Goal: Task Accomplishment & Management: Use online tool/utility

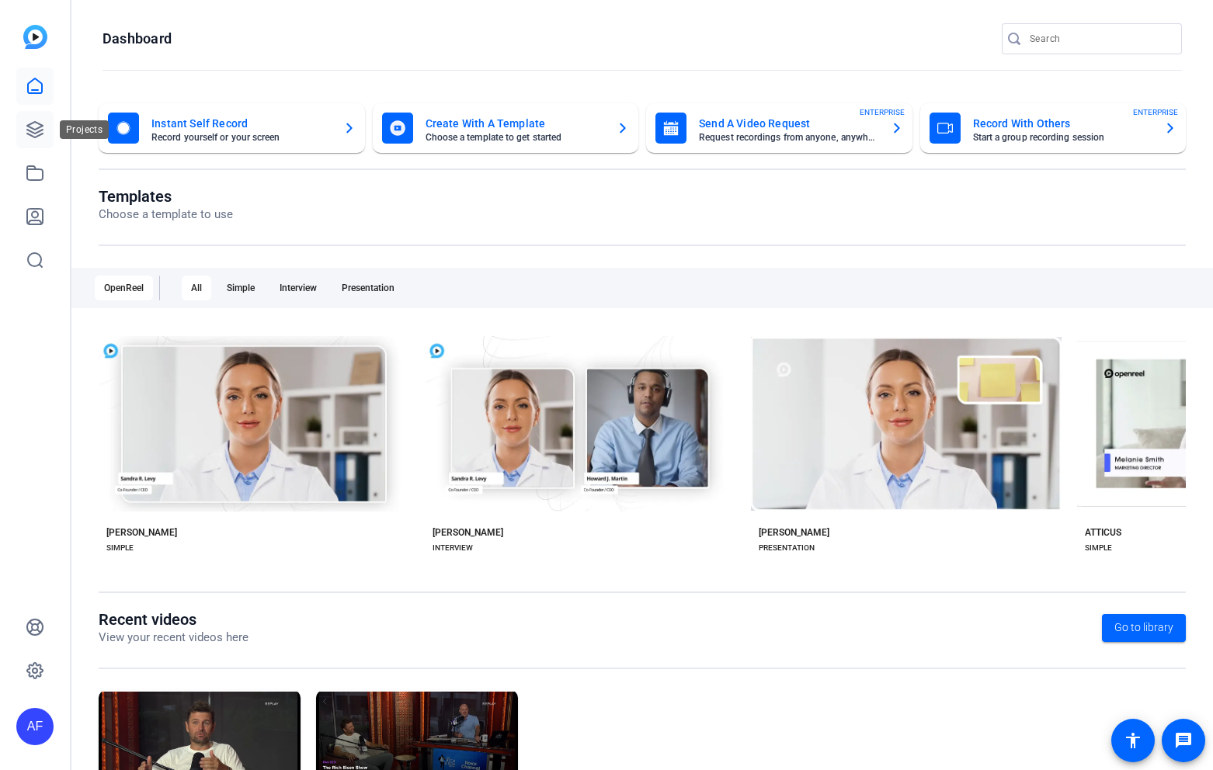
click at [23, 123] on link at bounding box center [34, 129] width 37 height 37
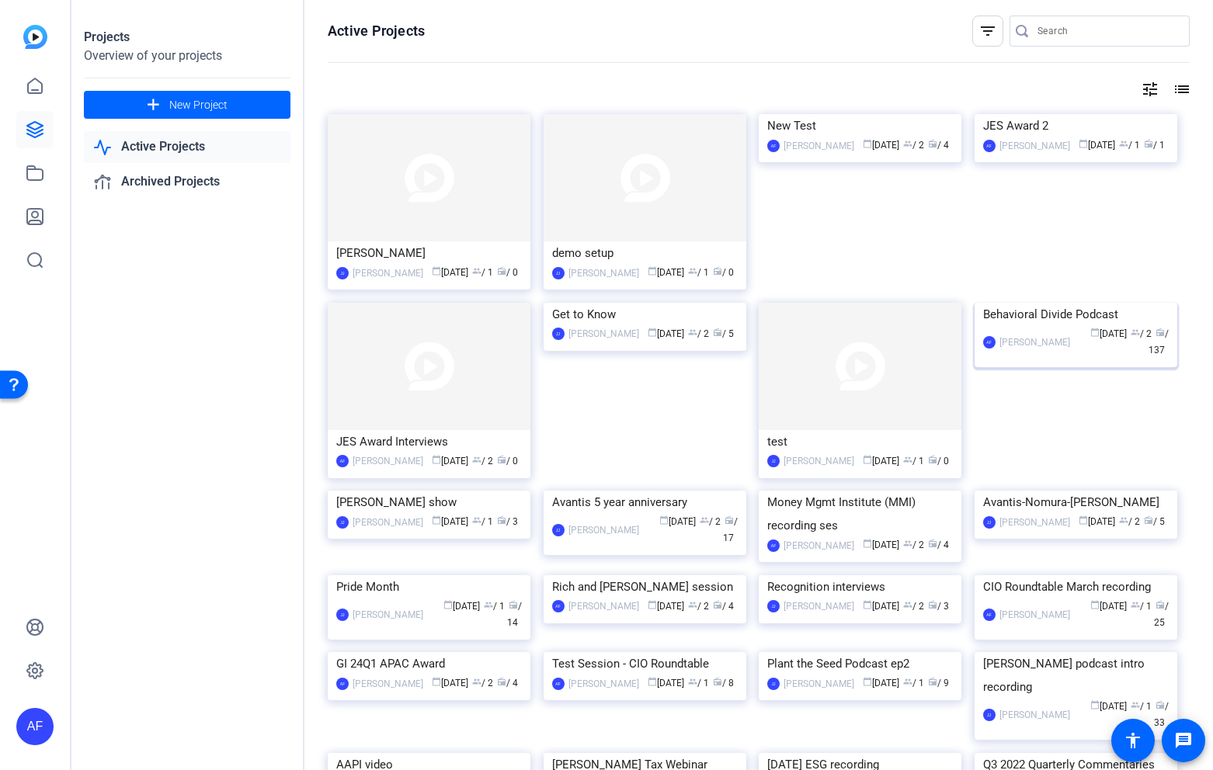
click at [1107, 303] on img at bounding box center [1076, 303] width 203 height 0
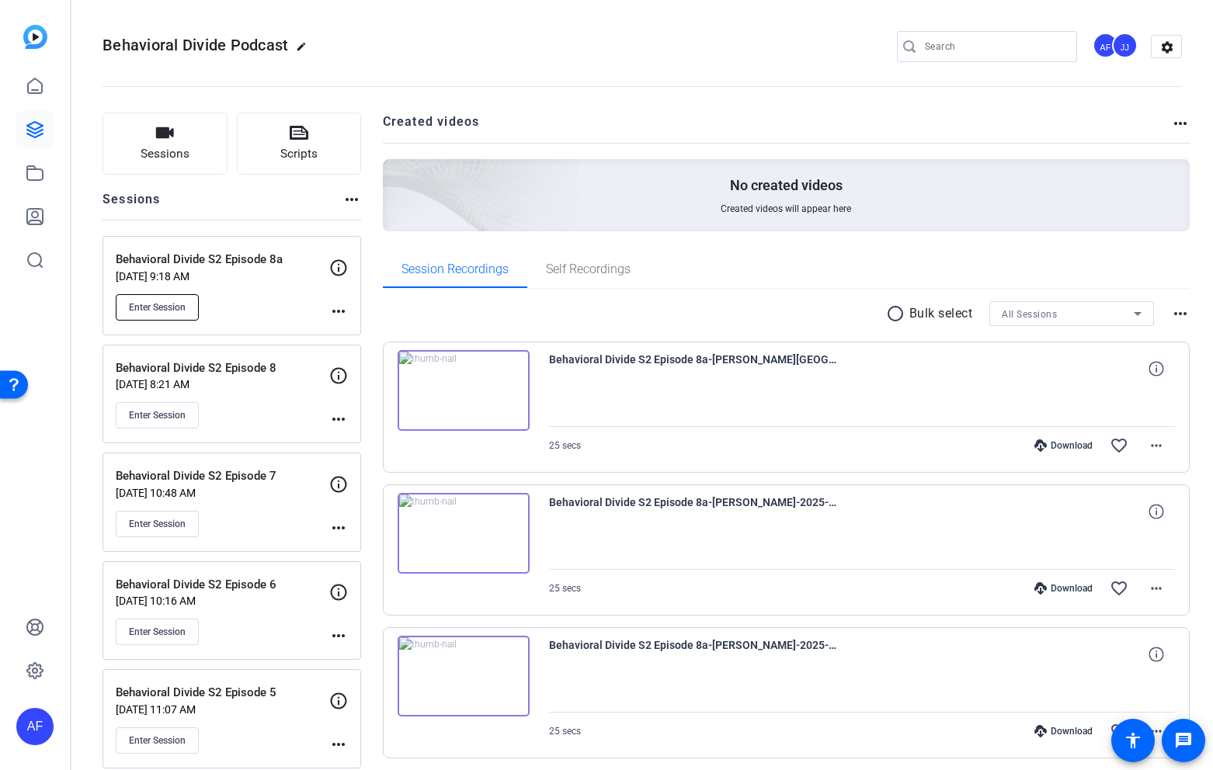
click at [167, 301] on span "Enter Session" at bounding box center [157, 307] width 57 height 12
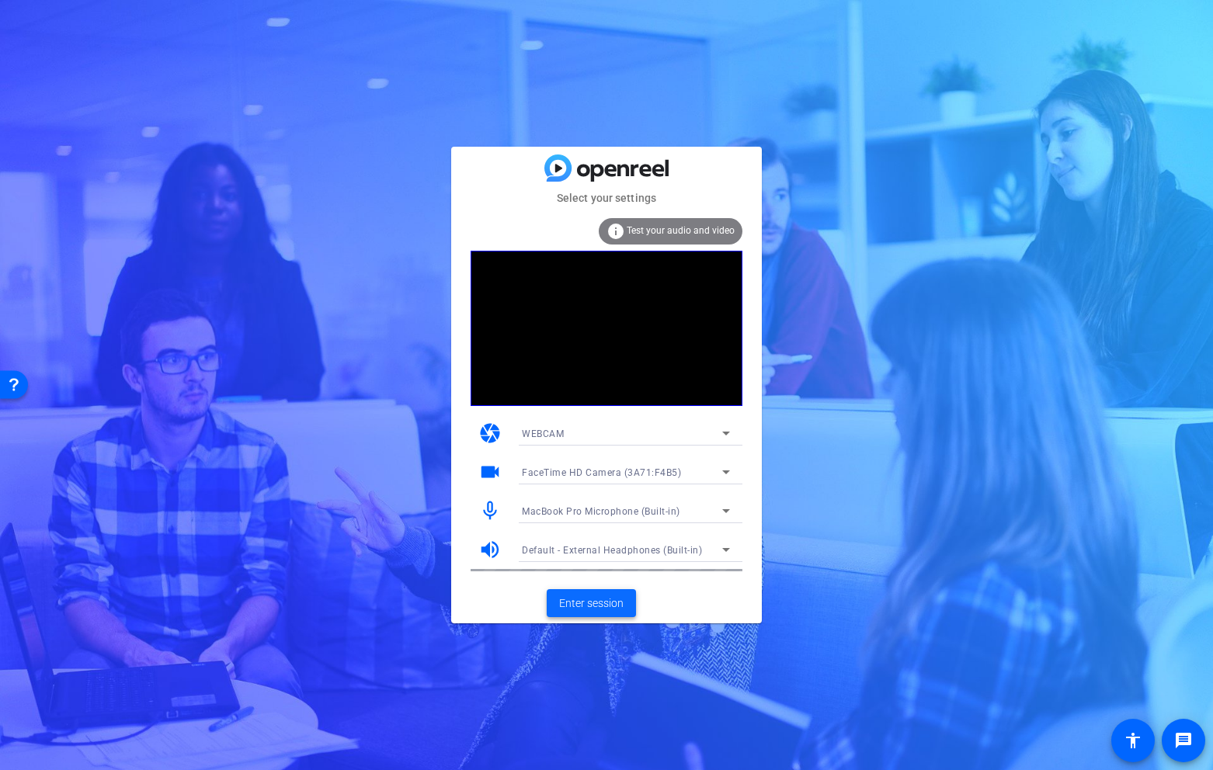
click at [578, 608] on span "Enter session" at bounding box center [591, 604] width 64 height 16
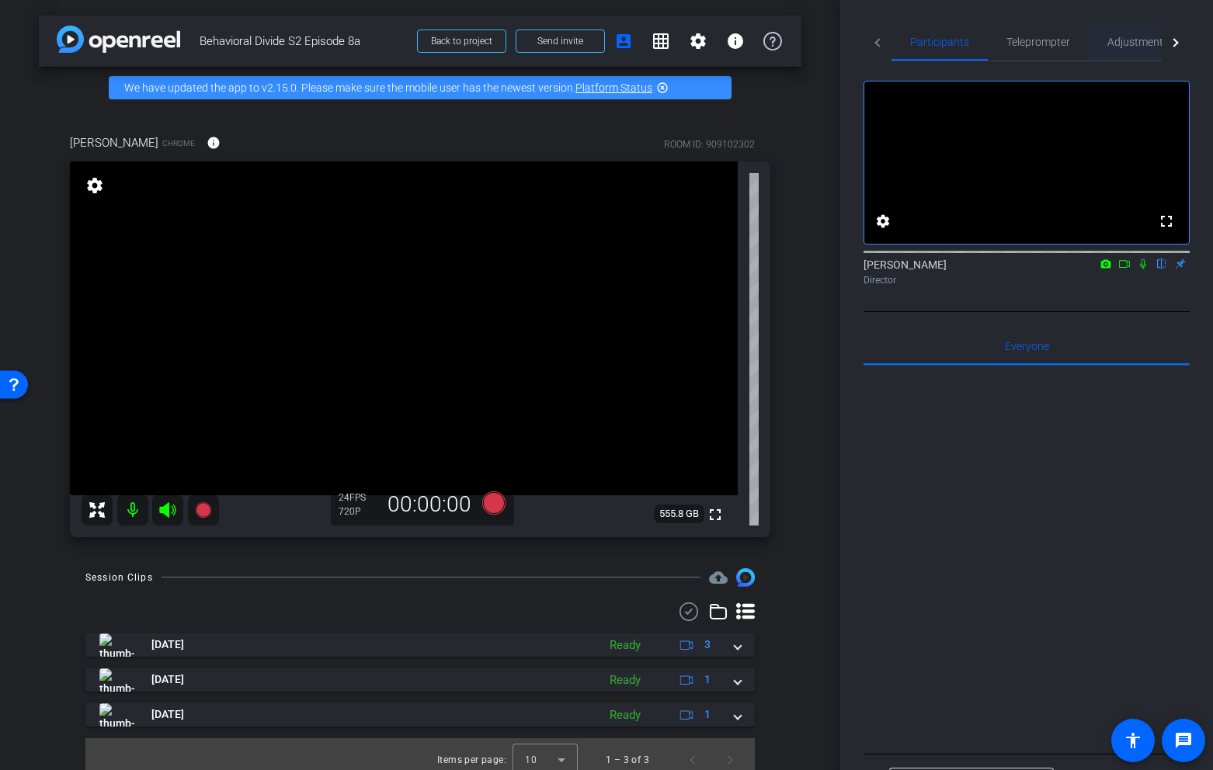
click at [1136, 43] on span "Adjustments" at bounding box center [1138, 42] width 61 height 11
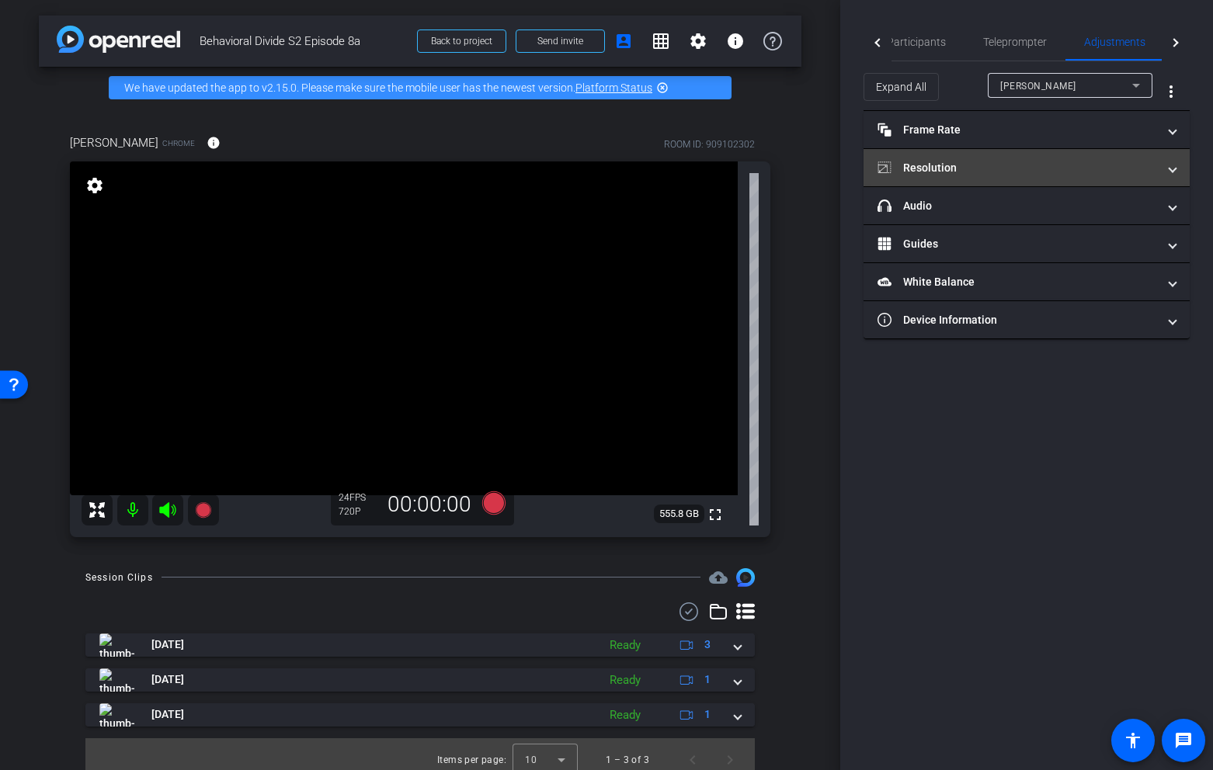
click at [934, 157] on mat-expansion-panel-header "Resolution" at bounding box center [1027, 167] width 326 height 37
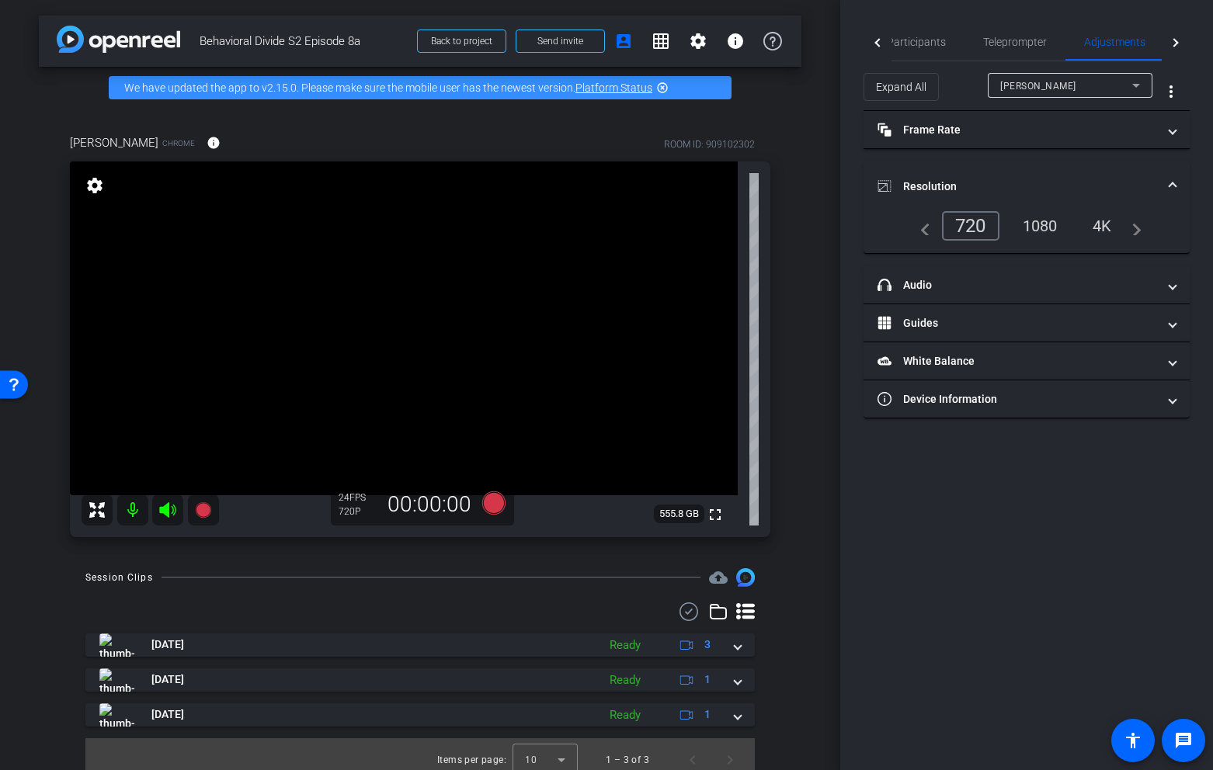
click at [1049, 224] on div "1080" at bounding box center [1040, 226] width 58 height 26
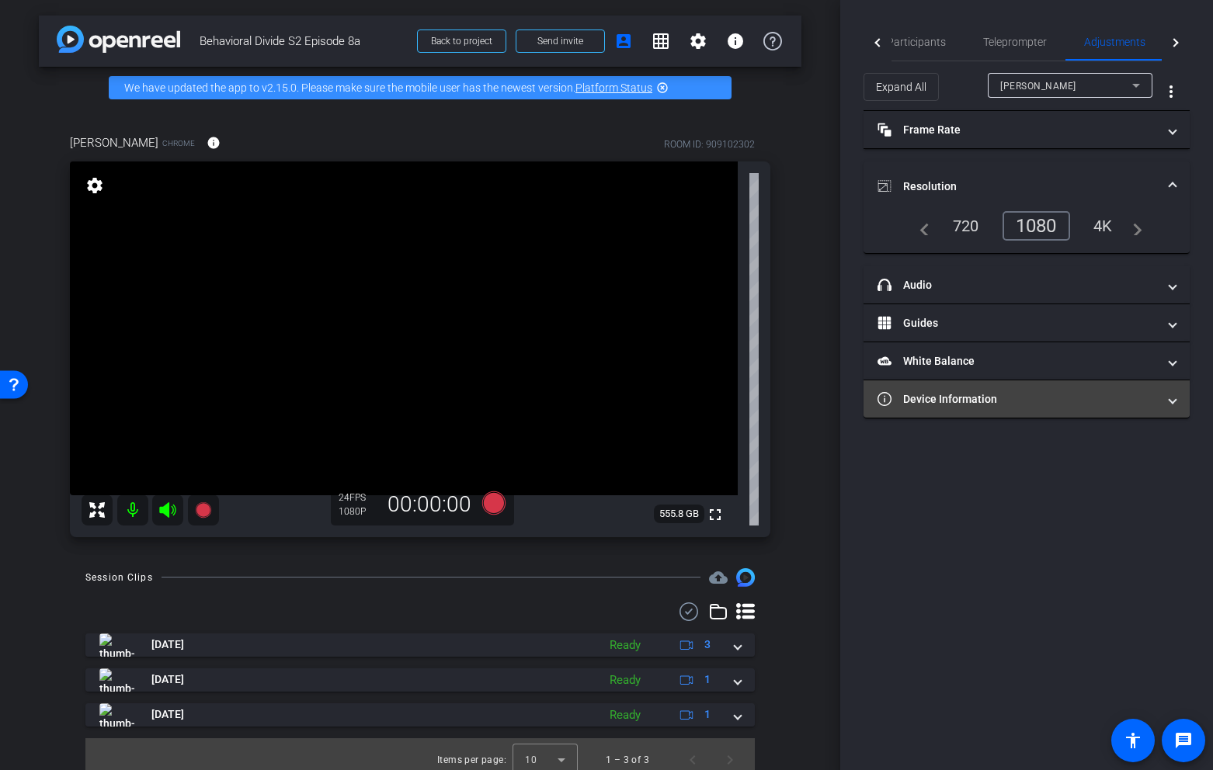
click at [1028, 399] on mat-panel-title "Device Information" at bounding box center [1018, 399] width 280 height 16
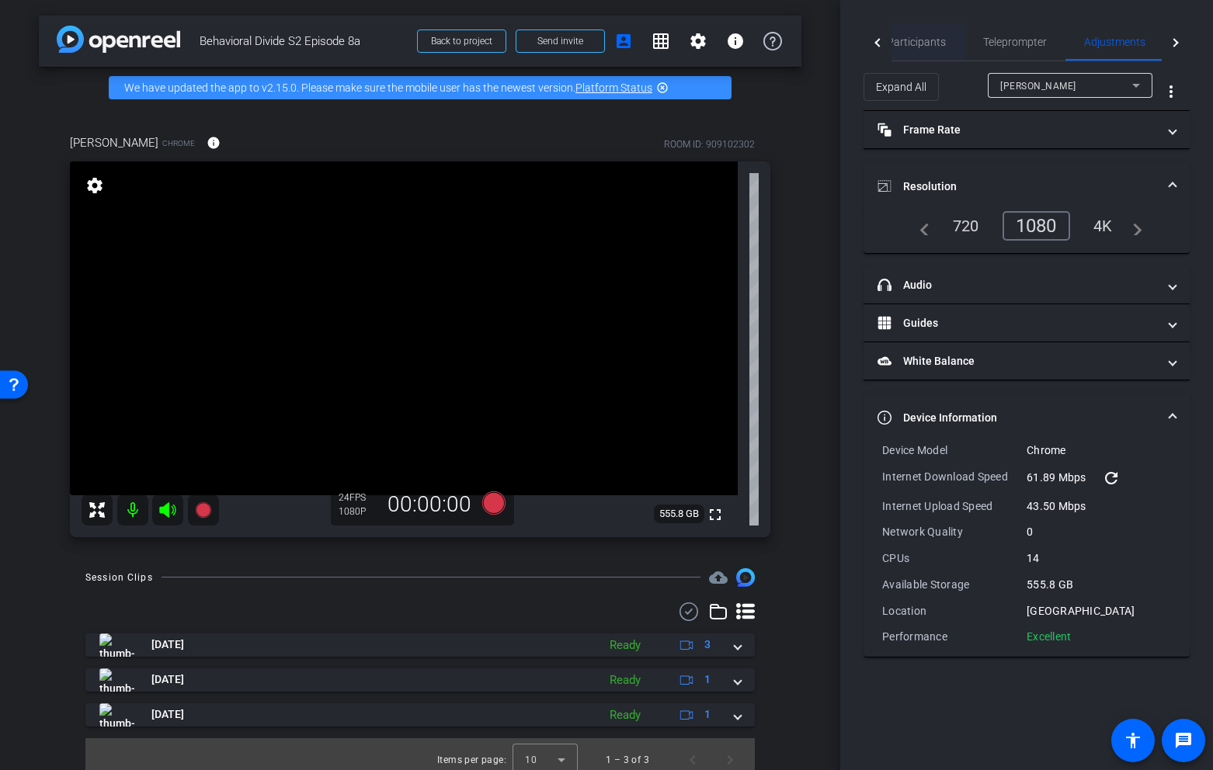
click at [940, 42] on span "Participants" at bounding box center [916, 42] width 59 height 11
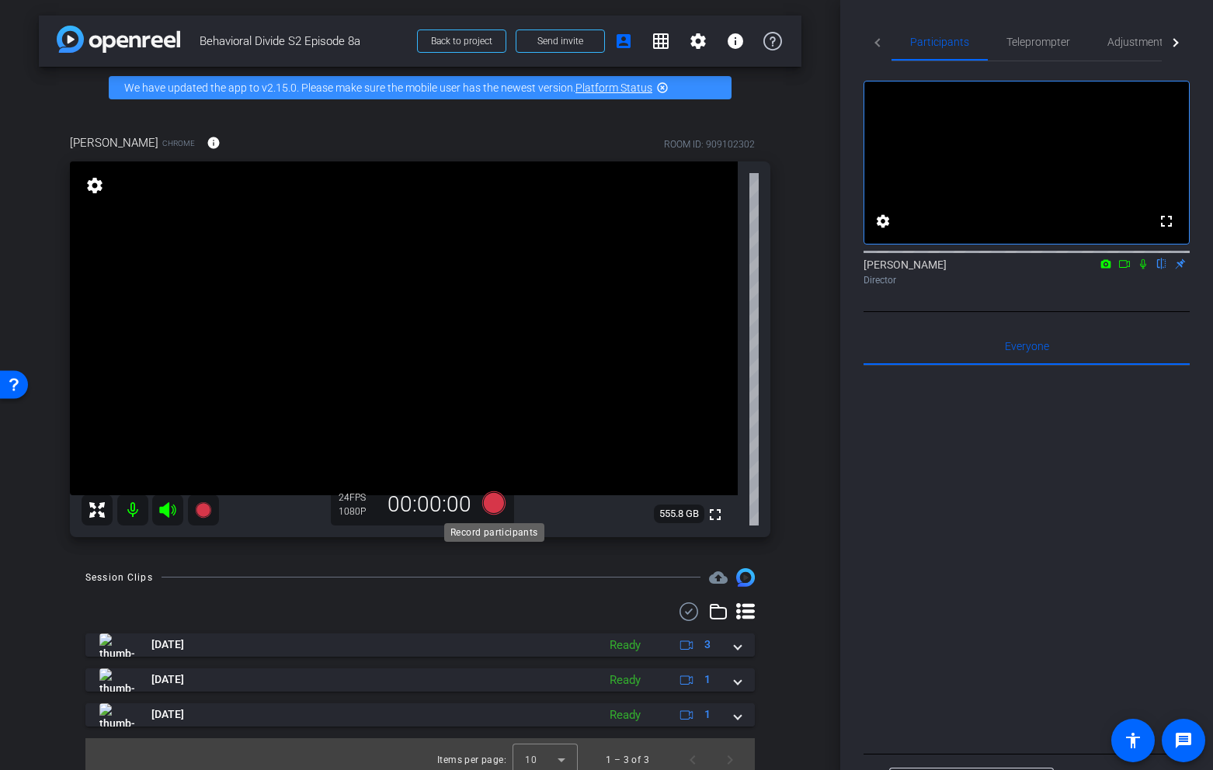
click at [494, 503] on icon at bounding box center [493, 503] width 23 height 23
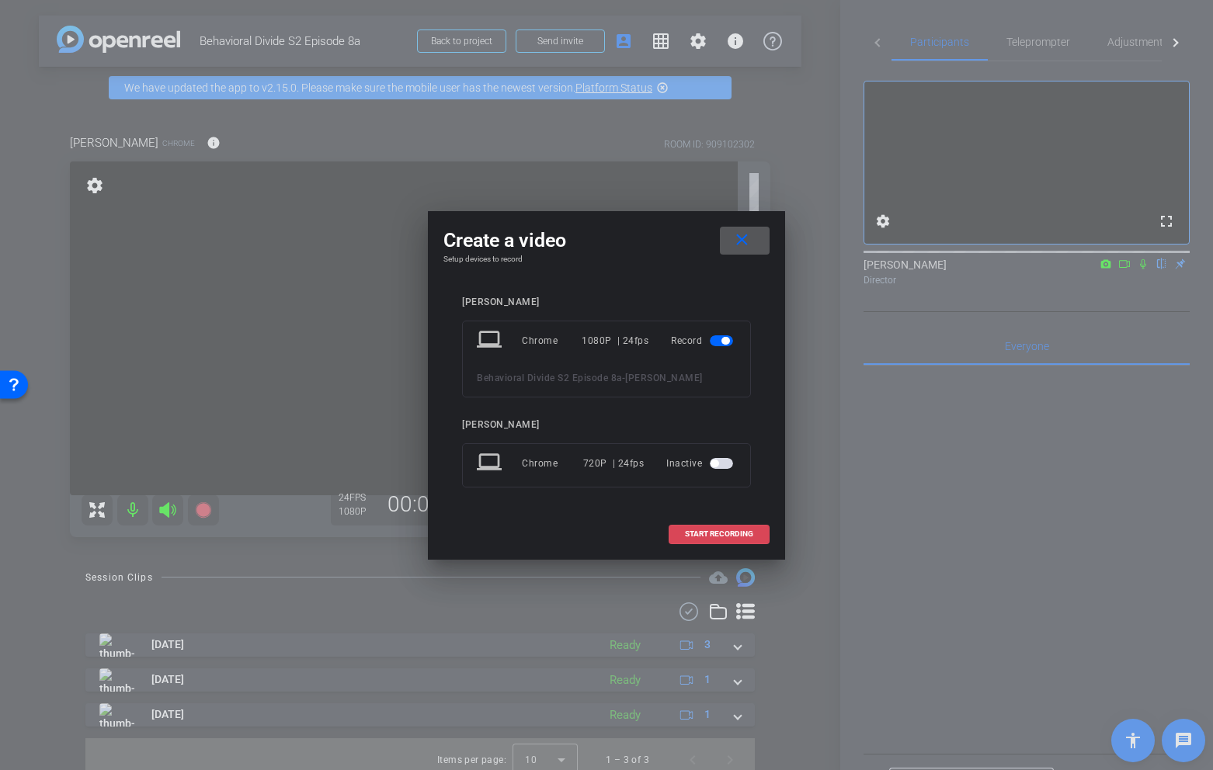
click at [725, 533] on span "START RECORDING" at bounding box center [719, 534] width 68 height 8
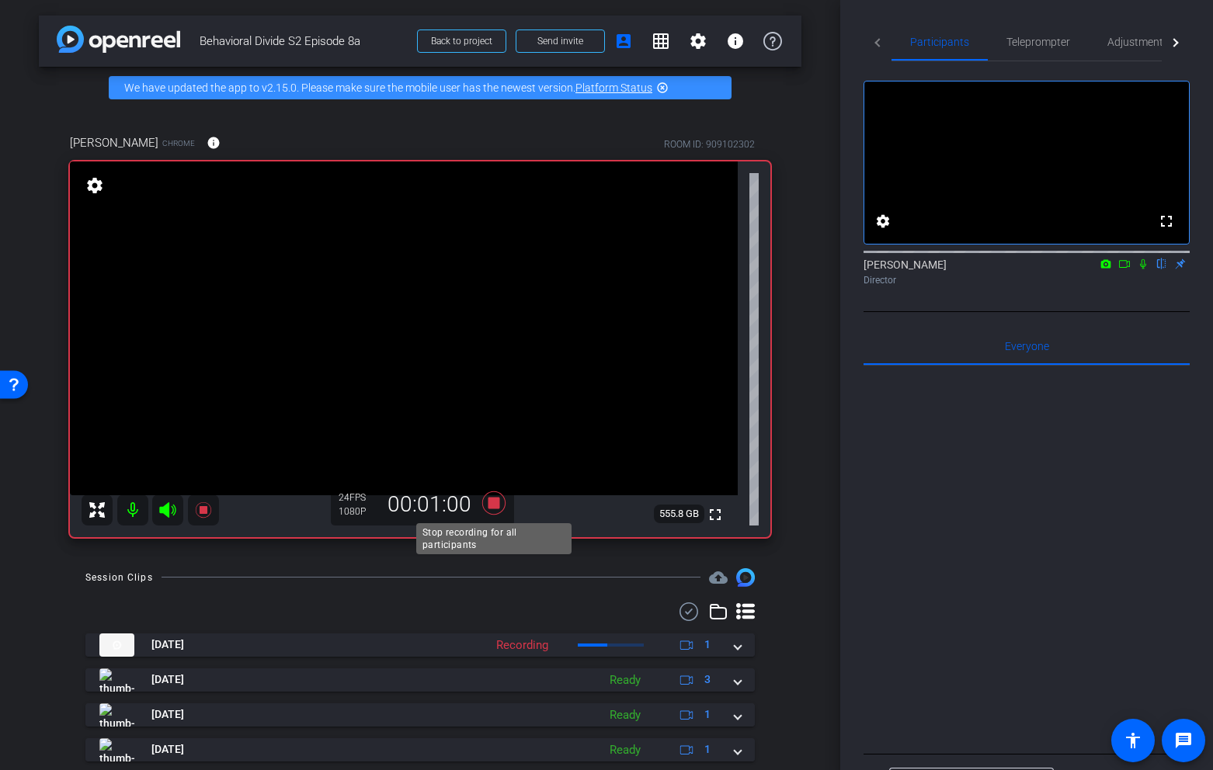
click at [496, 503] on icon at bounding box center [493, 503] width 23 height 23
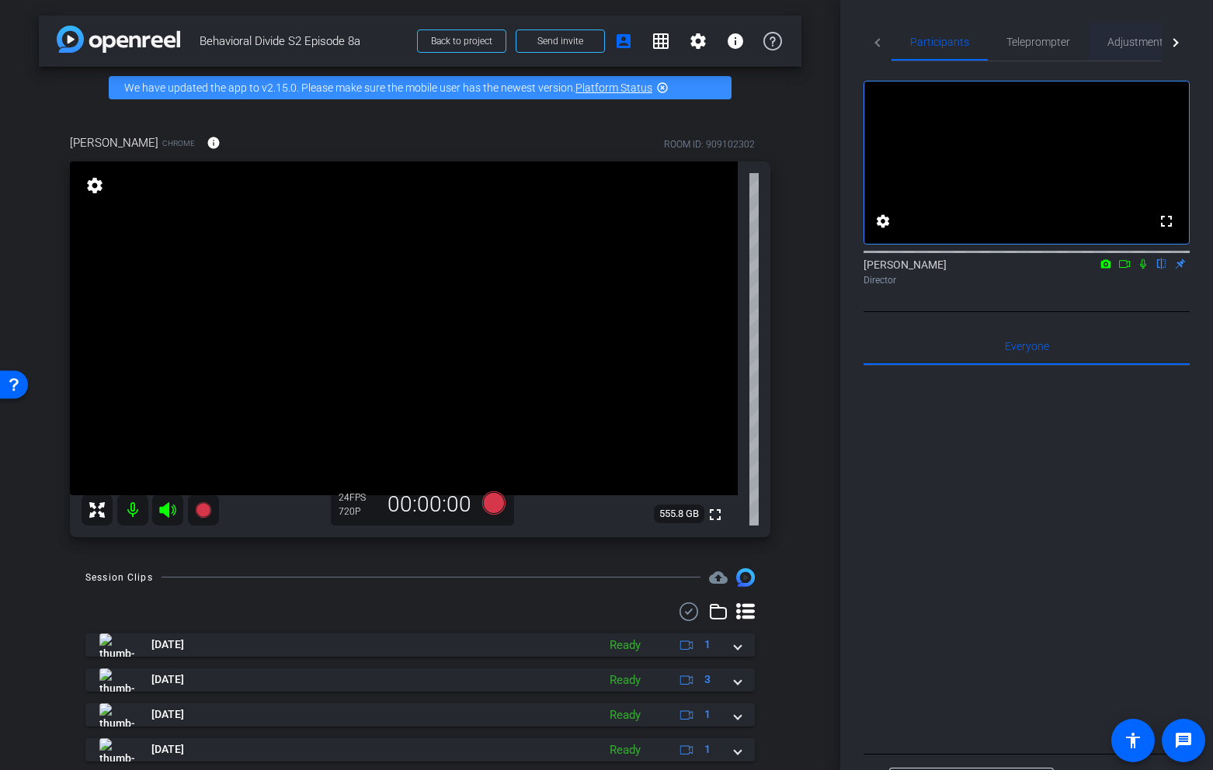
click at [1122, 43] on span "Adjustments" at bounding box center [1138, 42] width 61 height 11
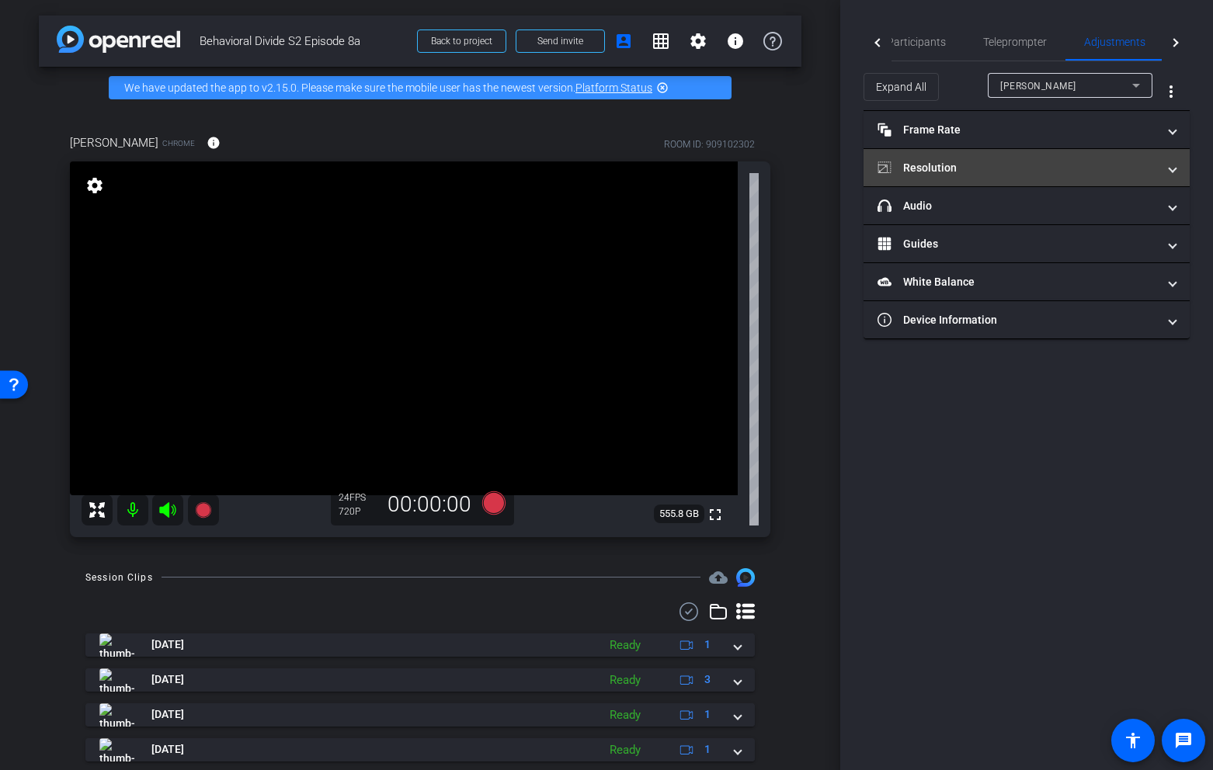
click at [983, 166] on mat-panel-title "Resolution" at bounding box center [1018, 168] width 280 height 16
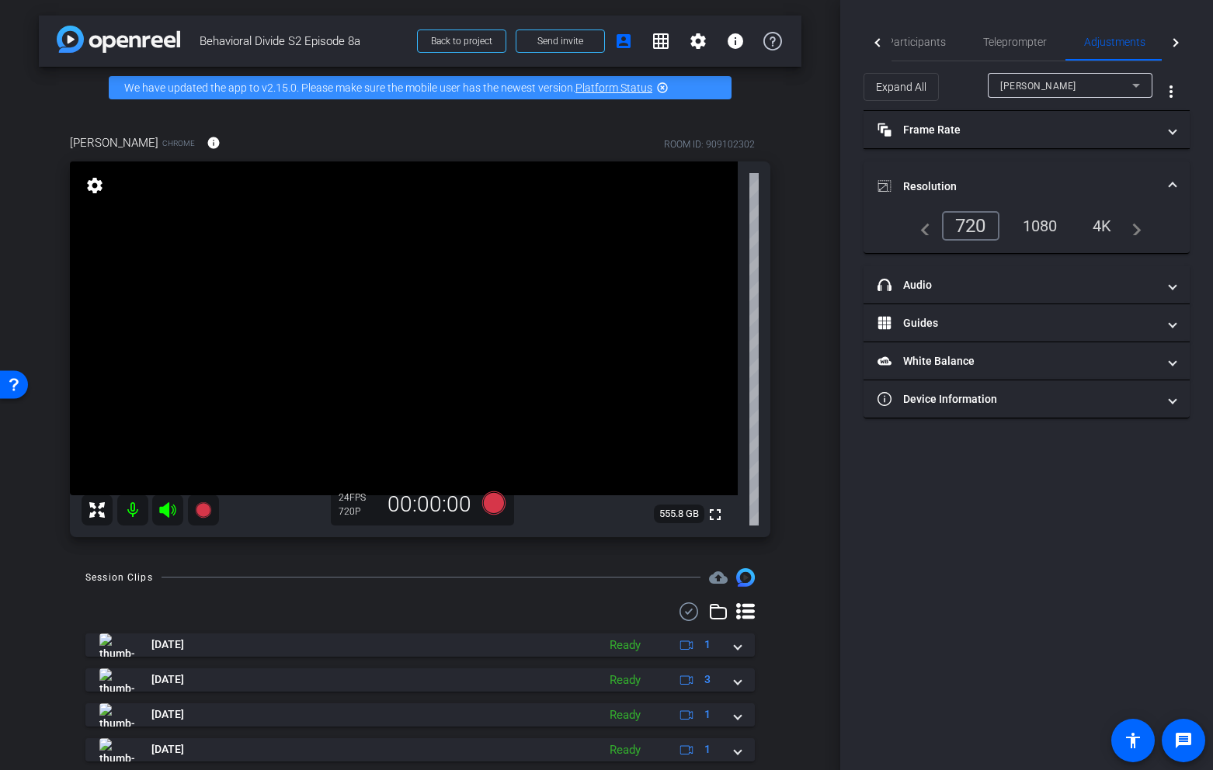
click at [1041, 235] on div "1080" at bounding box center [1040, 226] width 58 height 26
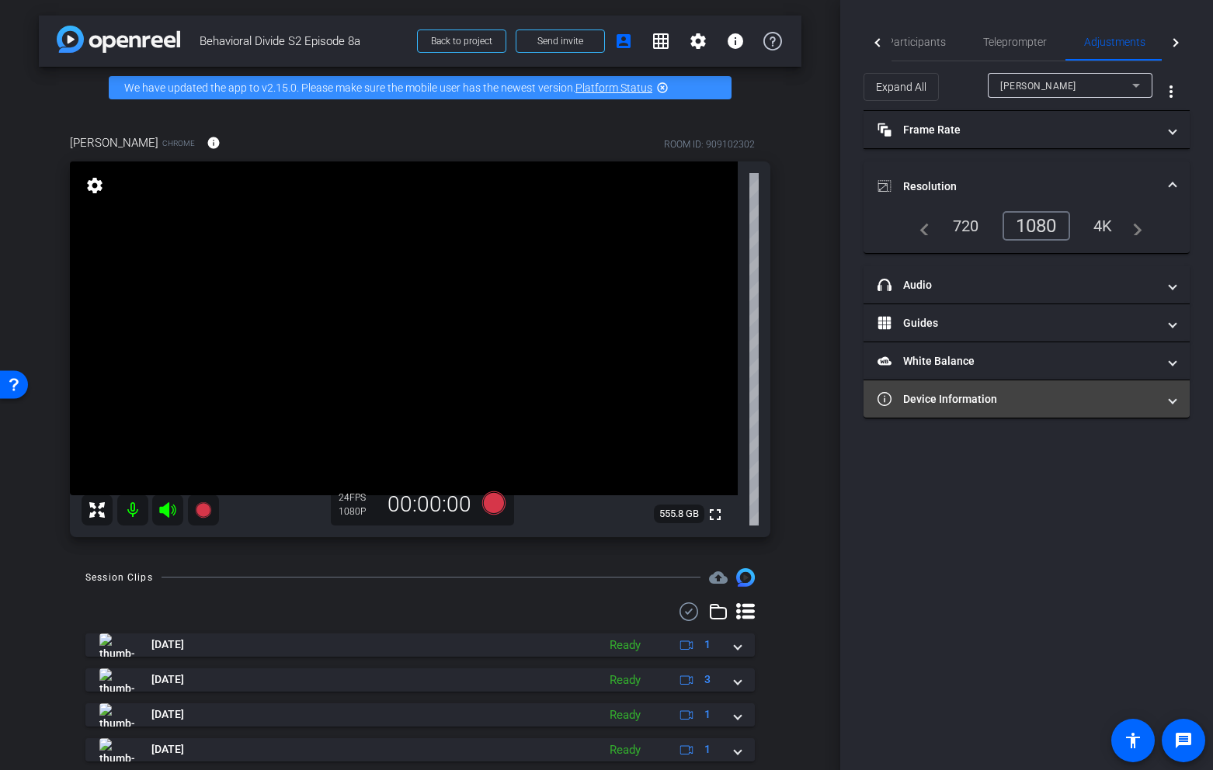
click at [955, 405] on mat-panel-title "Device Information" at bounding box center [1018, 399] width 280 height 16
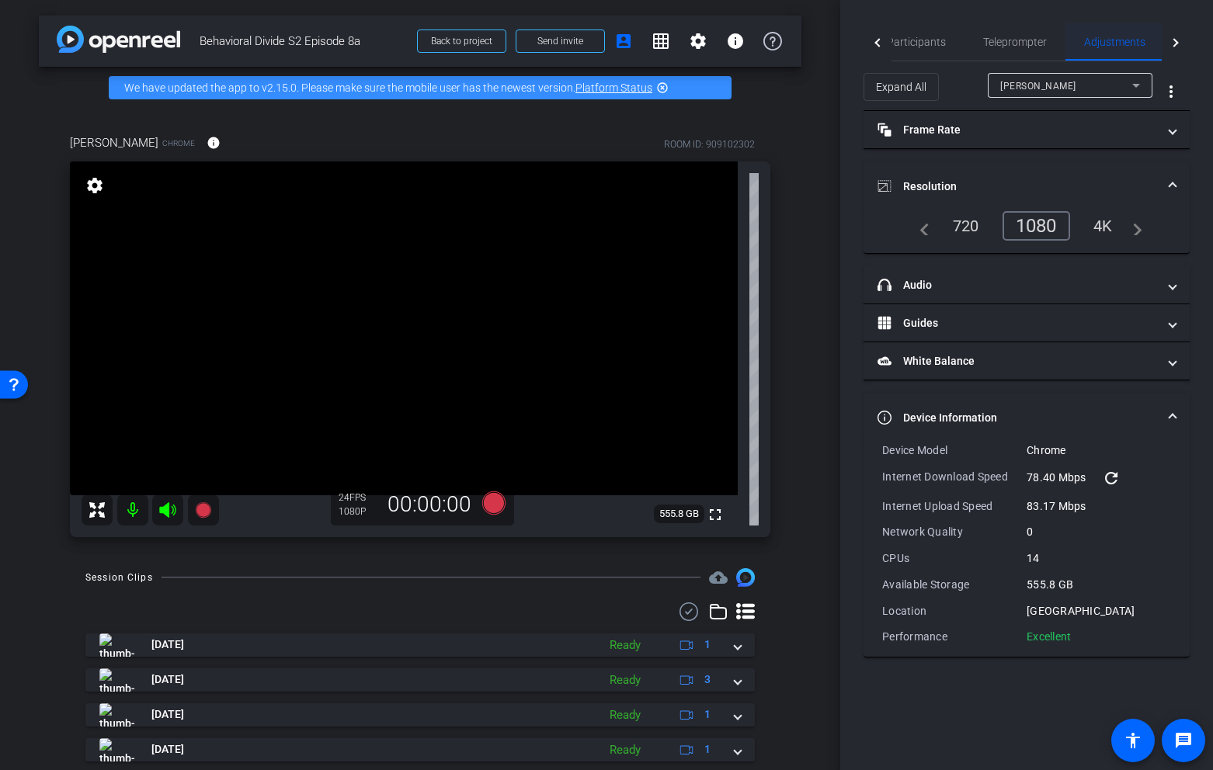
click at [1119, 49] on span "Adjustments" at bounding box center [1114, 41] width 61 height 37
click at [933, 278] on mat-panel-title "headphone icon Audio" at bounding box center [1018, 285] width 280 height 16
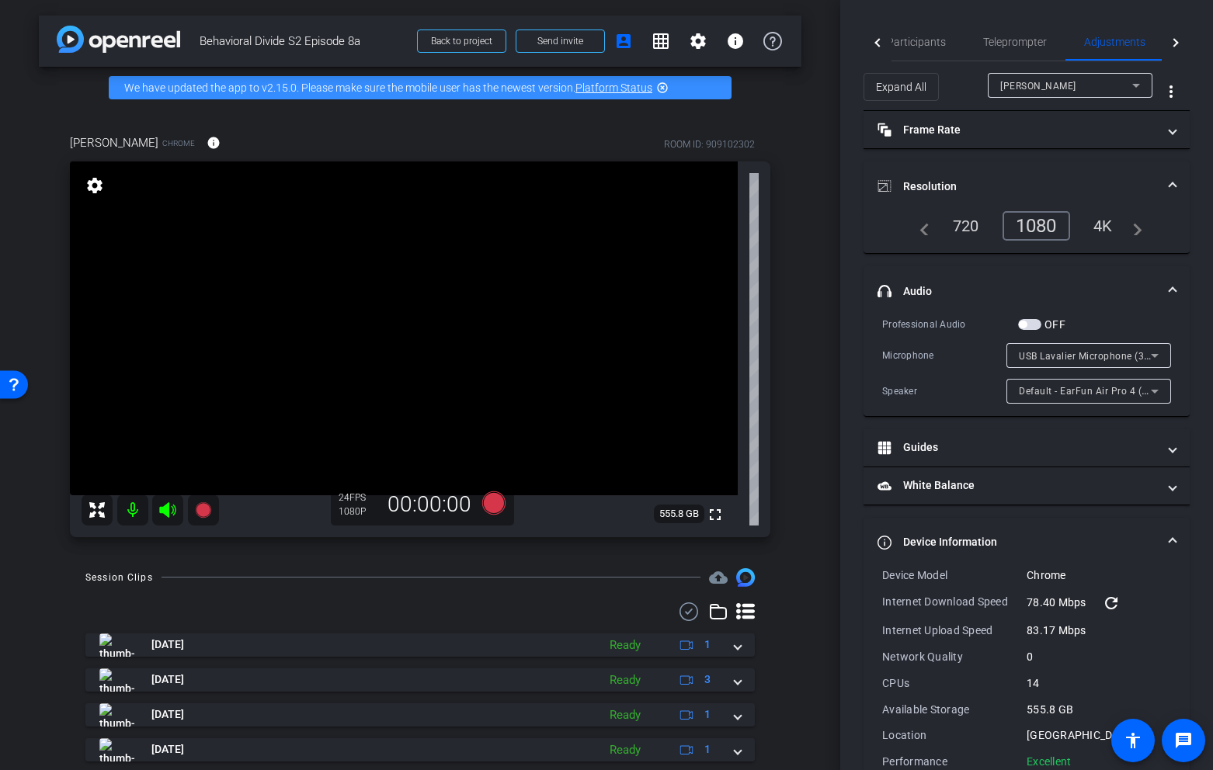
click at [1173, 286] on span at bounding box center [1173, 291] width 6 height 16
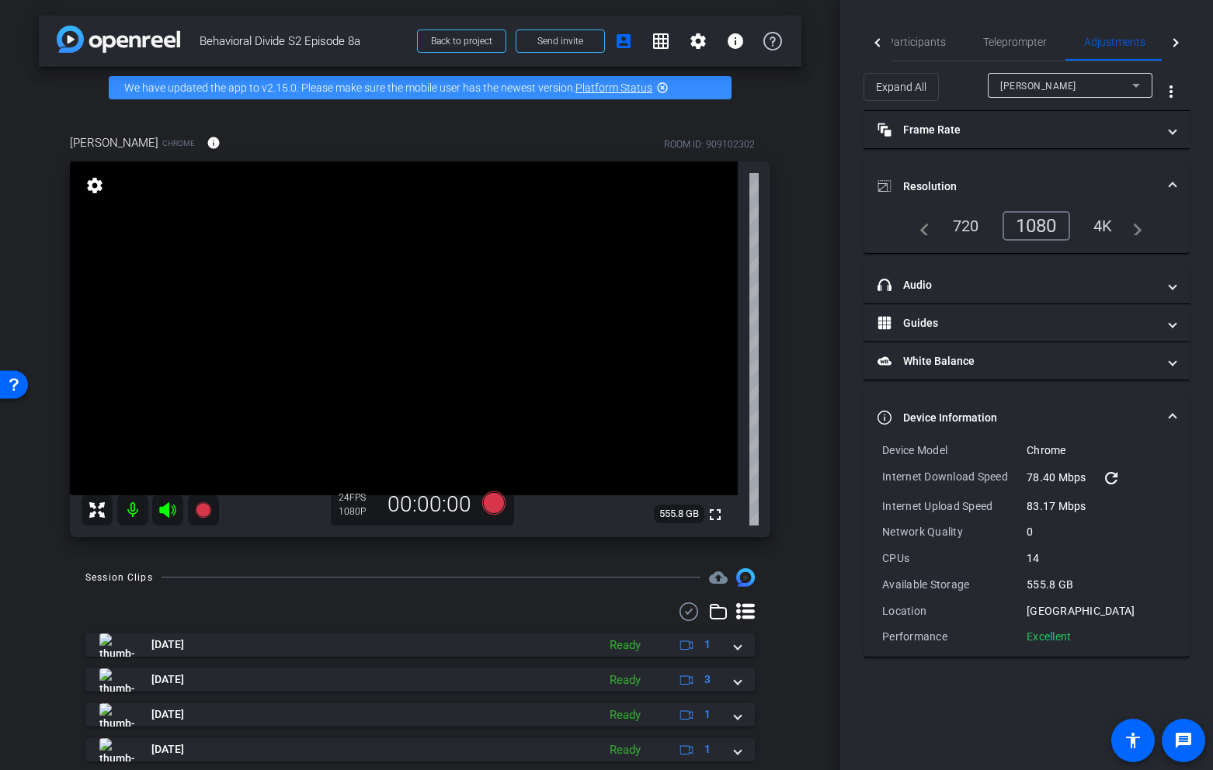
click at [1174, 181] on span at bounding box center [1173, 187] width 6 height 16
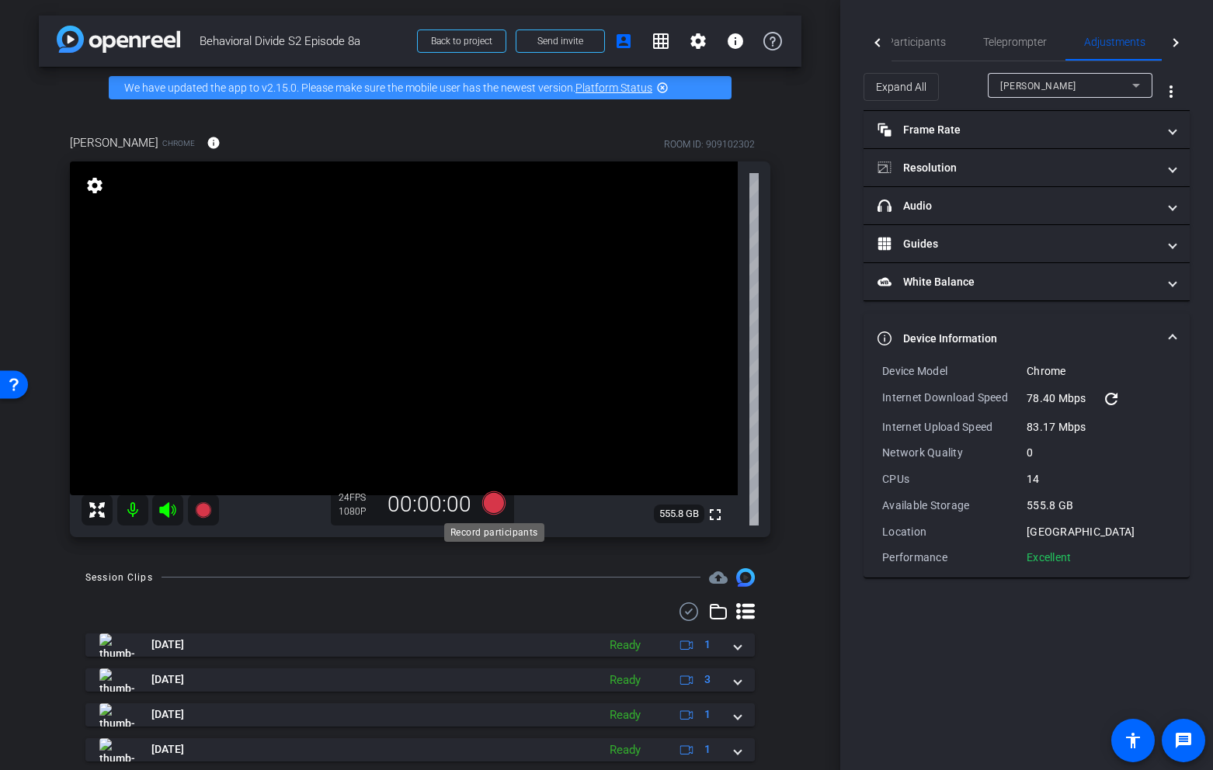
click at [493, 503] on icon at bounding box center [493, 503] width 23 height 23
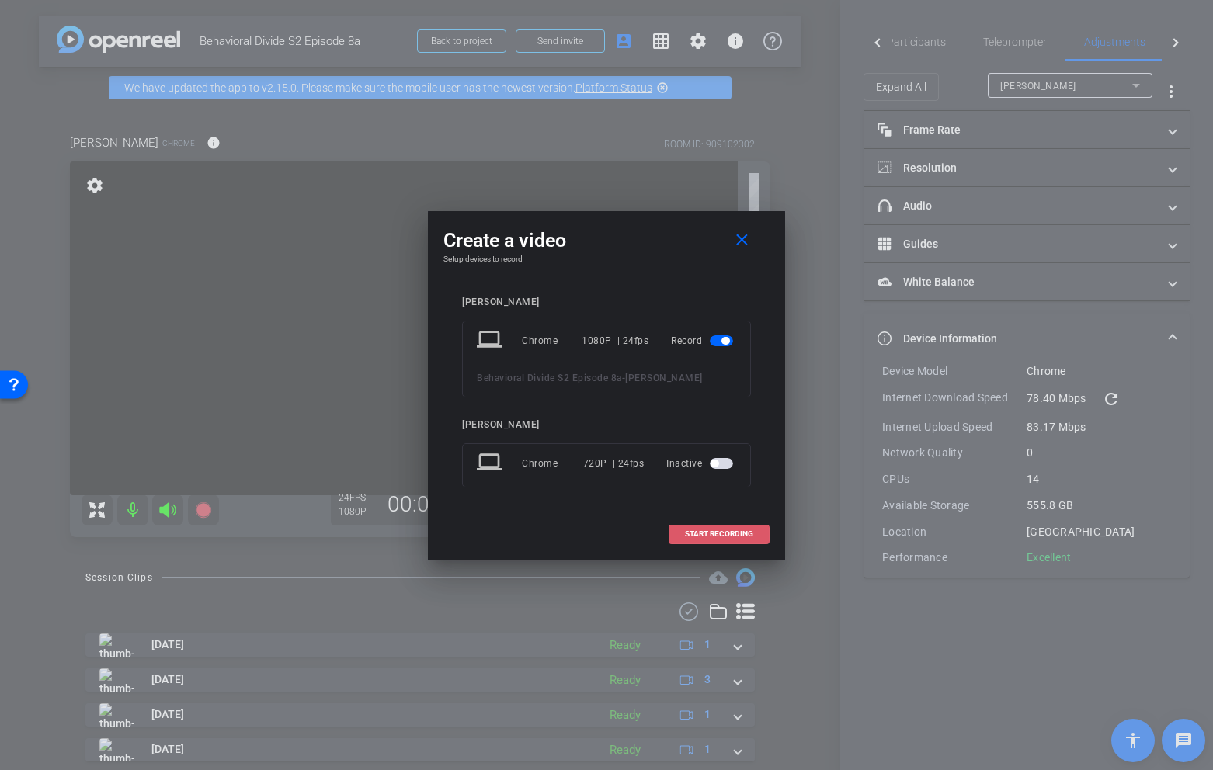
click at [690, 534] on span "START RECORDING" at bounding box center [719, 534] width 68 height 8
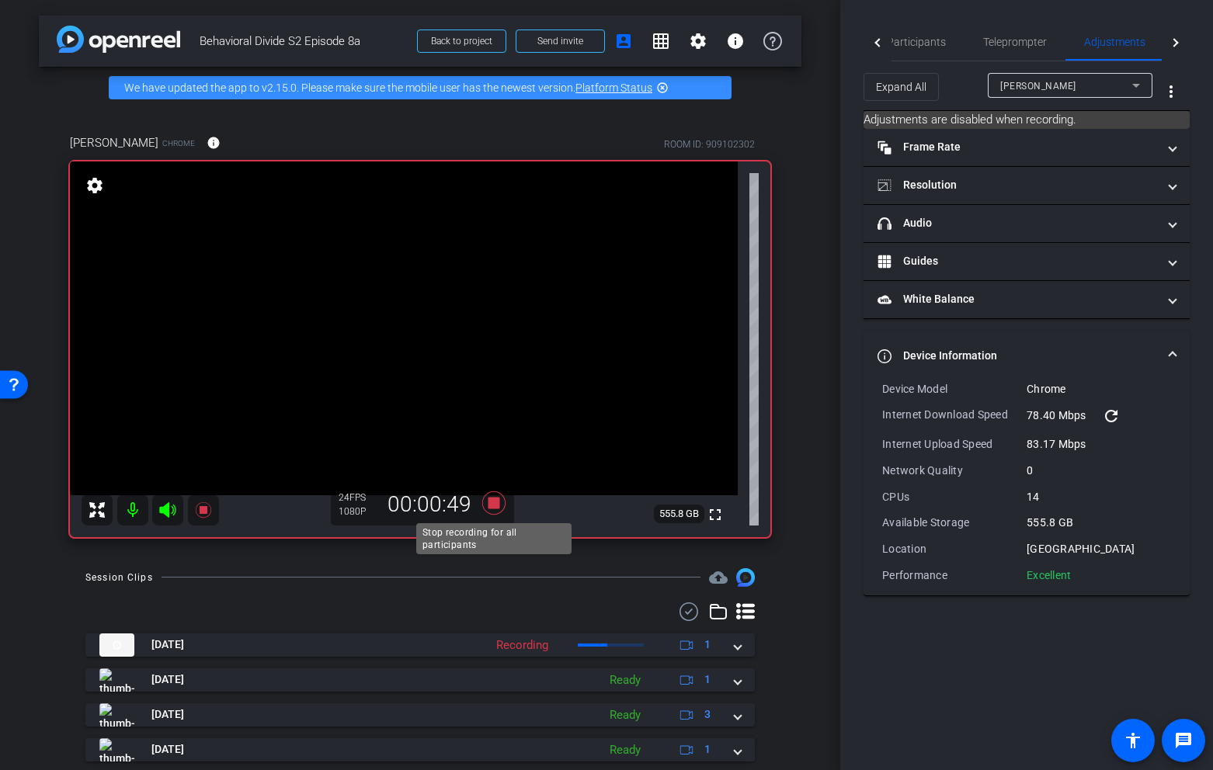
click at [494, 504] on icon at bounding box center [493, 503] width 23 height 23
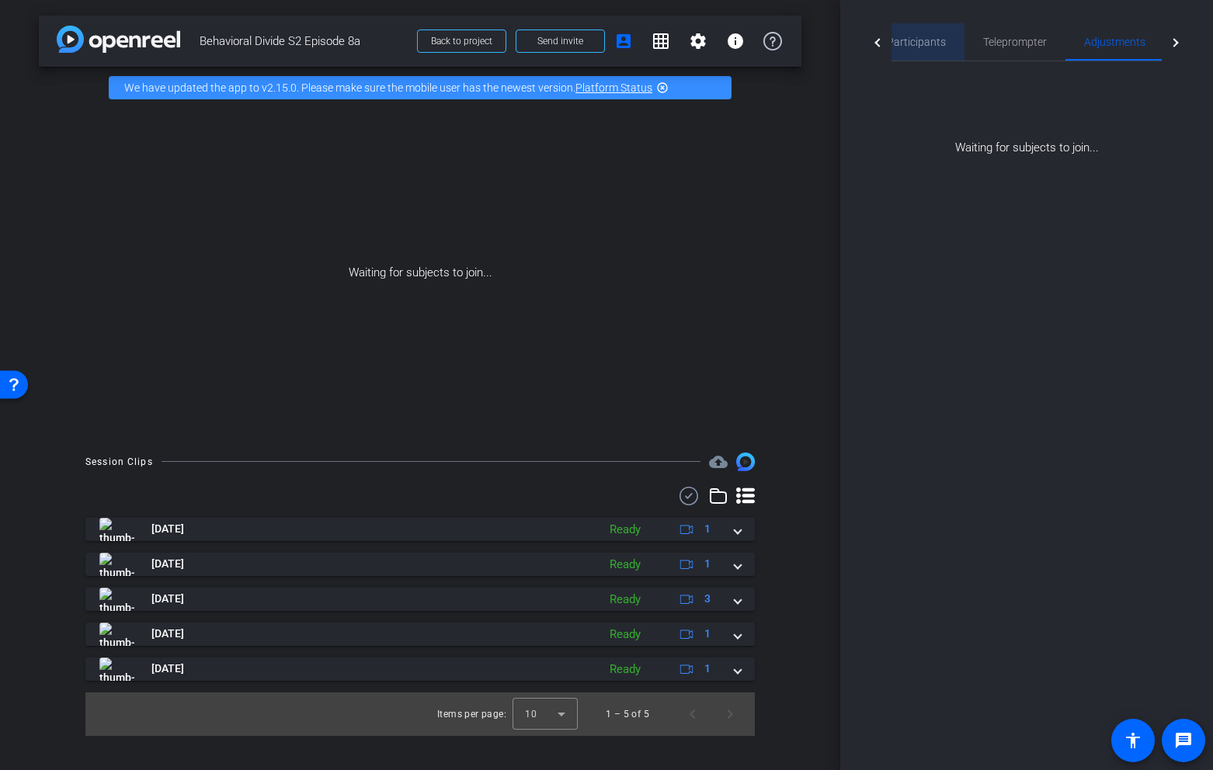
click at [918, 45] on span "Participants" at bounding box center [916, 42] width 59 height 11
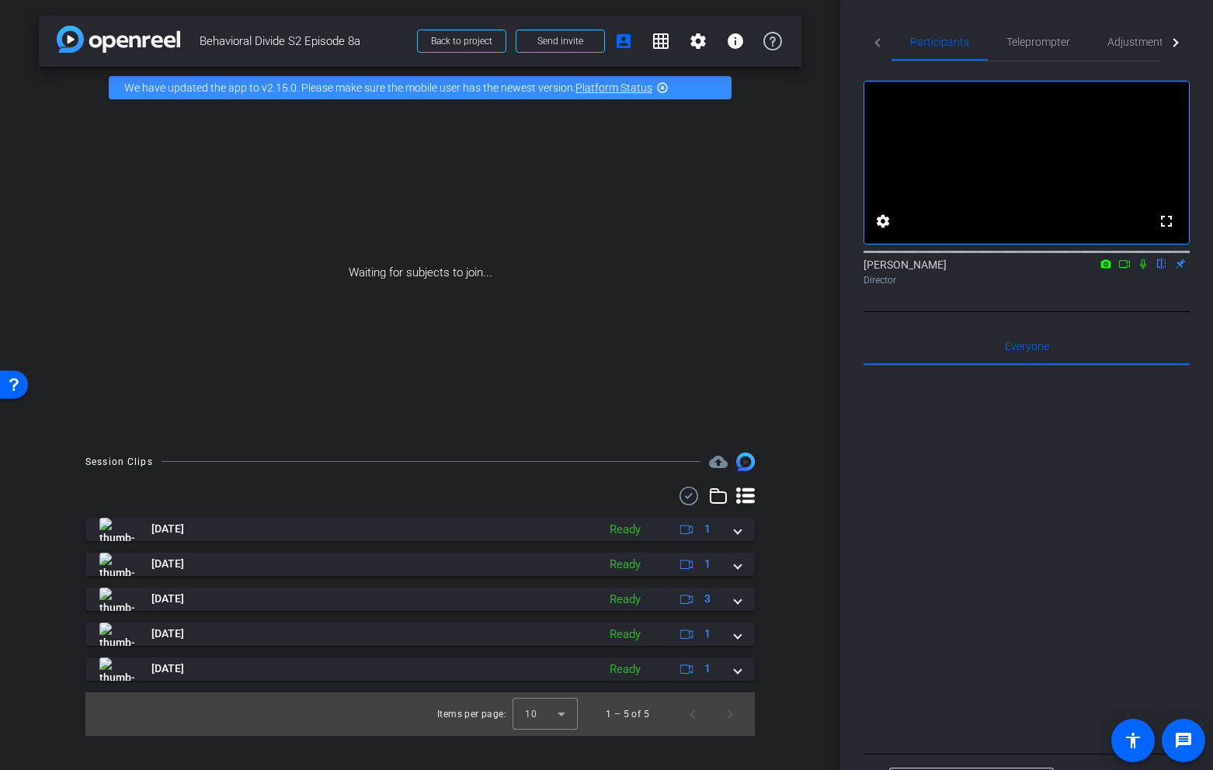
click at [1125, 270] on icon at bounding box center [1124, 264] width 12 height 11
click at [1142, 268] on icon at bounding box center [1143, 263] width 9 height 9
click at [1103, 270] on icon at bounding box center [1106, 264] width 12 height 11
click at [1026, 327] on span "HD Pro Webcam C920 (046d:08e5)" at bounding box center [1009, 324] width 157 height 11
click at [1110, 268] on icon at bounding box center [1106, 263] width 10 height 9
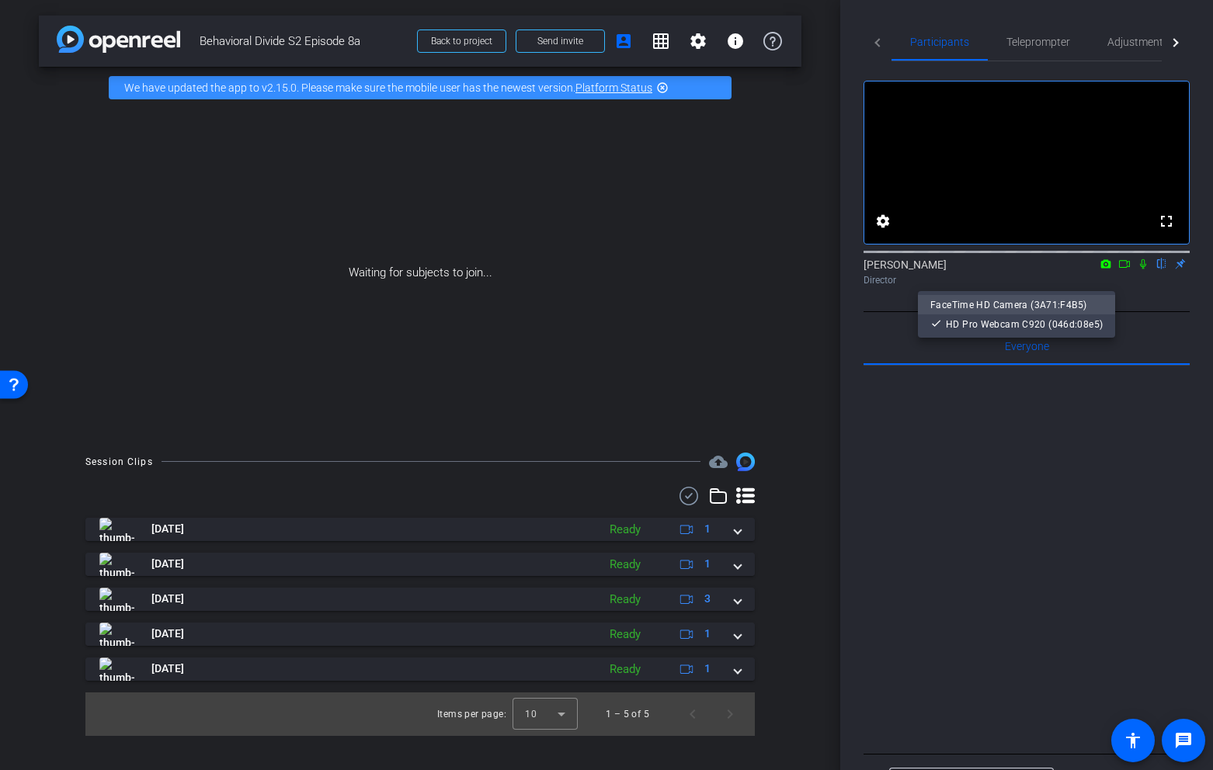
click at [1058, 305] on span "FaceTime HD Camera (3A71:F4B5)" at bounding box center [1008, 305] width 156 height 11
click at [1104, 270] on icon at bounding box center [1106, 264] width 12 height 11
click at [1037, 319] on span "HD Pro Webcam C920 (046d:08e5)" at bounding box center [1009, 324] width 157 height 11
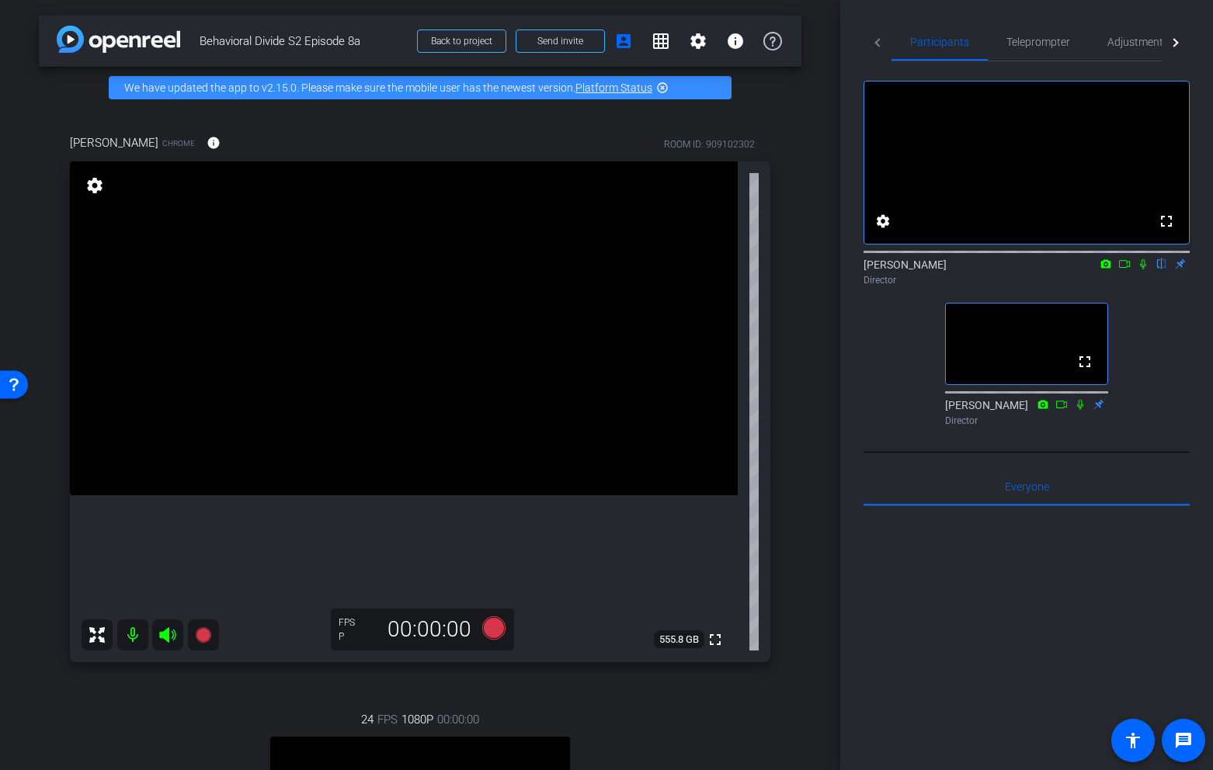
click at [1143, 270] on icon at bounding box center [1143, 264] width 12 height 11
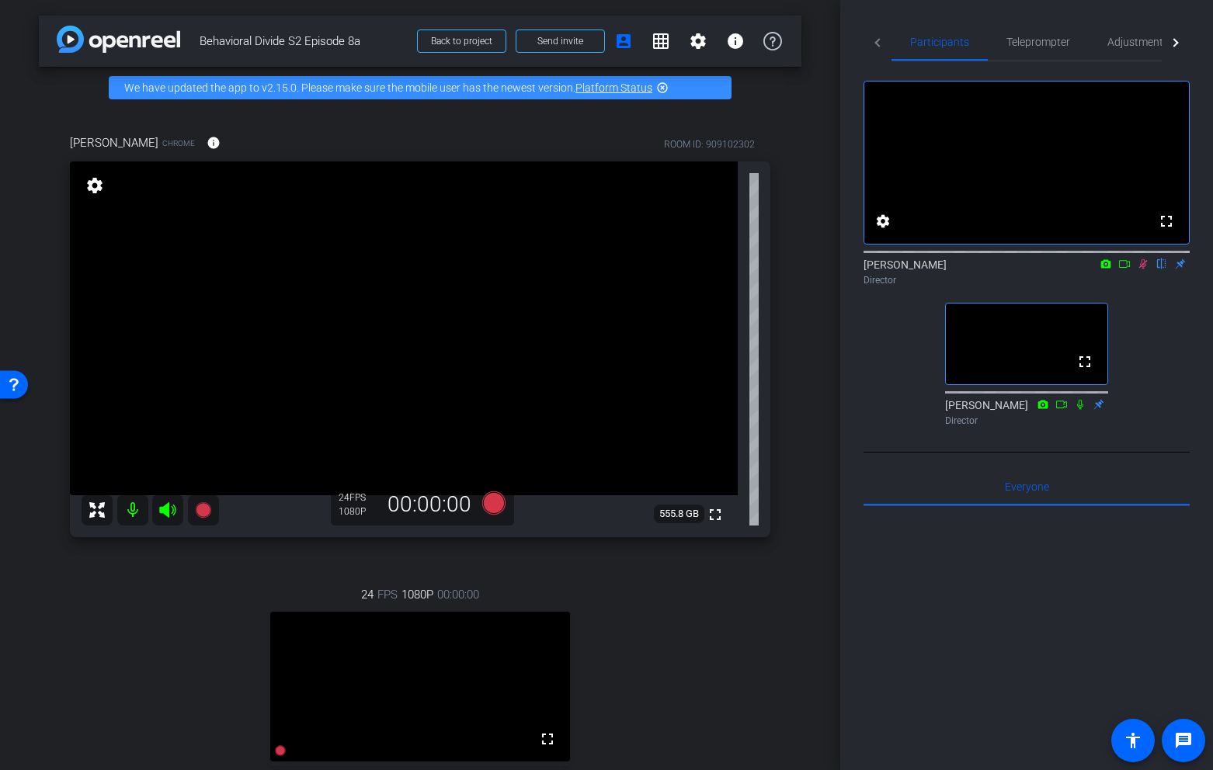
click at [1142, 270] on icon at bounding box center [1143, 264] width 12 height 11
click at [1144, 270] on icon at bounding box center [1143, 264] width 6 height 10
click at [1108, 270] on icon at bounding box center [1106, 264] width 12 height 11
click at [1036, 304] on span "FaceTime HD Camera (3A71:F4B5)" at bounding box center [1008, 305] width 156 height 11
click at [1142, 270] on icon at bounding box center [1143, 264] width 9 height 10
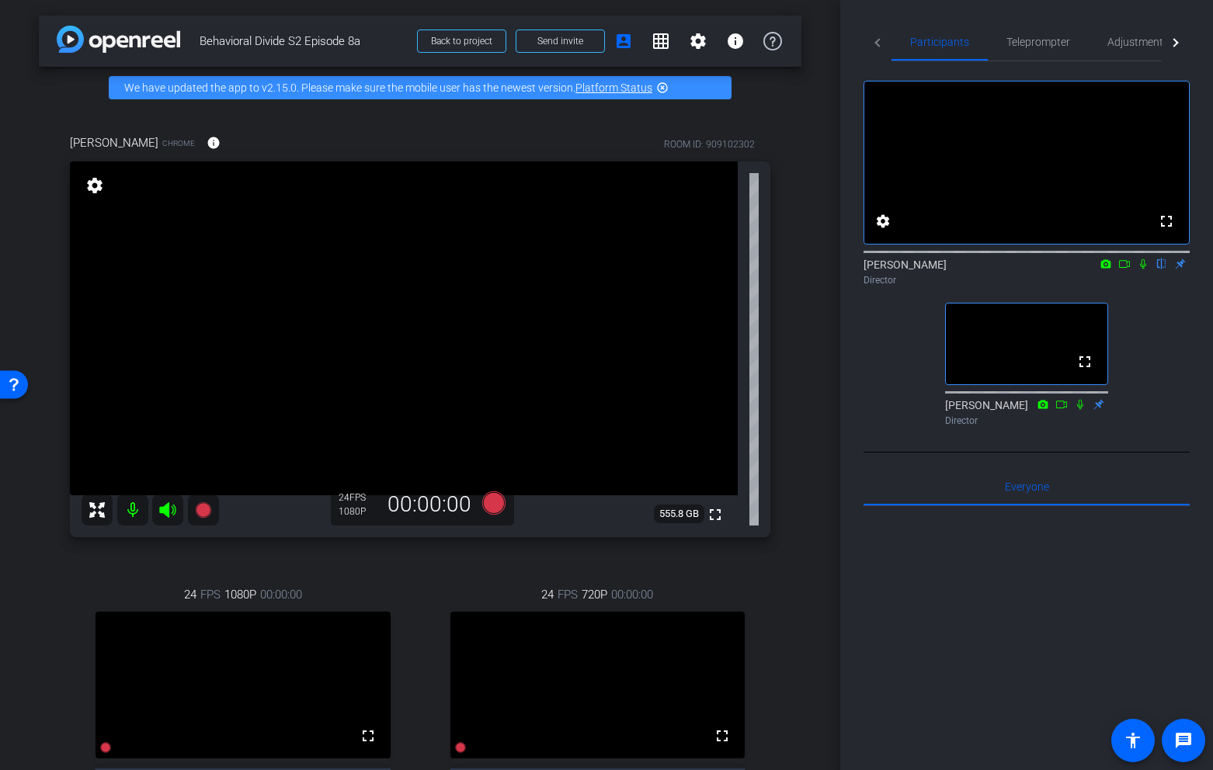
click at [1142, 270] on icon at bounding box center [1143, 264] width 12 height 11
click at [1144, 270] on icon at bounding box center [1143, 264] width 12 height 11
click at [1152, 37] on span "Adjustments" at bounding box center [1138, 42] width 61 height 11
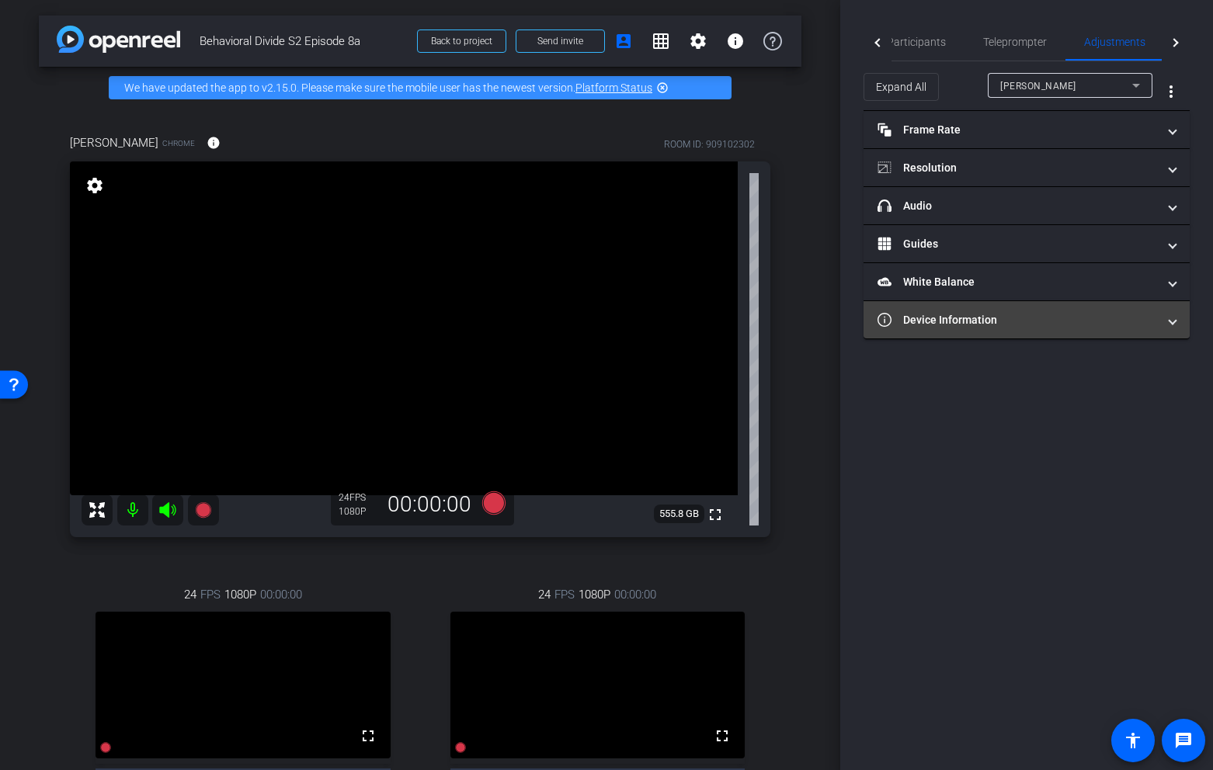
click at [958, 321] on mat-panel-title "Device Information" at bounding box center [1018, 320] width 280 height 16
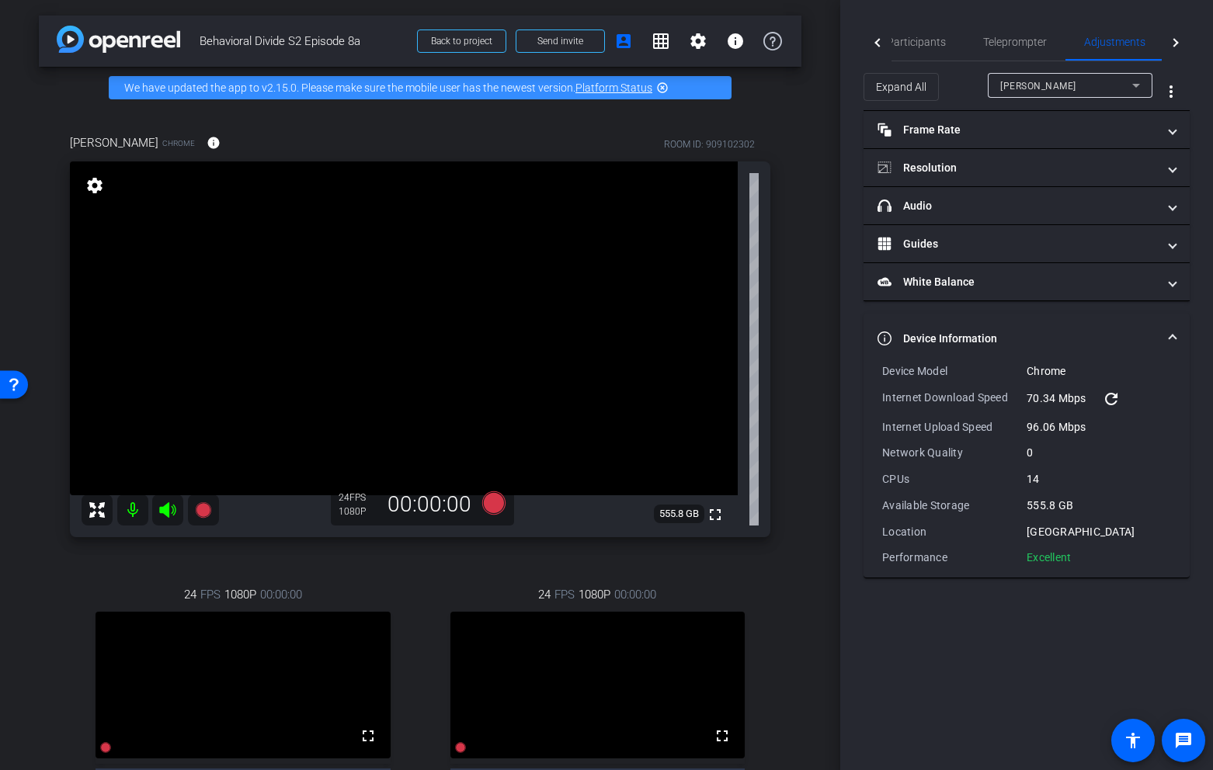
click at [1109, 83] on div "[PERSON_NAME]" at bounding box center [1066, 85] width 132 height 19
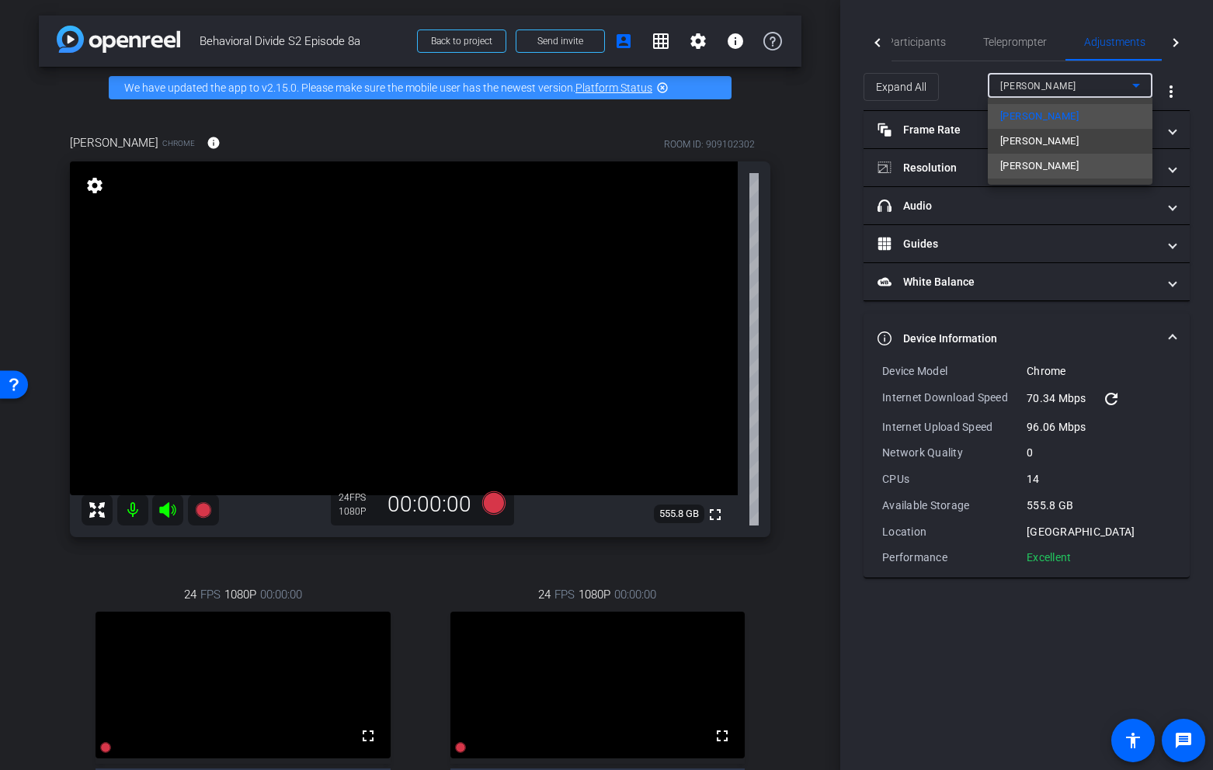
click at [1056, 164] on span "[PERSON_NAME]" at bounding box center [1039, 166] width 78 height 19
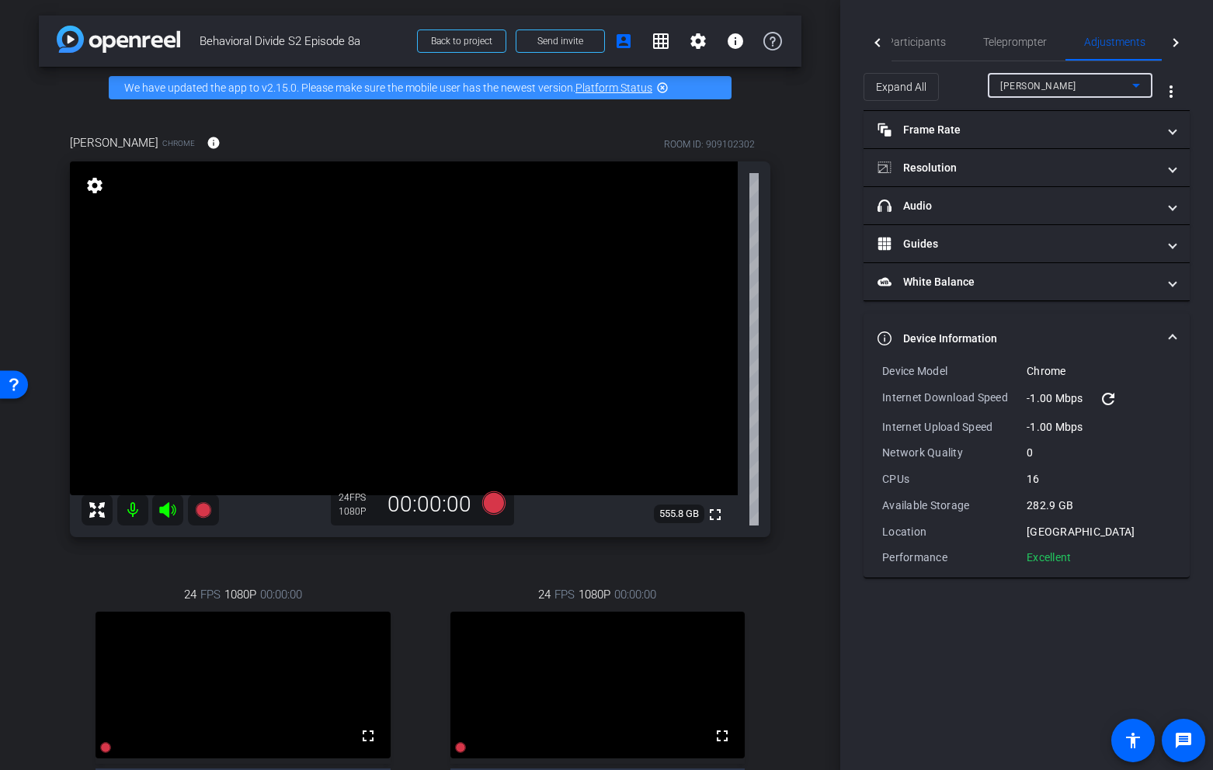
click at [1084, 85] on div "[PERSON_NAME]" at bounding box center [1066, 85] width 132 height 19
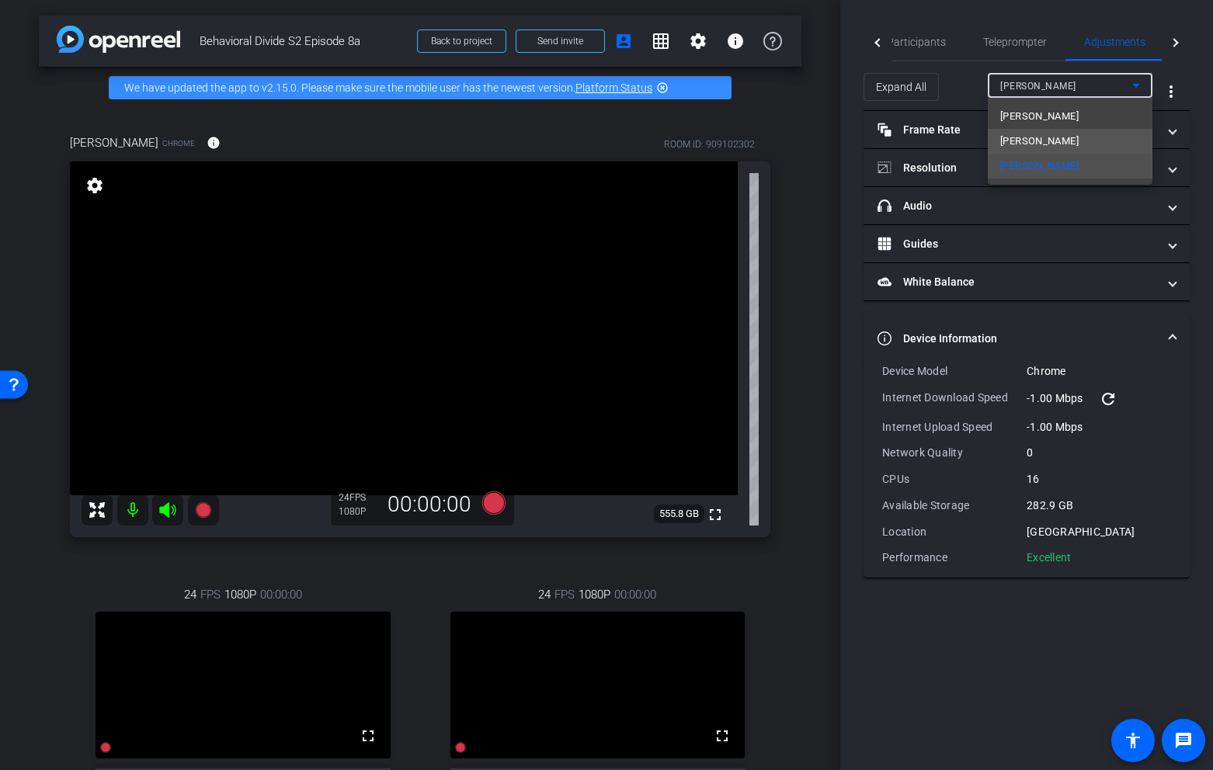
click at [1063, 138] on span "[PERSON_NAME]" at bounding box center [1039, 141] width 78 height 19
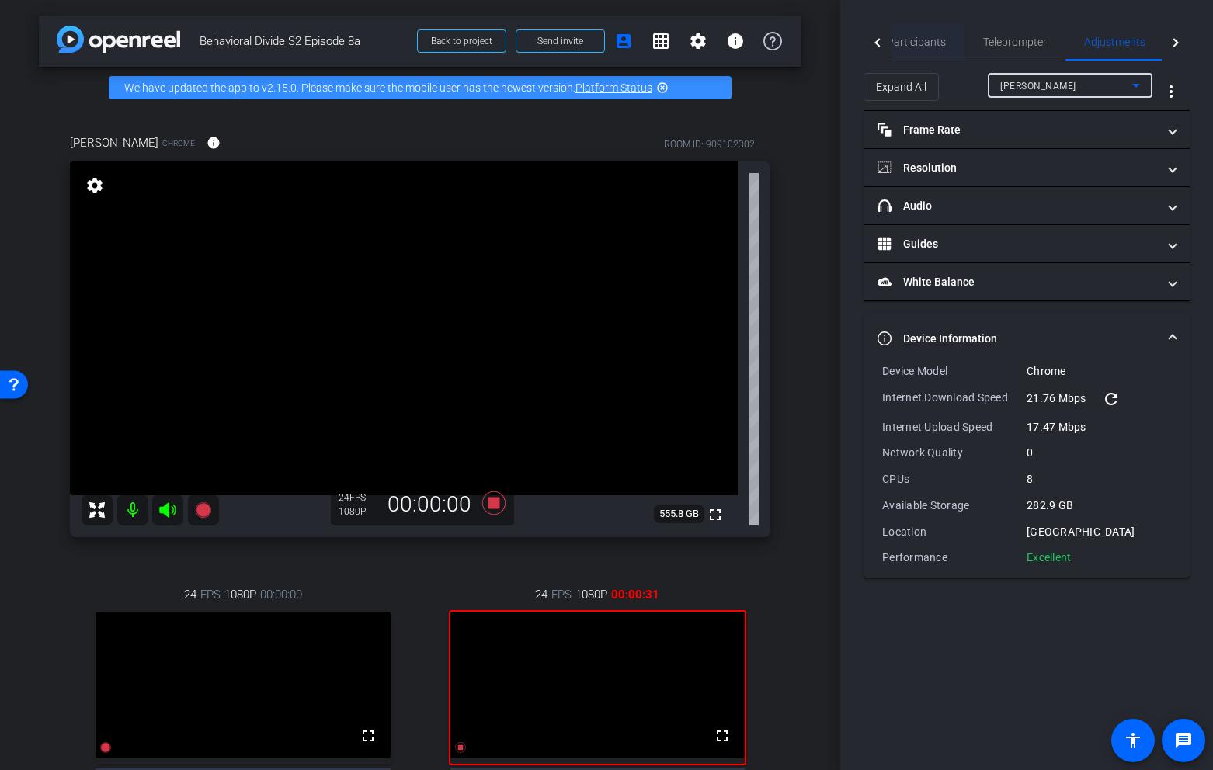
click at [906, 40] on span "Participants" at bounding box center [916, 42] width 59 height 11
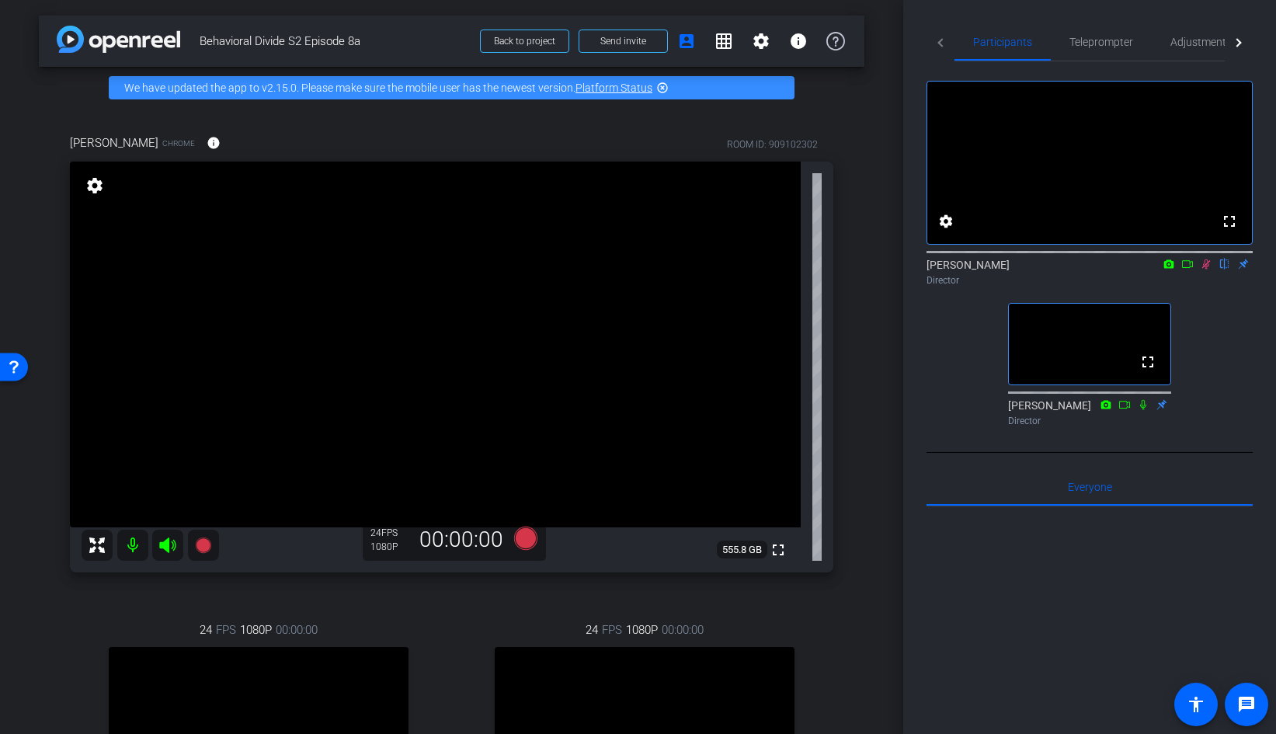
click at [1209, 270] on icon at bounding box center [1206, 264] width 12 height 11
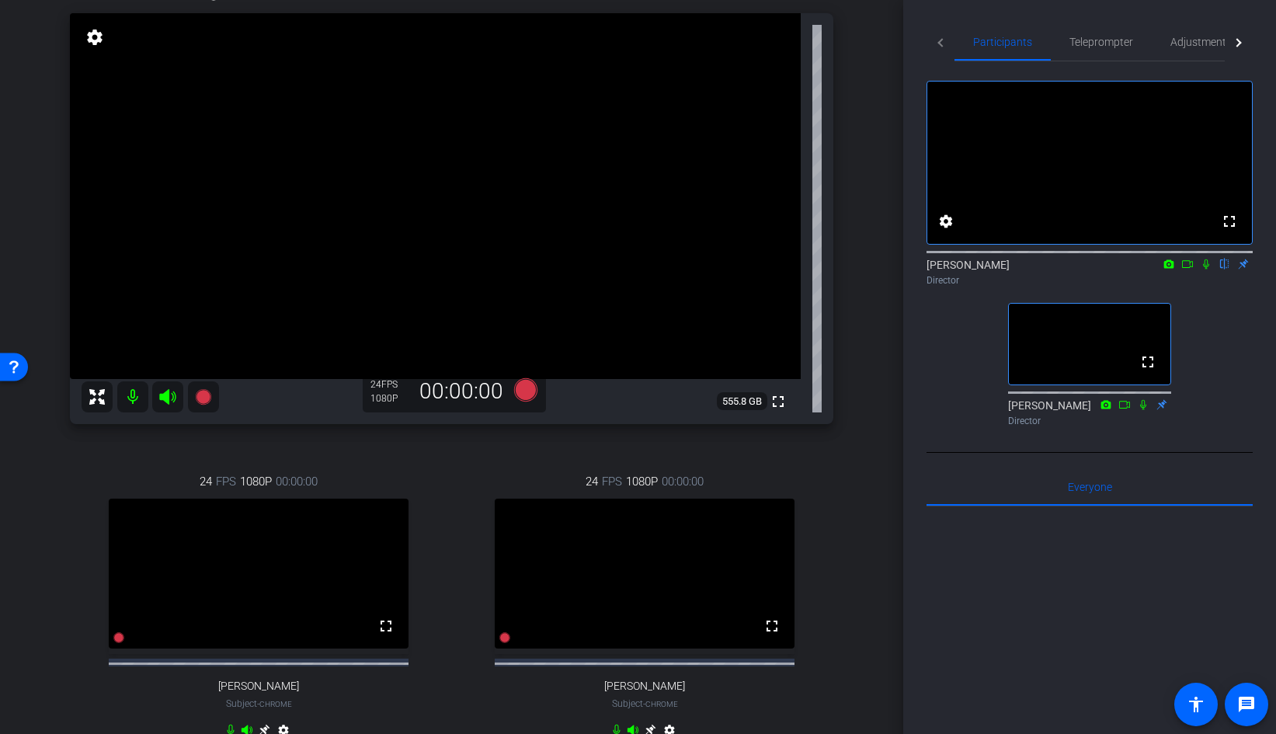
scroll to position [144, 0]
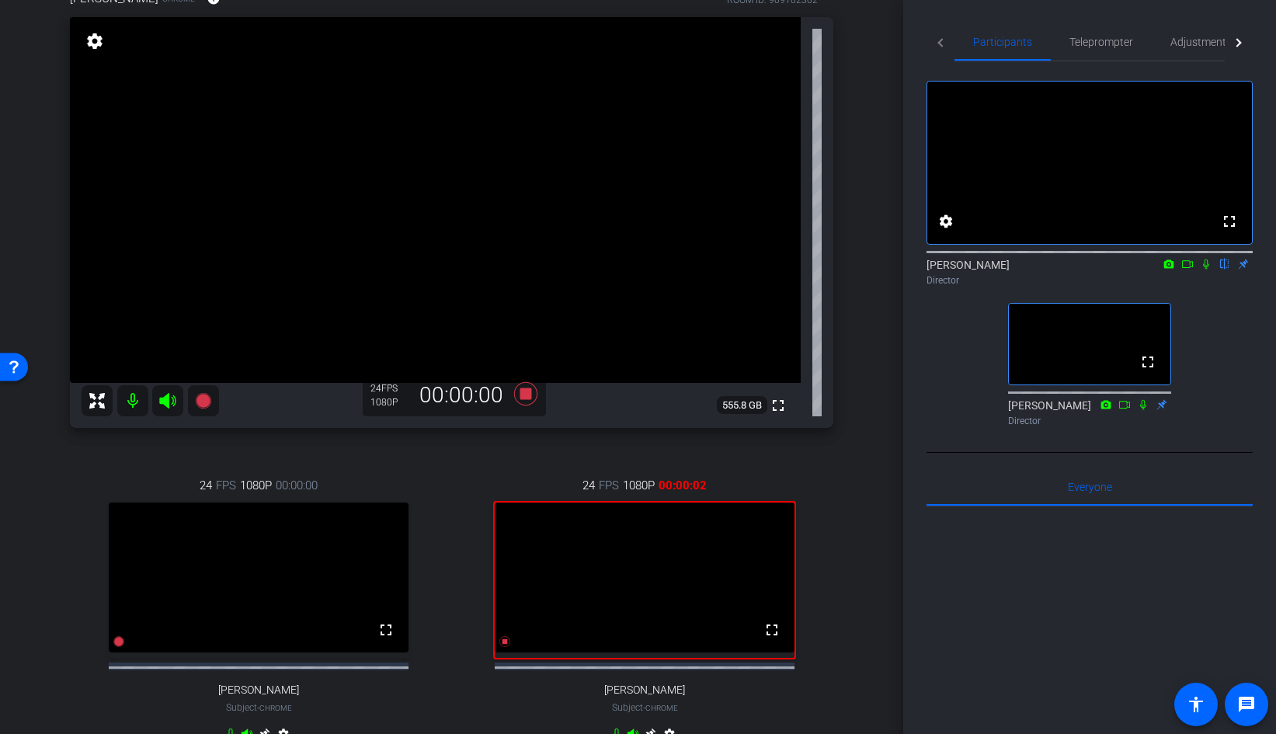
click at [1208, 270] on icon at bounding box center [1206, 264] width 12 height 11
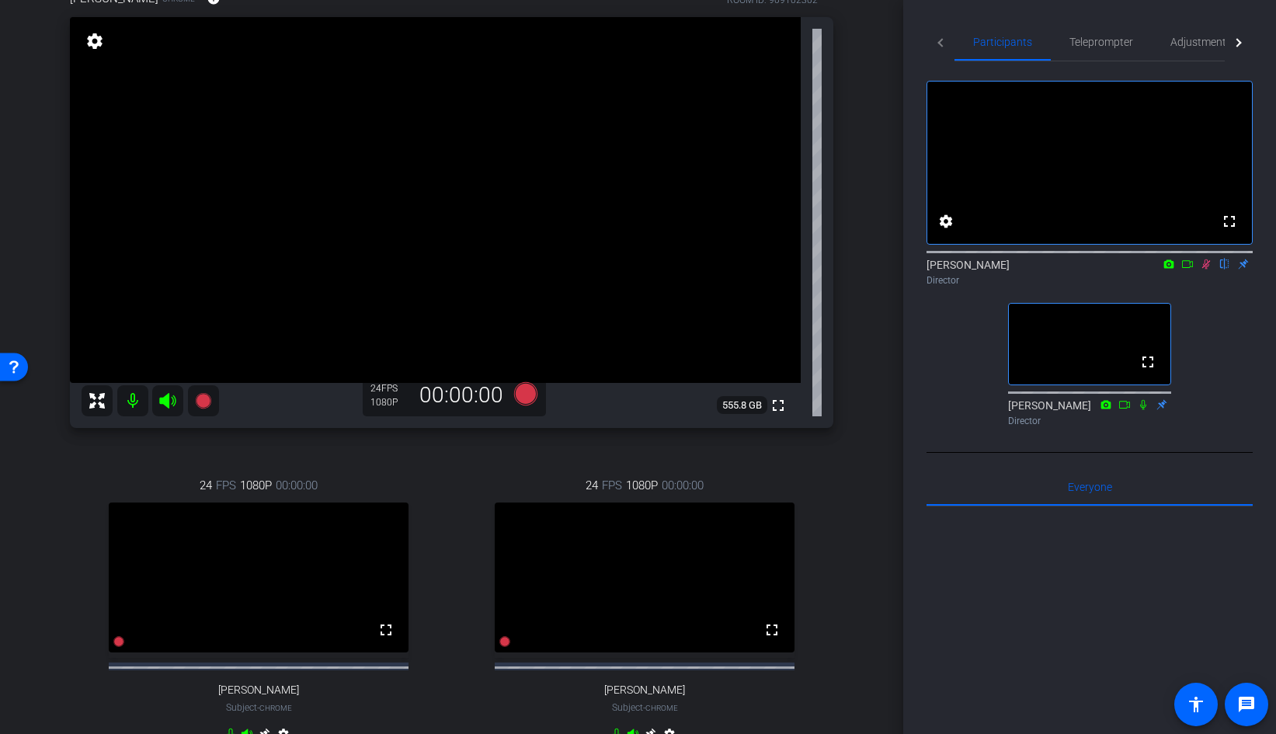
click at [1208, 270] on icon at bounding box center [1206, 264] width 9 height 10
click at [1206, 270] on icon at bounding box center [1206, 264] width 12 height 11
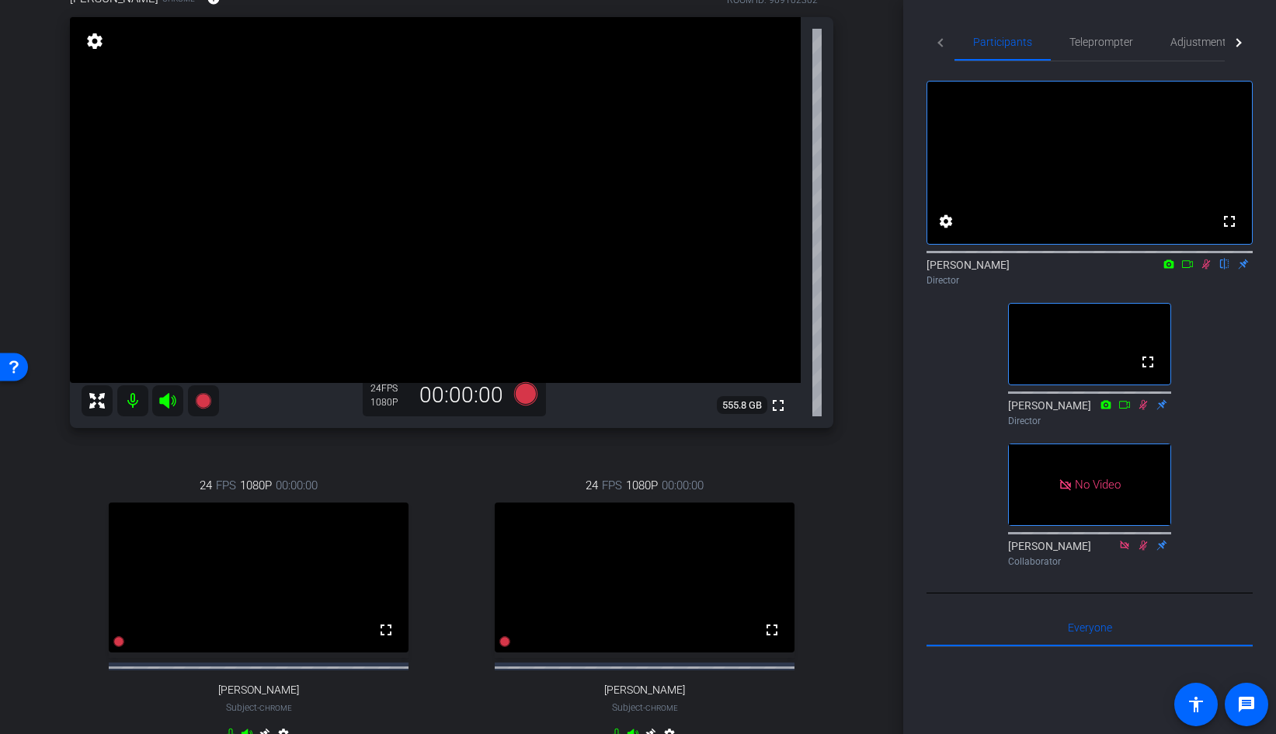
click at [1206, 270] on icon at bounding box center [1206, 264] width 9 height 10
click at [169, 398] on icon at bounding box center [167, 400] width 19 height 19
click at [132, 402] on mat-icon at bounding box center [132, 400] width 31 height 31
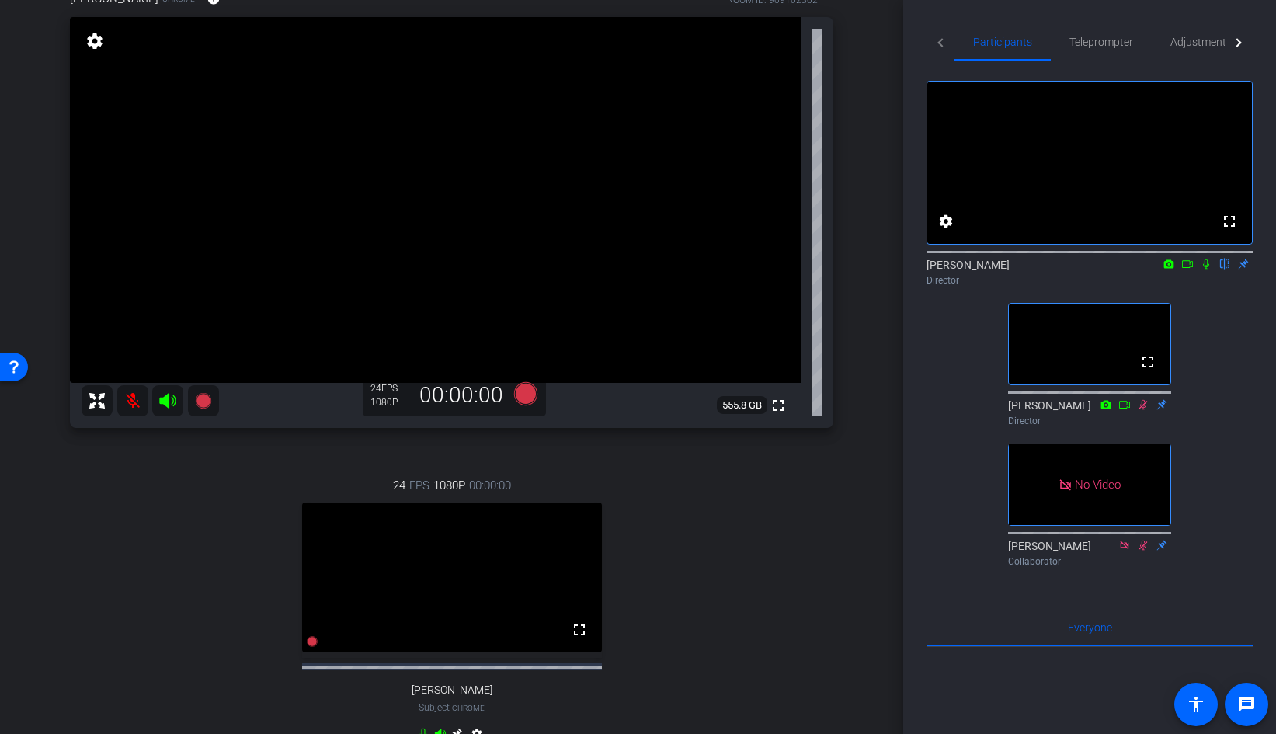
click at [1204, 270] on icon at bounding box center [1206, 264] width 12 height 11
click at [1207, 270] on icon at bounding box center [1206, 264] width 12 height 11
click at [1211, 341] on div "fullscreen settings Anthony Frerking flip Director fullscreen Jandle Johnson Di…" at bounding box center [1090, 317] width 326 height 512
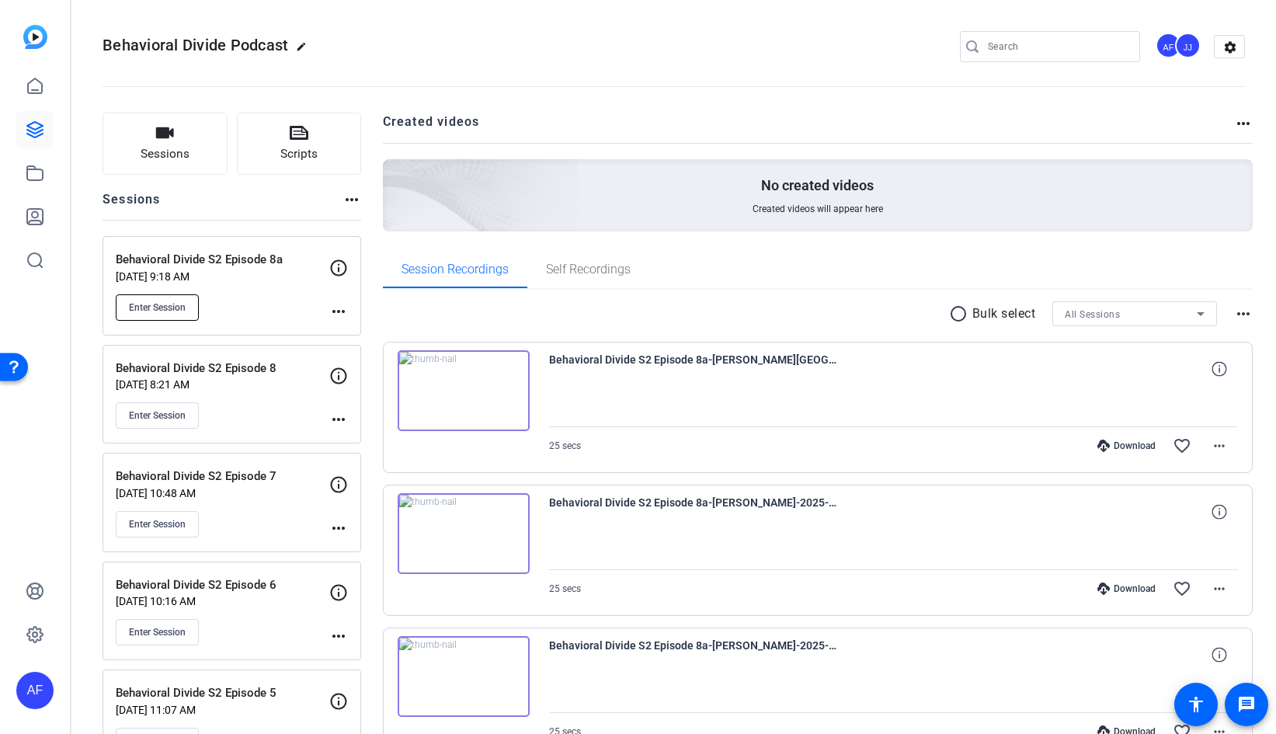
click at [167, 303] on span "Enter Session" at bounding box center [157, 307] width 57 height 12
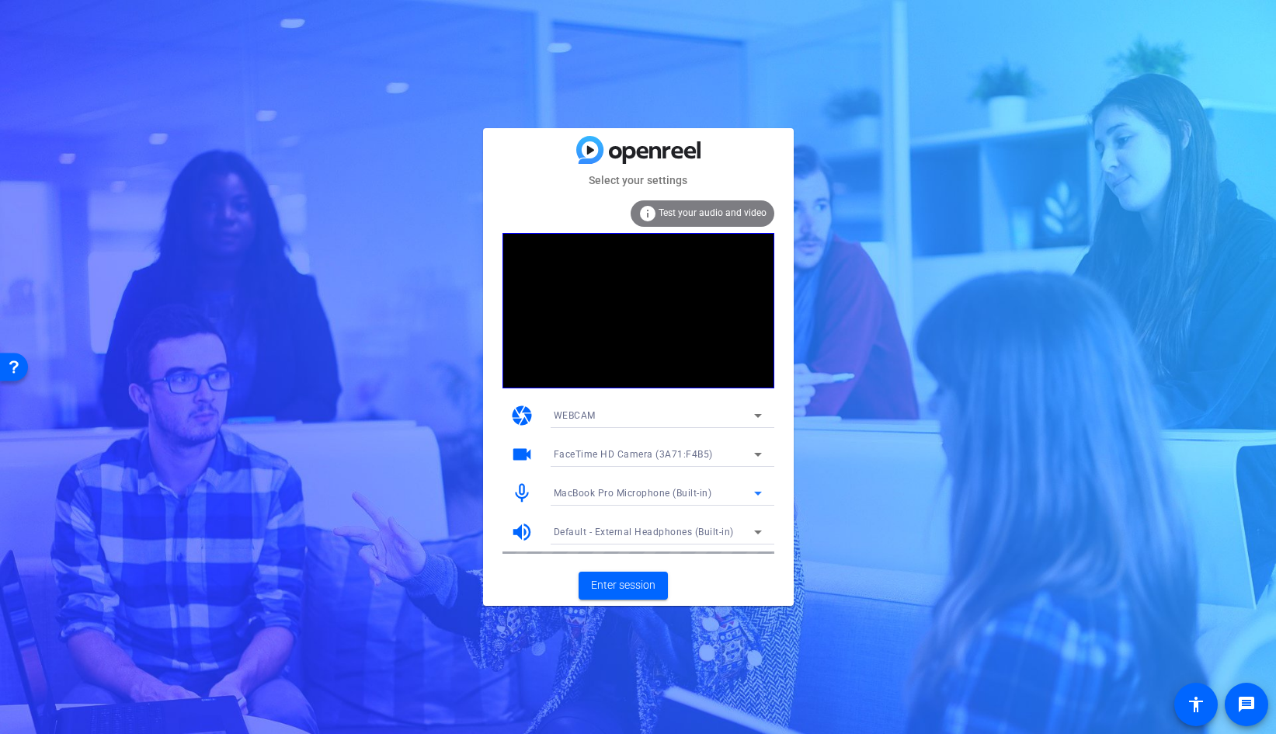
click at [734, 491] on div "MacBook Pro Microphone (Built-in)" at bounding box center [654, 492] width 200 height 19
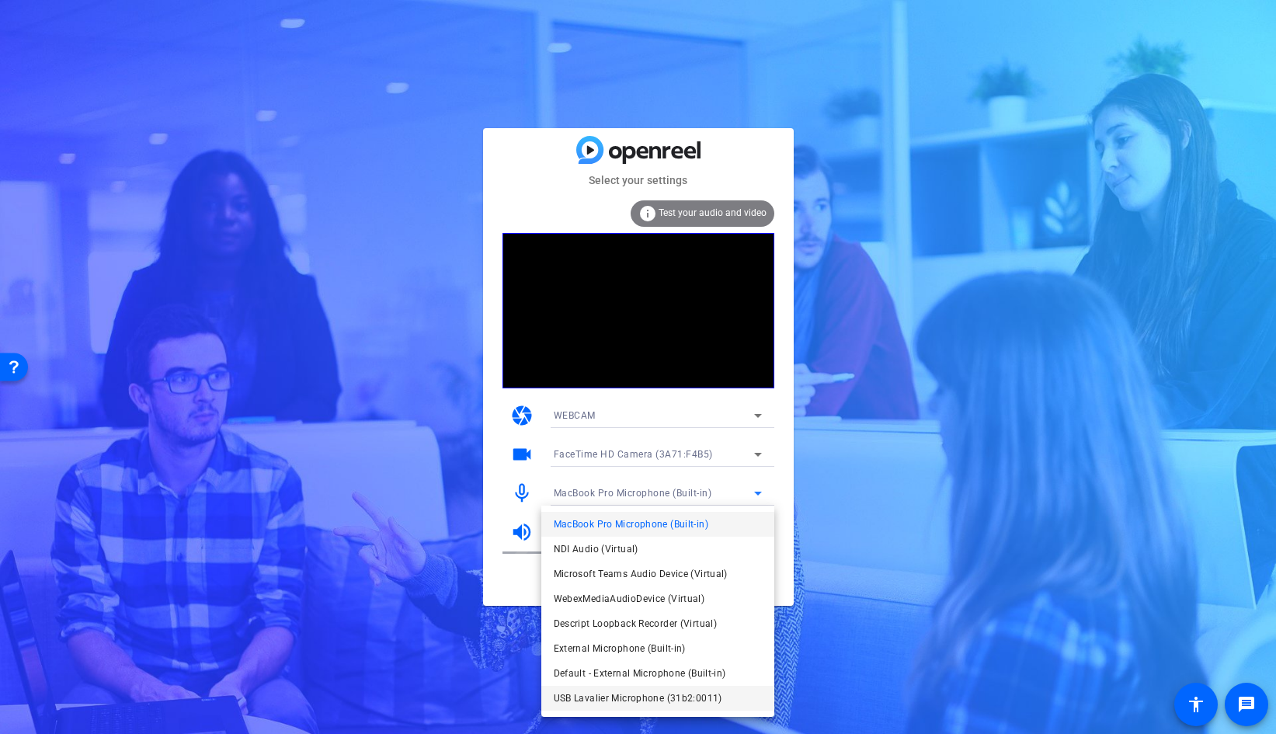
click at [658, 689] on span "USB Lavalier Microphone (31b2:0011)" at bounding box center [638, 698] width 169 height 19
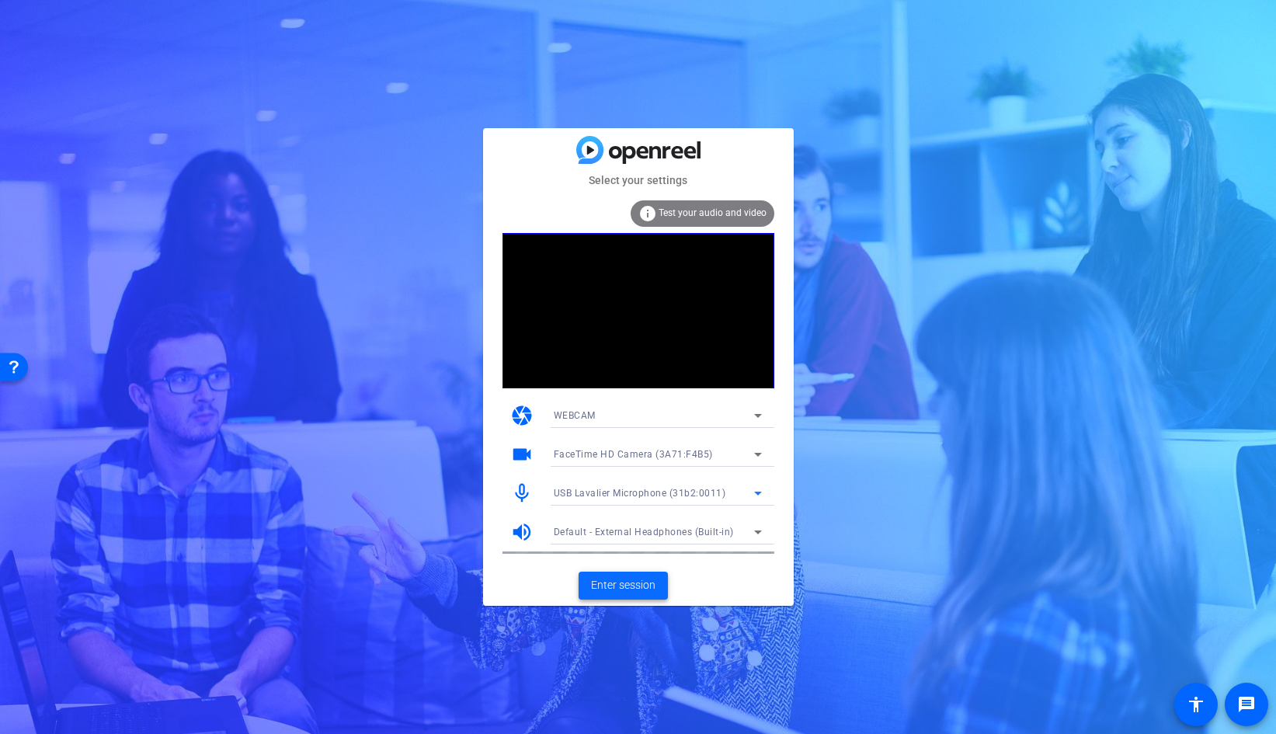
click at [633, 587] on span "Enter session" at bounding box center [623, 585] width 64 height 16
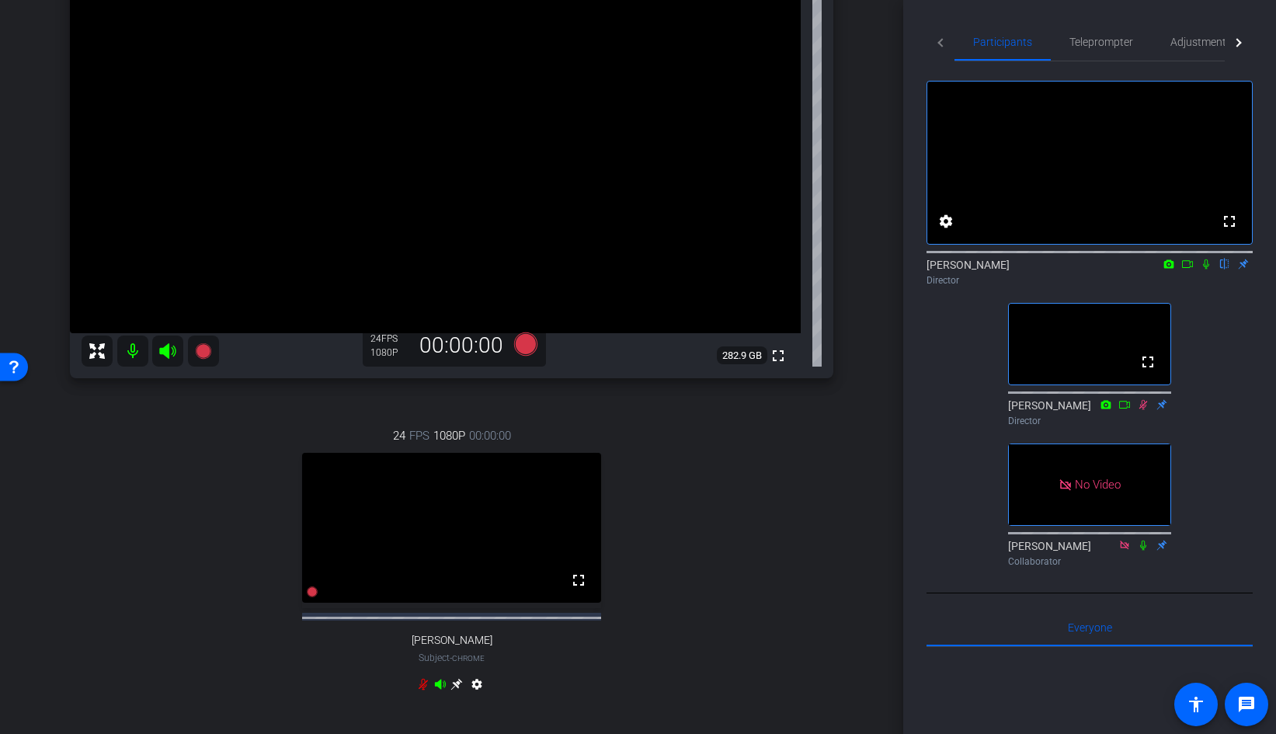
scroll to position [195, 0]
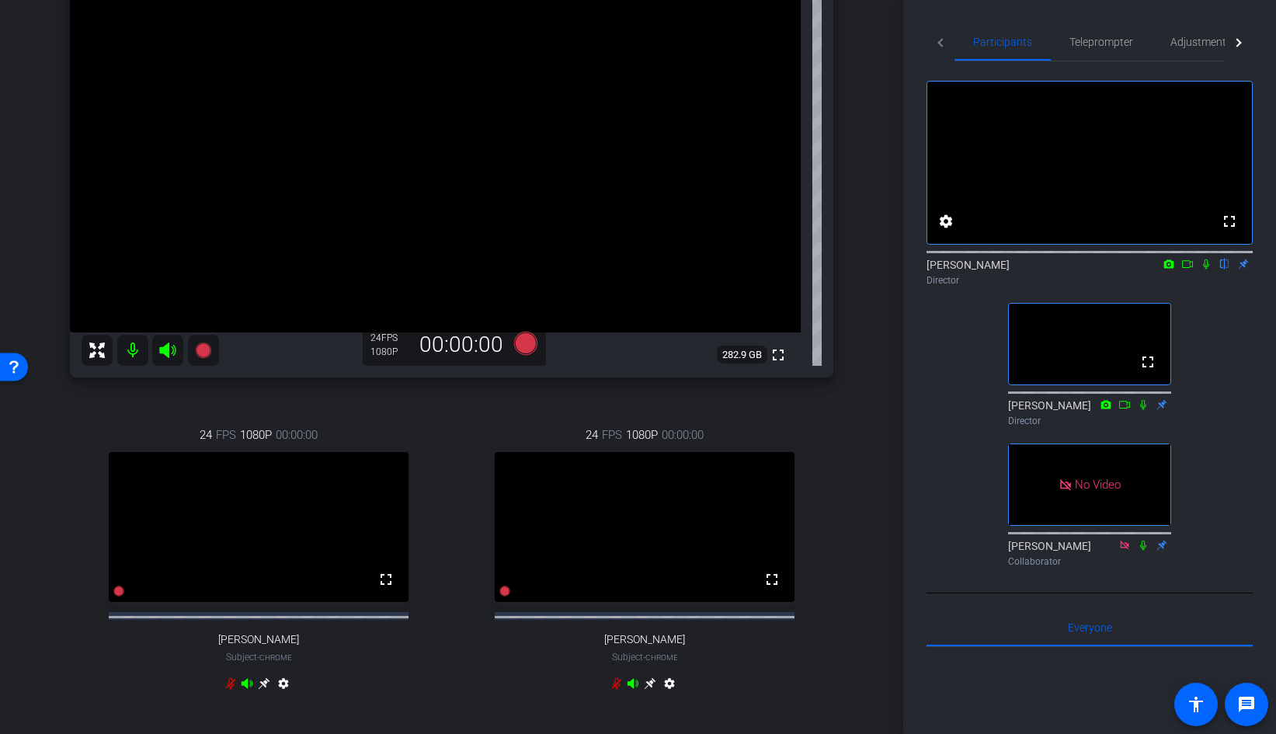
click at [1209, 270] on icon at bounding box center [1206, 264] width 12 height 11
click at [232, 690] on icon at bounding box center [230, 683] width 12 height 12
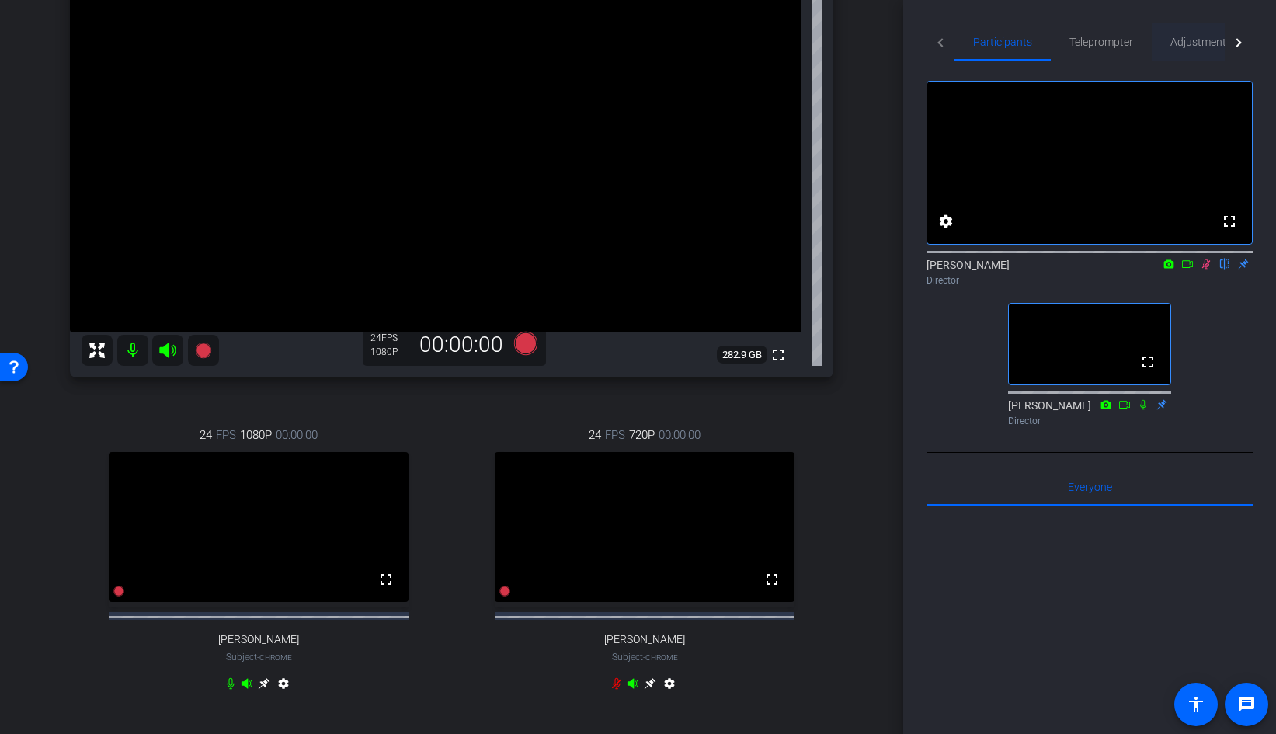
click at [1183, 48] on span "Adjustments" at bounding box center [1200, 41] width 61 height 37
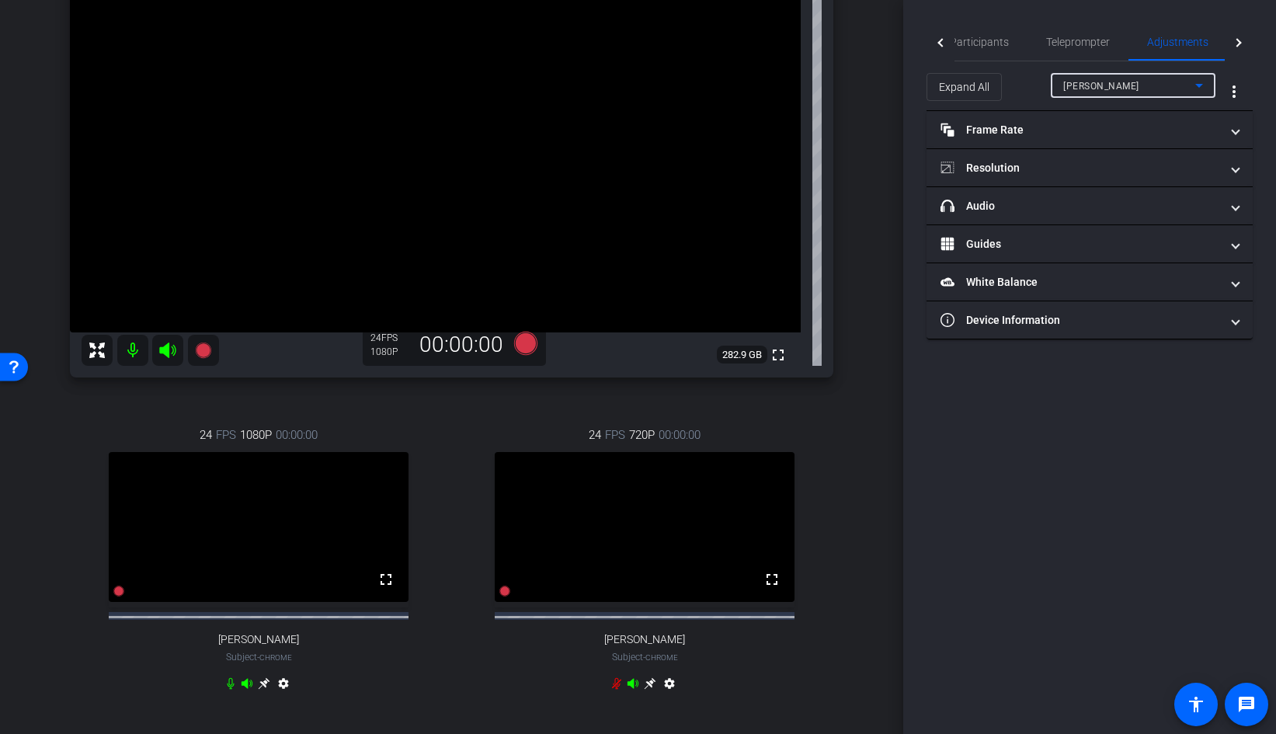
click at [1137, 86] on div "[PERSON_NAME]" at bounding box center [1129, 85] width 132 height 19
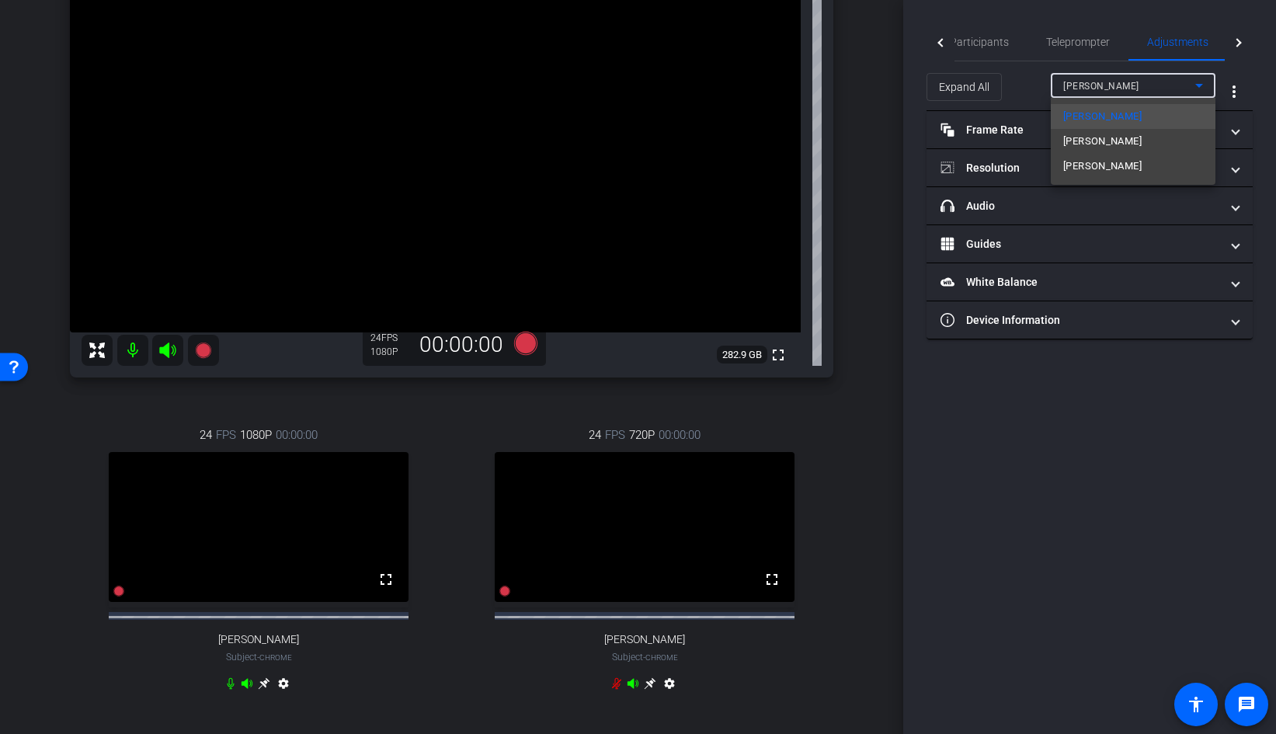
click at [1122, 137] on mat-option "[PERSON_NAME]" at bounding box center [1133, 141] width 165 height 25
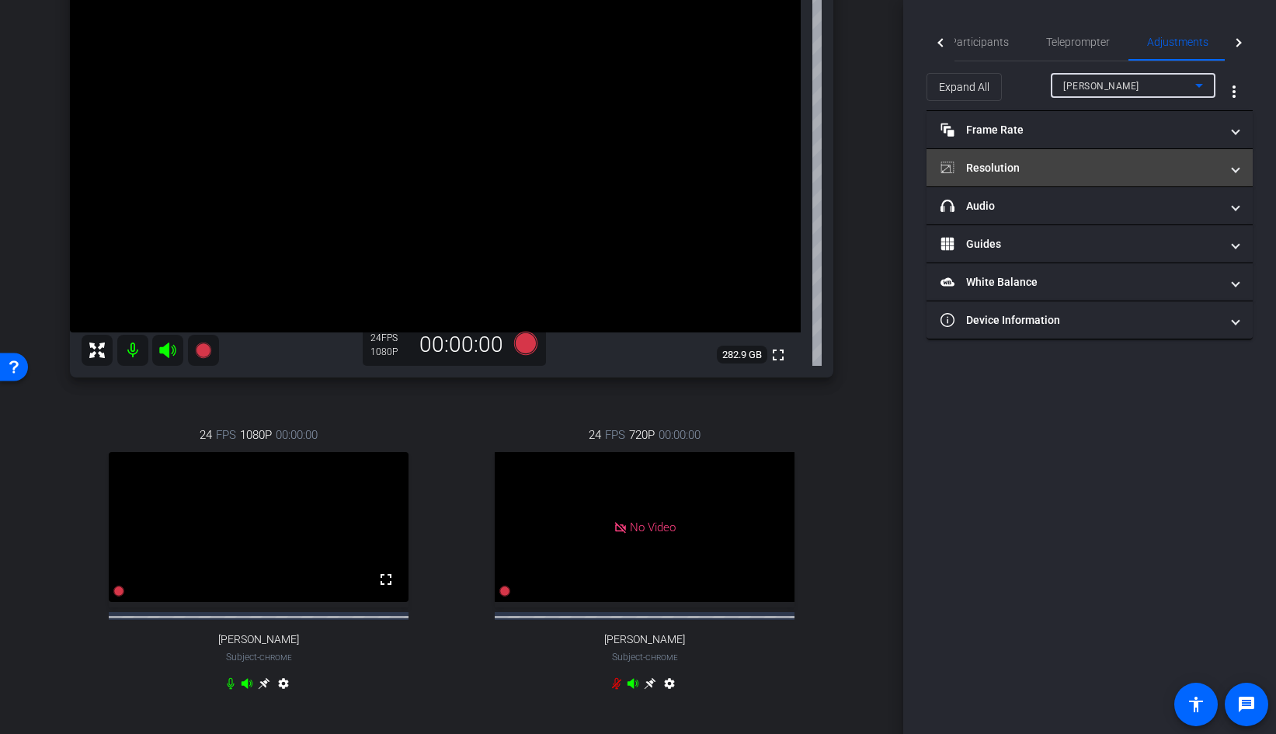
click at [1080, 172] on mat-panel-title "Resolution" at bounding box center [1081, 168] width 280 height 16
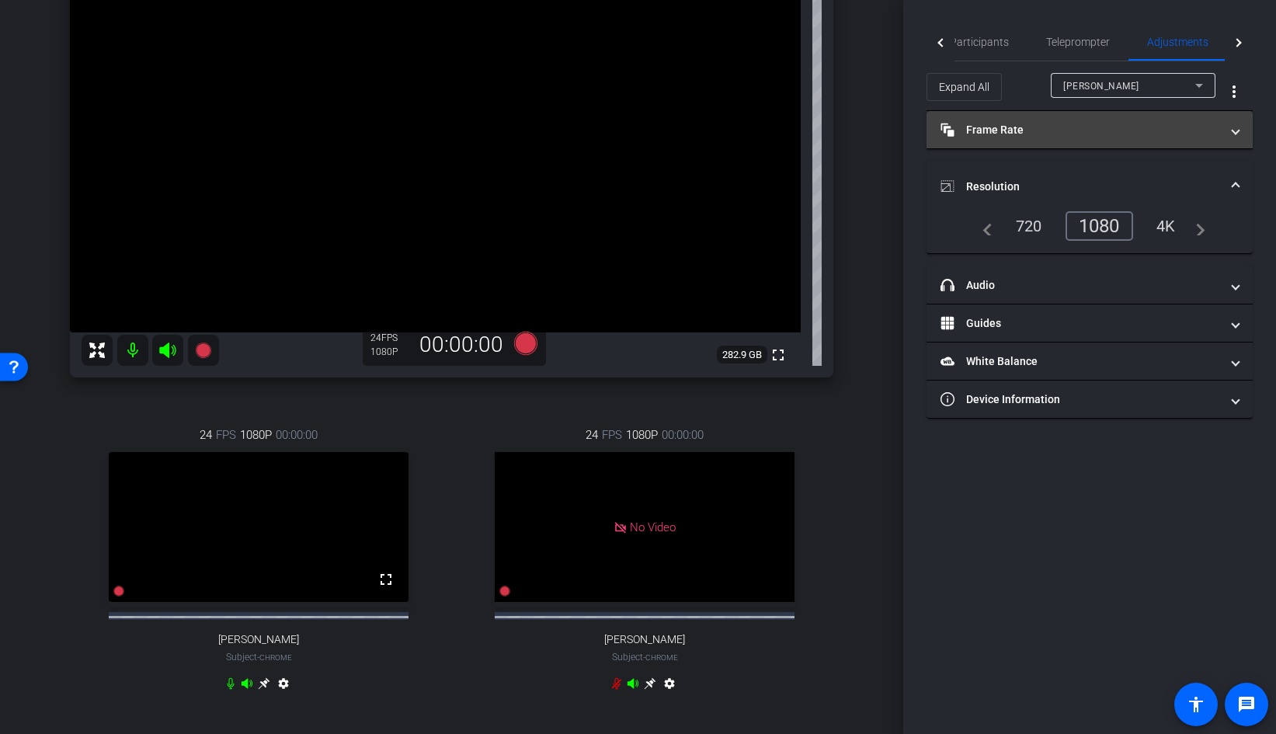
click at [1087, 137] on mat-panel-title "Frame Rate Frame Rate" at bounding box center [1081, 130] width 280 height 16
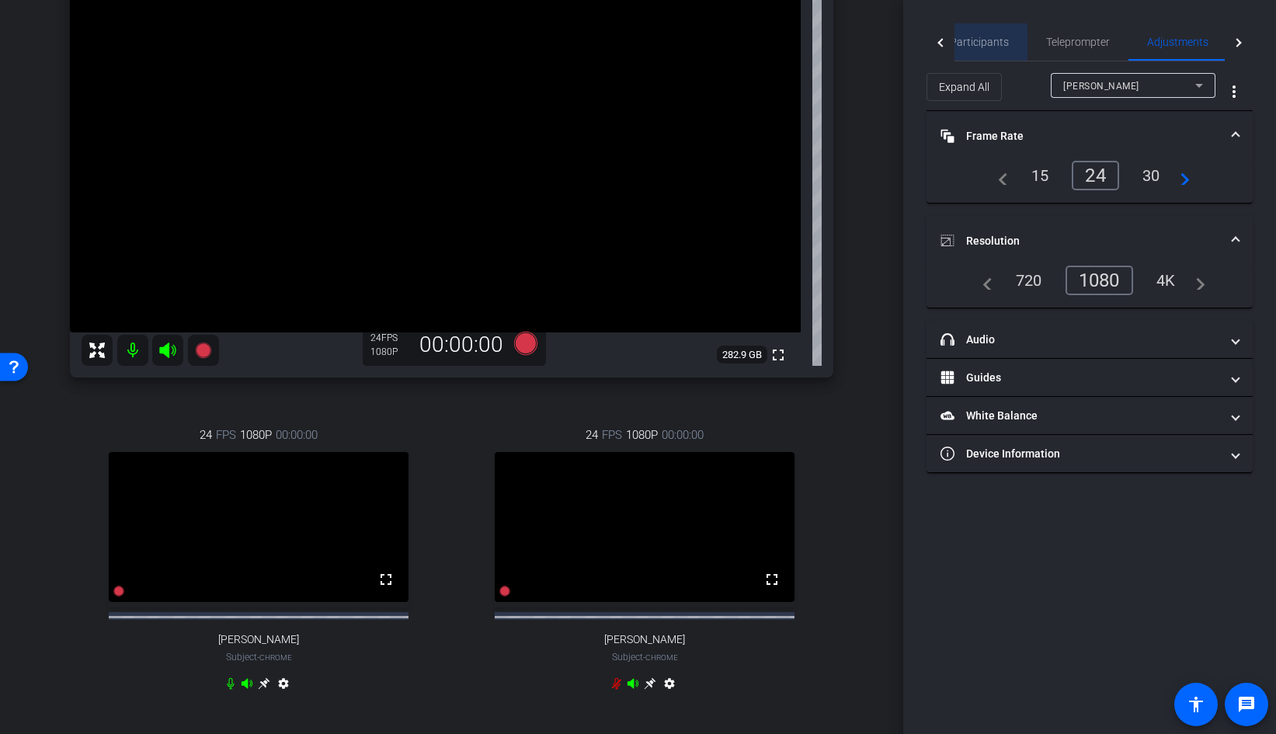
click at [979, 44] on span "Participants" at bounding box center [979, 42] width 59 height 11
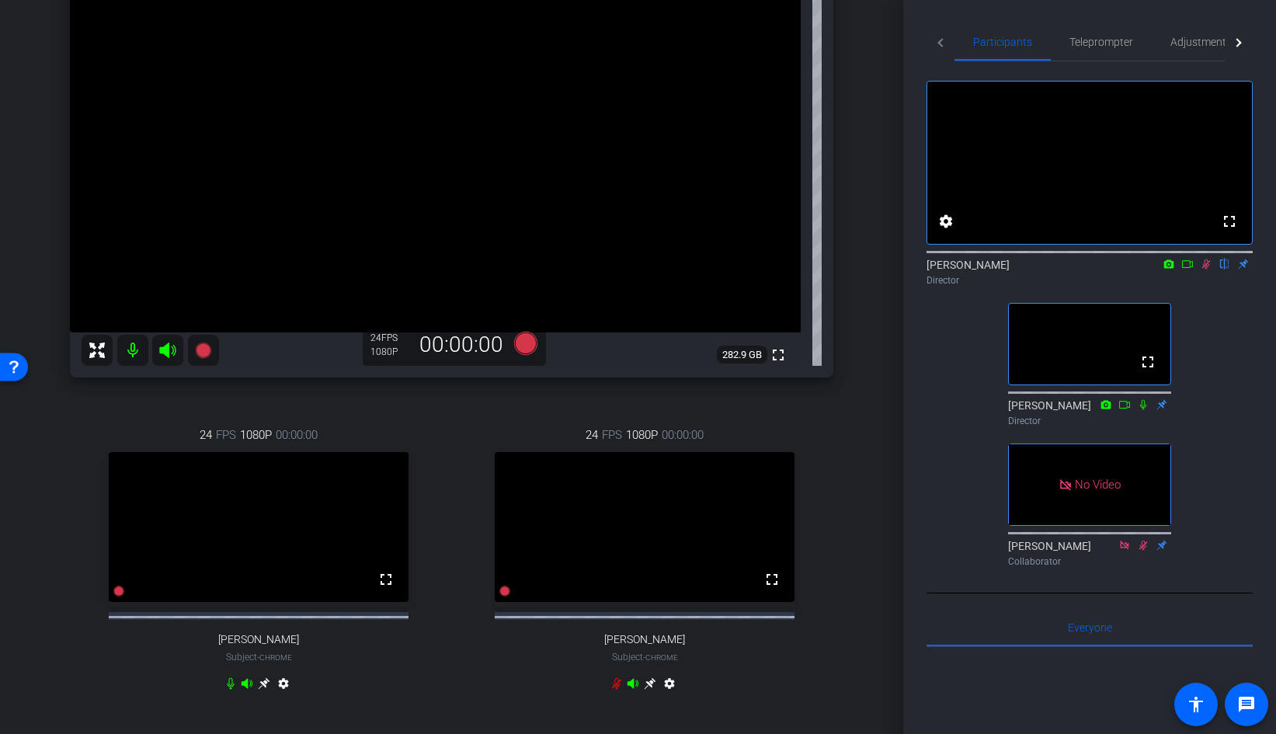
drag, startPoint x: 1199, startPoint y: 285, endPoint x: 1216, endPoint y: 297, distance: 20.5
click at [1200, 270] on icon at bounding box center [1206, 264] width 12 height 11
click at [1205, 270] on icon at bounding box center [1206, 264] width 12 height 11
click at [1203, 270] on icon at bounding box center [1206, 264] width 12 height 11
click at [1209, 270] on icon at bounding box center [1206, 264] width 12 height 11
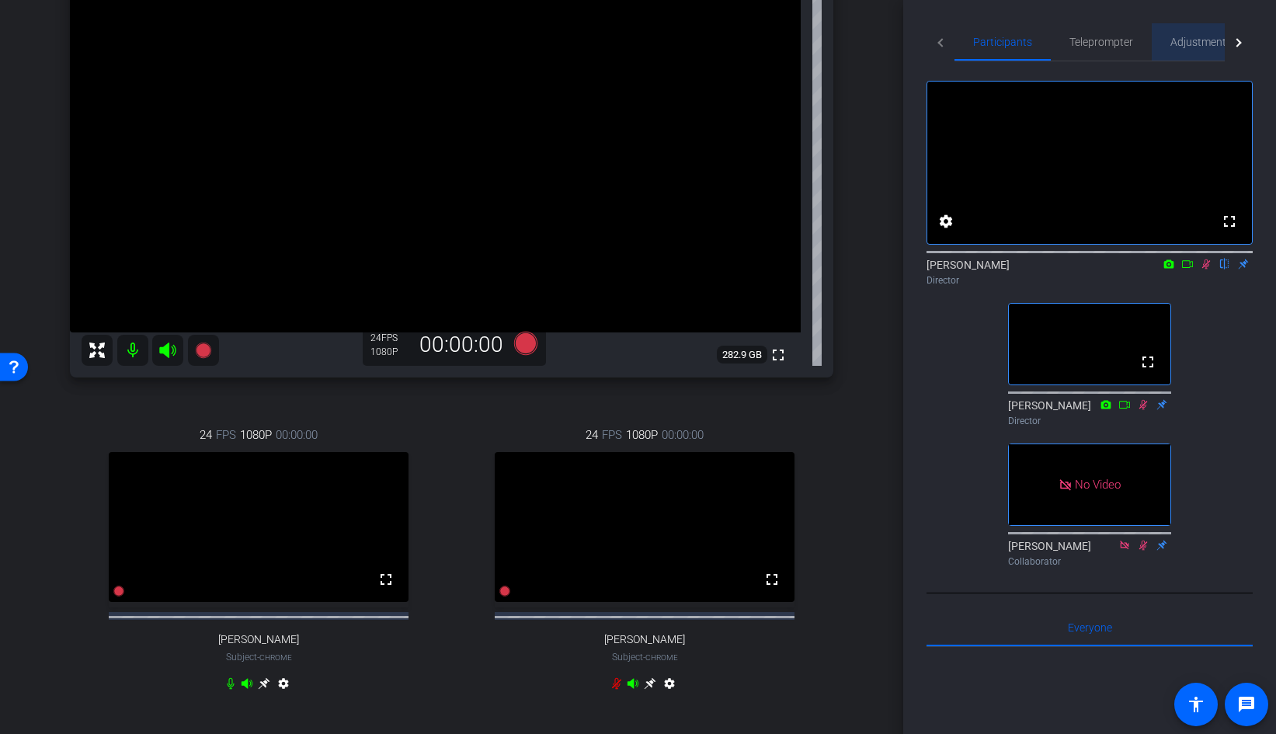
click at [1205, 37] on span "Adjustments" at bounding box center [1200, 42] width 61 height 11
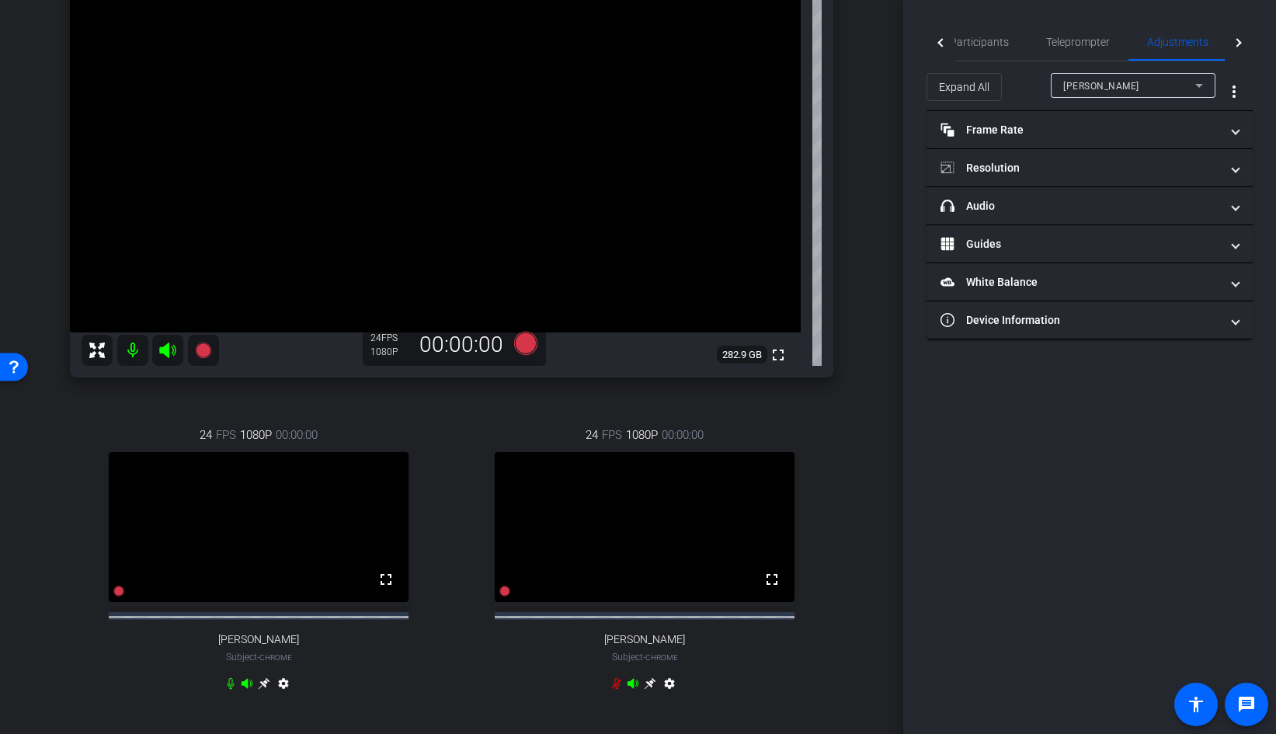
click at [1130, 85] on div "[PERSON_NAME]" at bounding box center [1129, 85] width 132 height 19
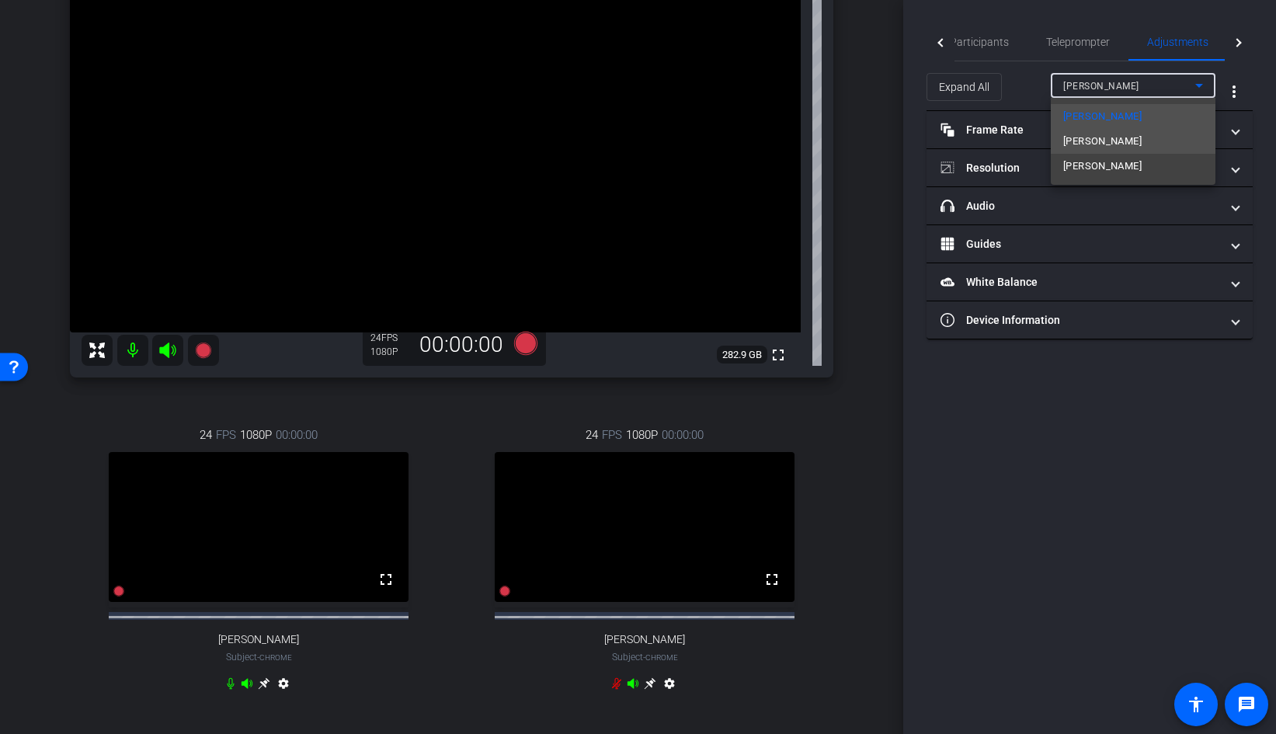
click at [1123, 141] on mat-option "[PERSON_NAME]" at bounding box center [1133, 141] width 165 height 25
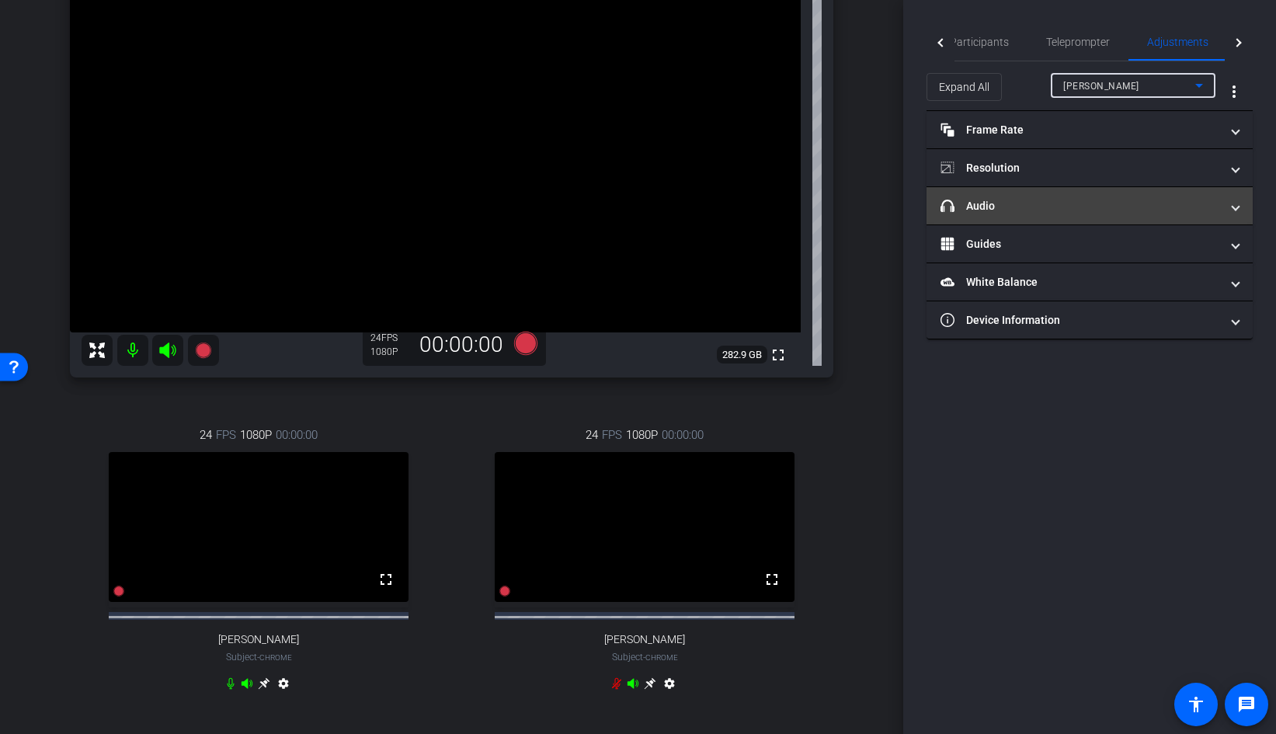
click at [1175, 200] on mat-panel-title "headphone icon Audio" at bounding box center [1081, 206] width 280 height 16
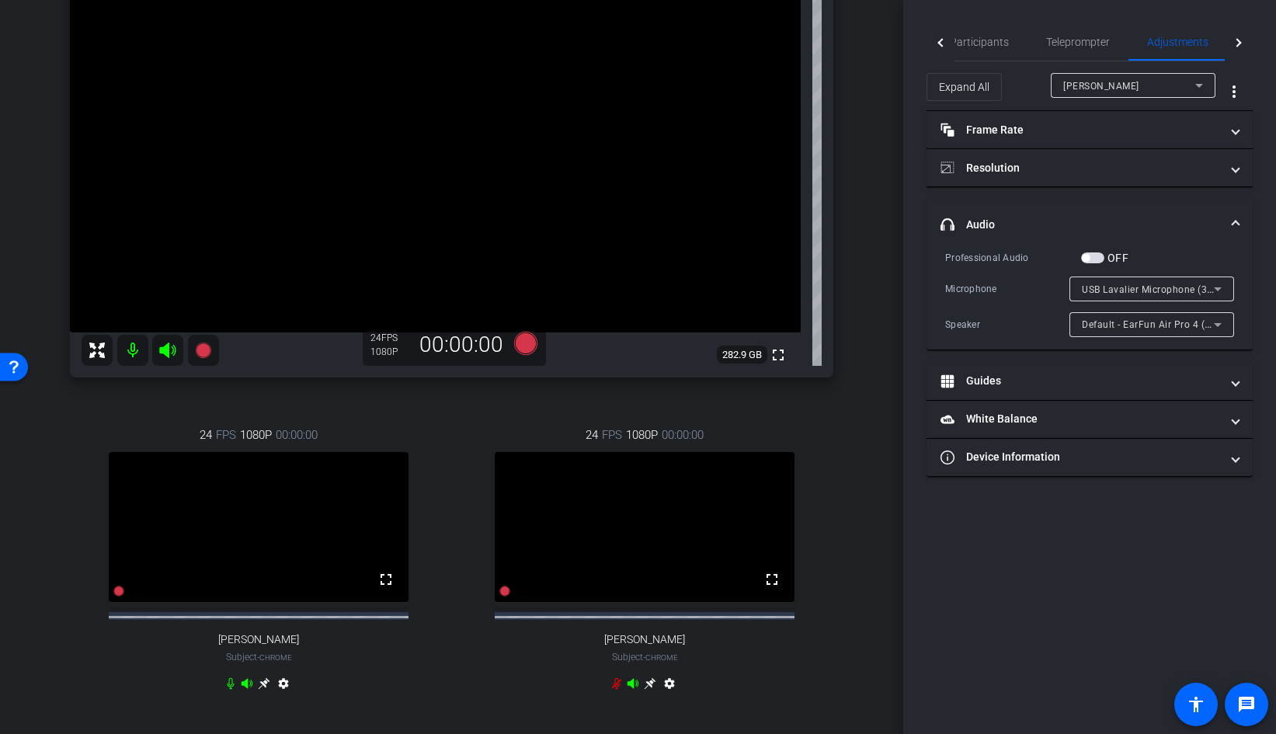
click at [1155, 82] on div "[PERSON_NAME]" at bounding box center [1129, 85] width 132 height 19
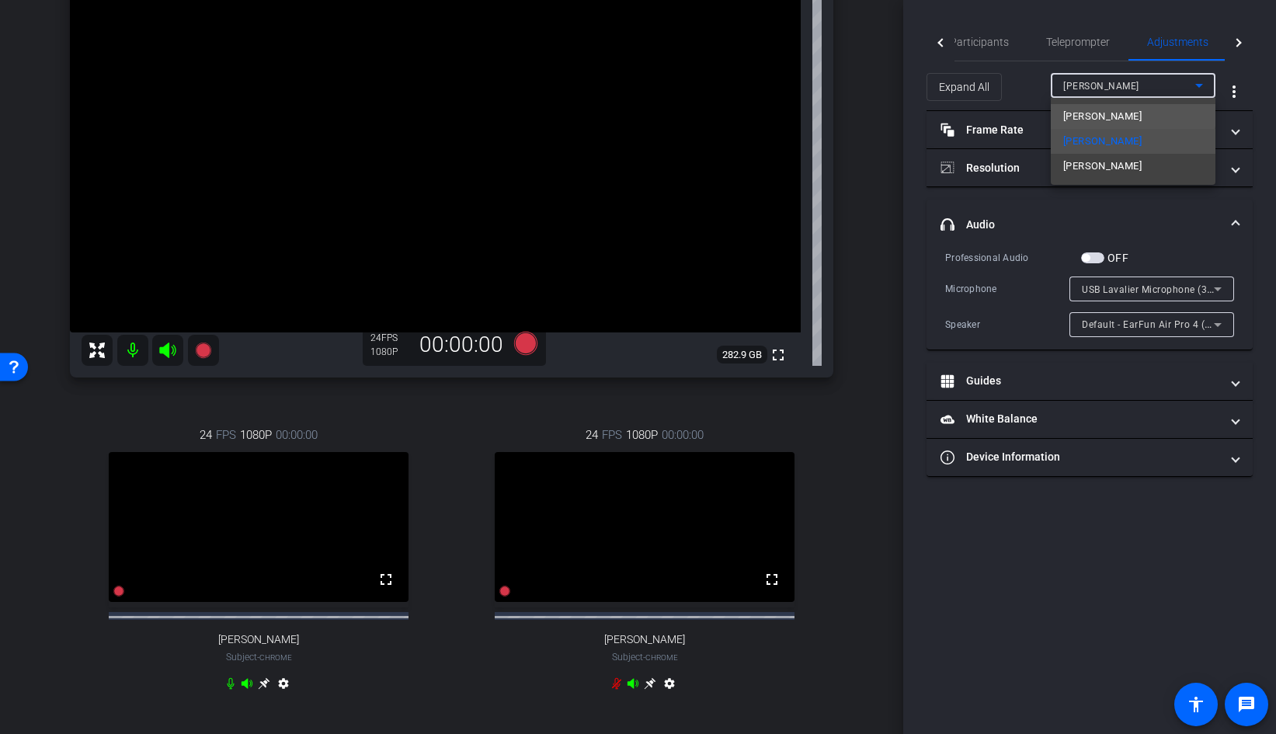
click at [1081, 112] on span "[PERSON_NAME]" at bounding box center [1102, 116] width 78 height 19
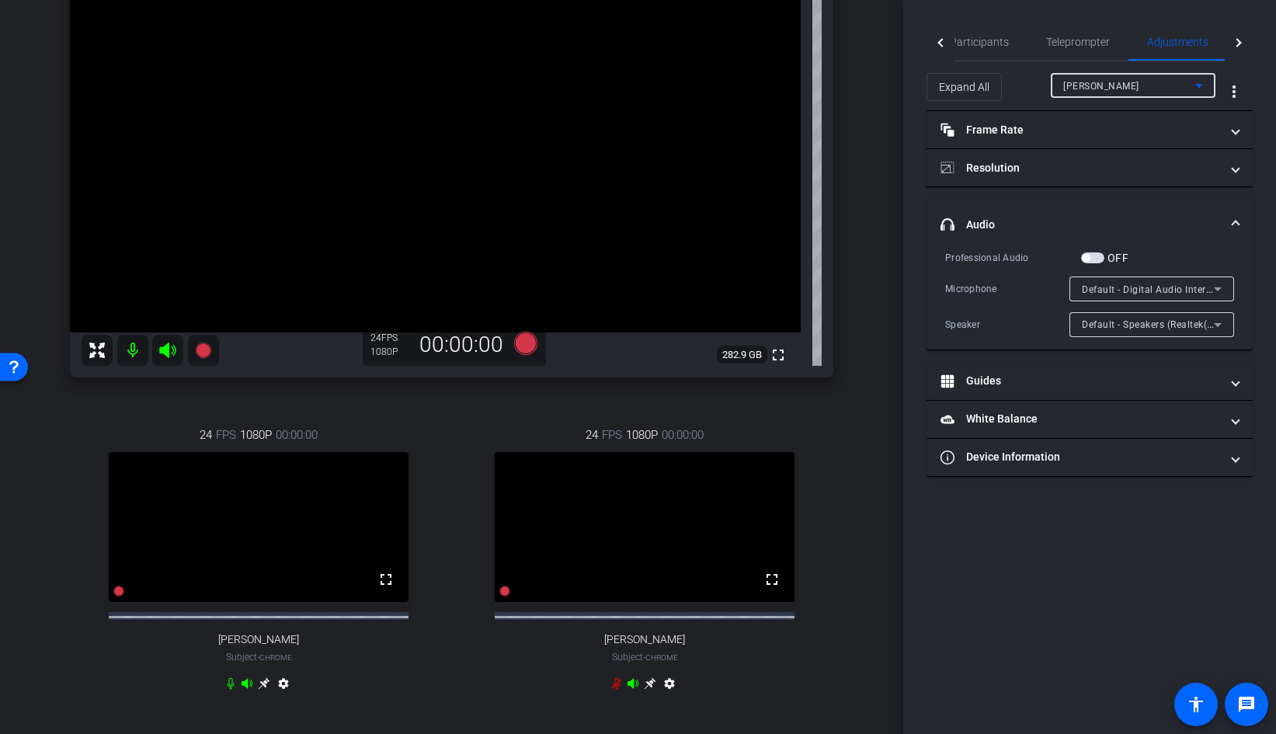
click at [1160, 89] on div "[PERSON_NAME]" at bounding box center [1129, 85] width 132 height 19
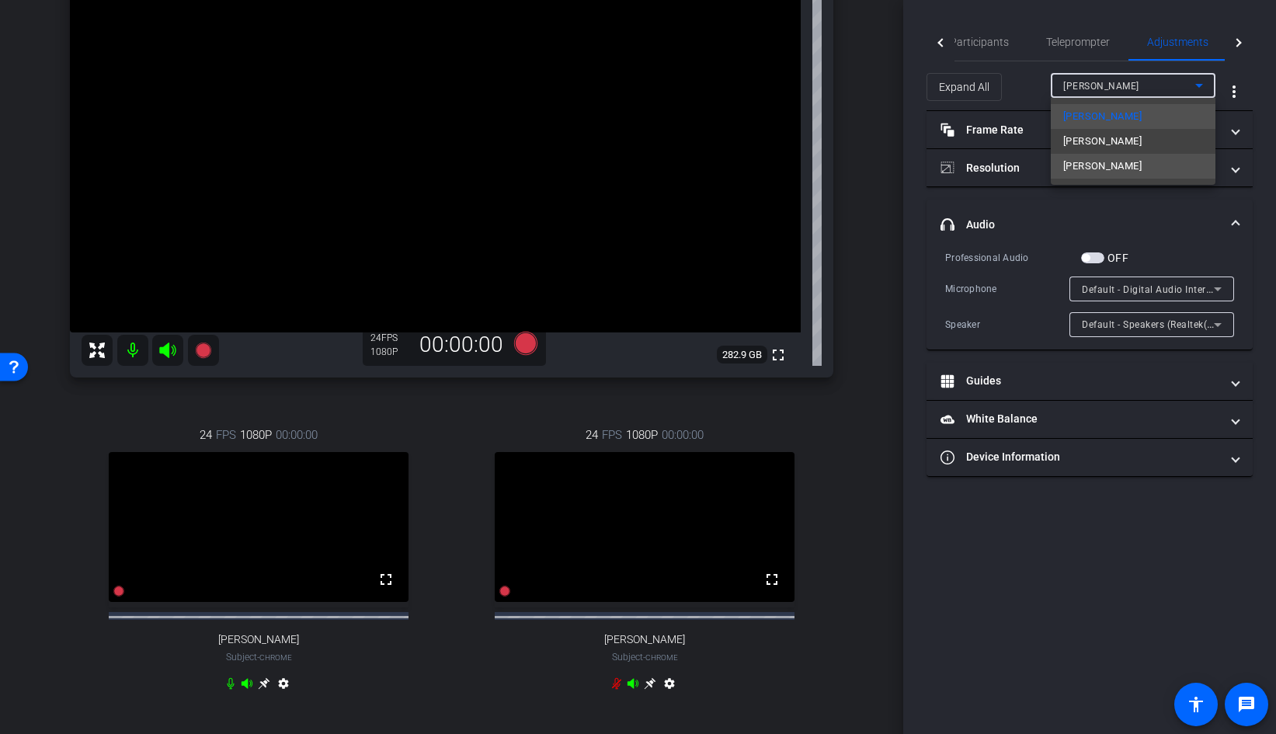
click at [1121, 163] on span "[PERSON_NAME]" at bounding box center [1102, 166] width 78 height 19
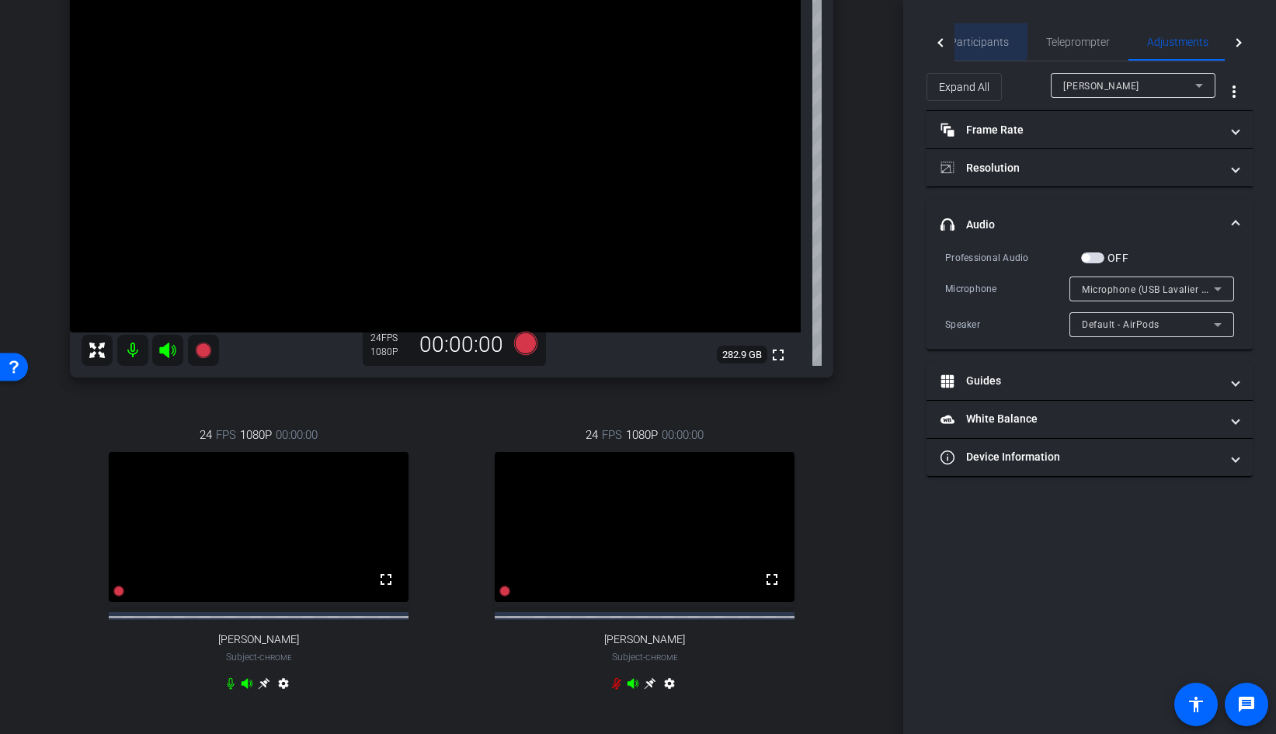
click at [971, 40] on span "Participants" at bounding box center [979, 42] width 59 height 11
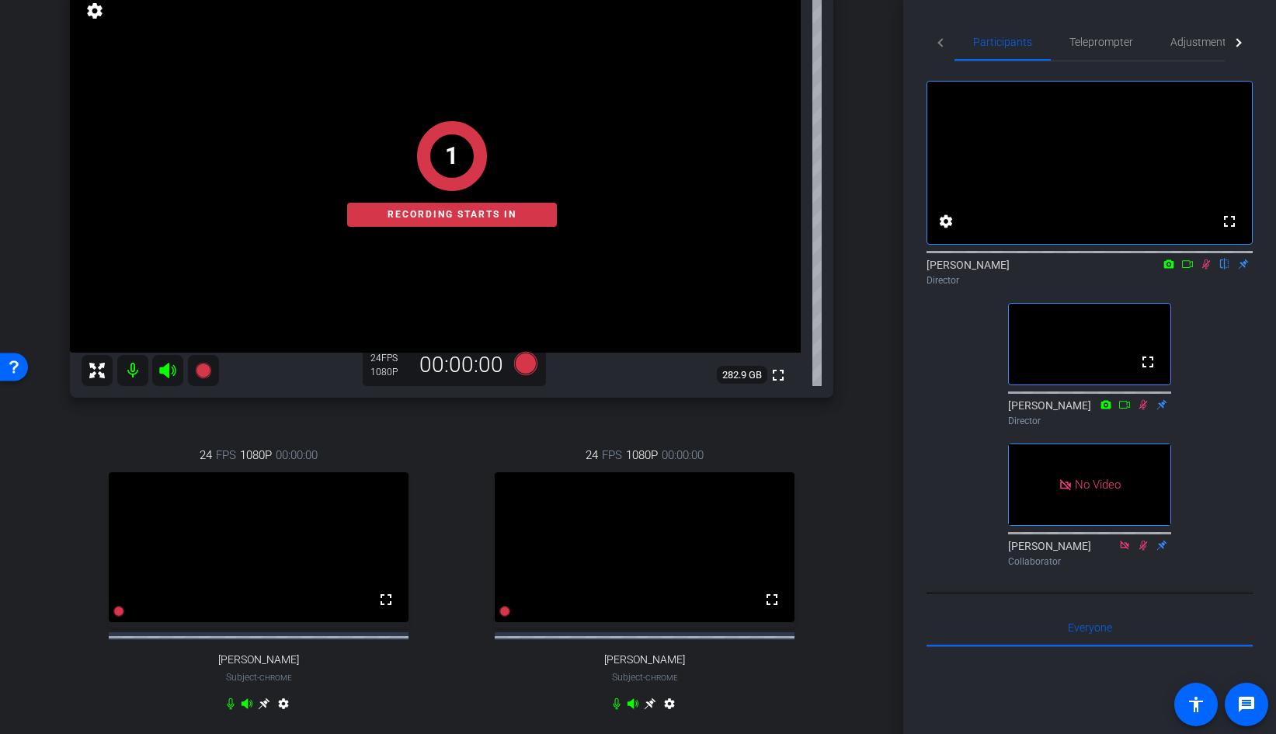
scroll to position [162, 0]
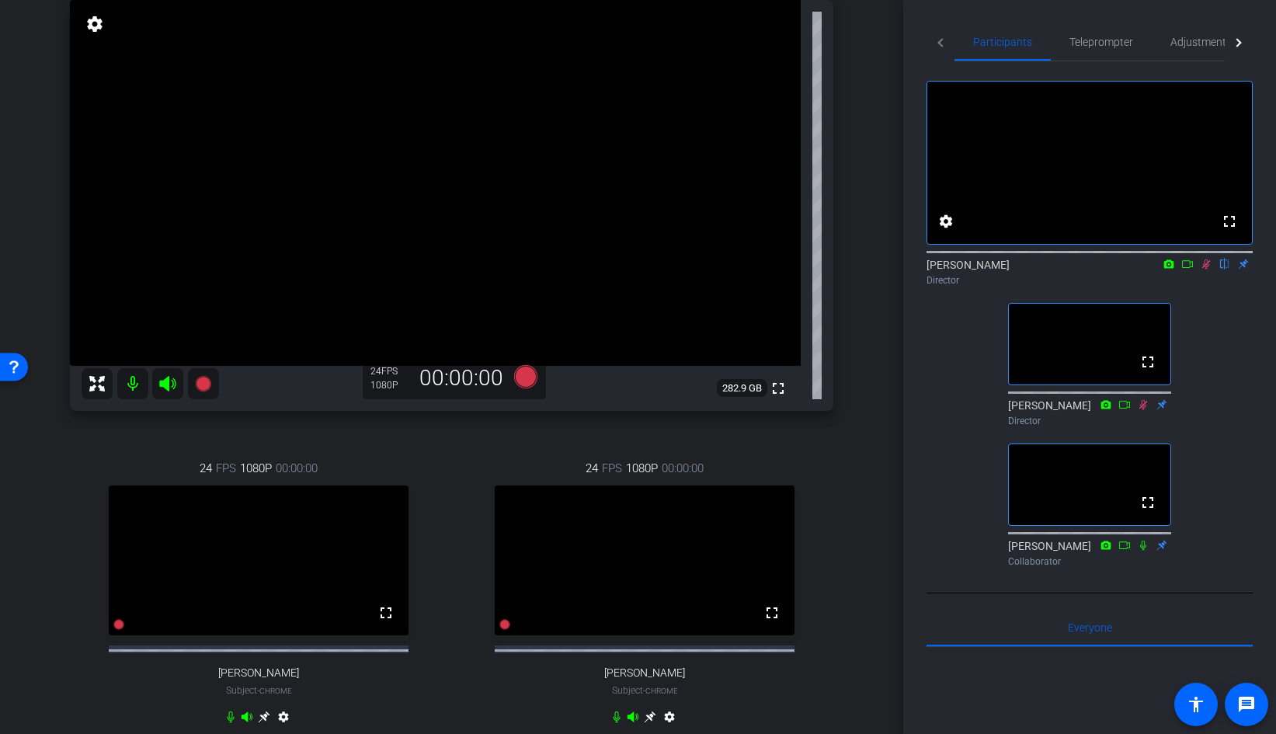
click at [1206, 270] on icon at bounding box center [1206, 264] width 12 height 11
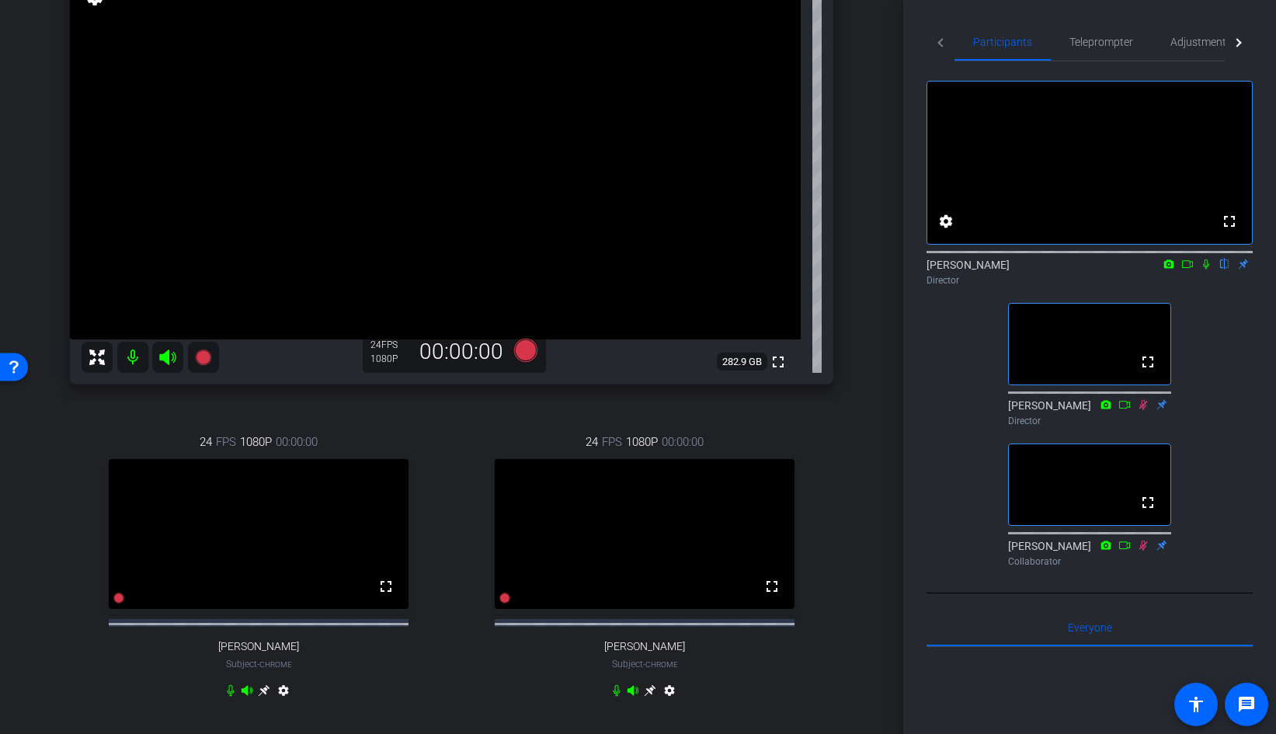
scroll to position [149, 0]
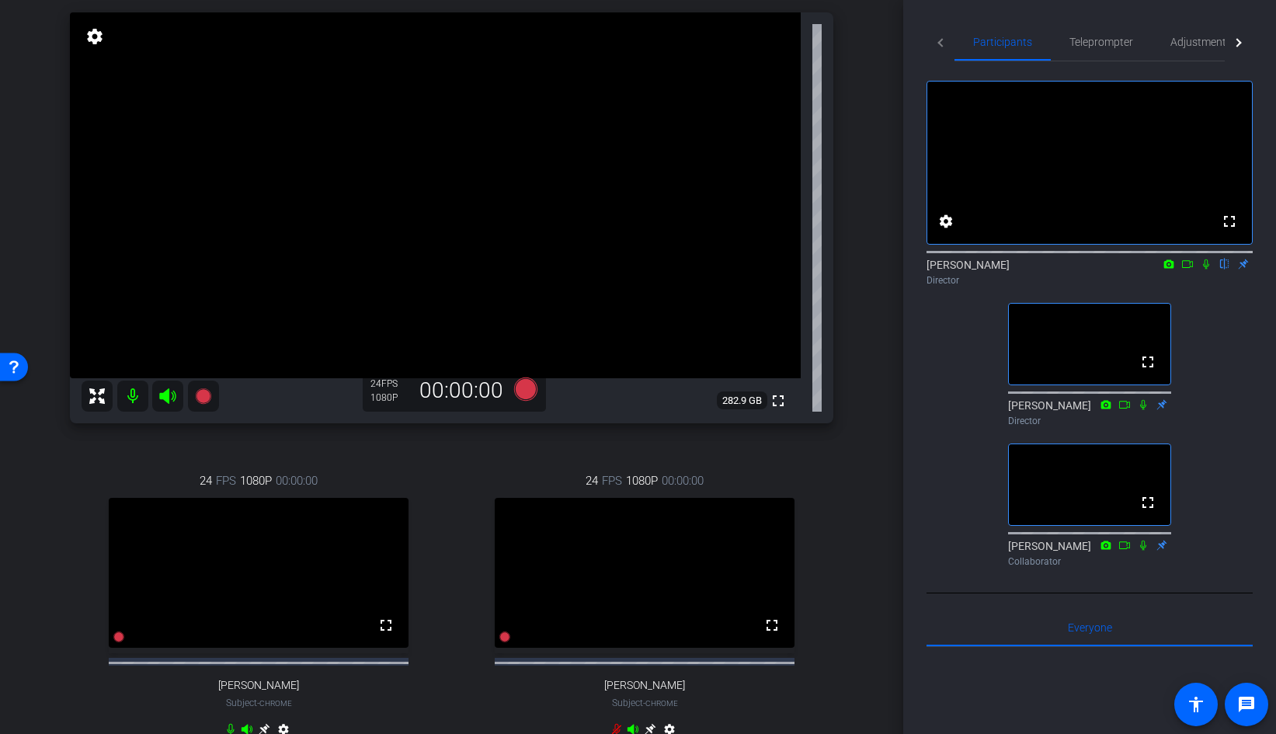
click at [1207, 270] on icon at bounding box center [1206, 264] width 12 height 11
click at [1197, 42] on span "Adjustments" at bounding box center [1200, 42] width 61 height 11
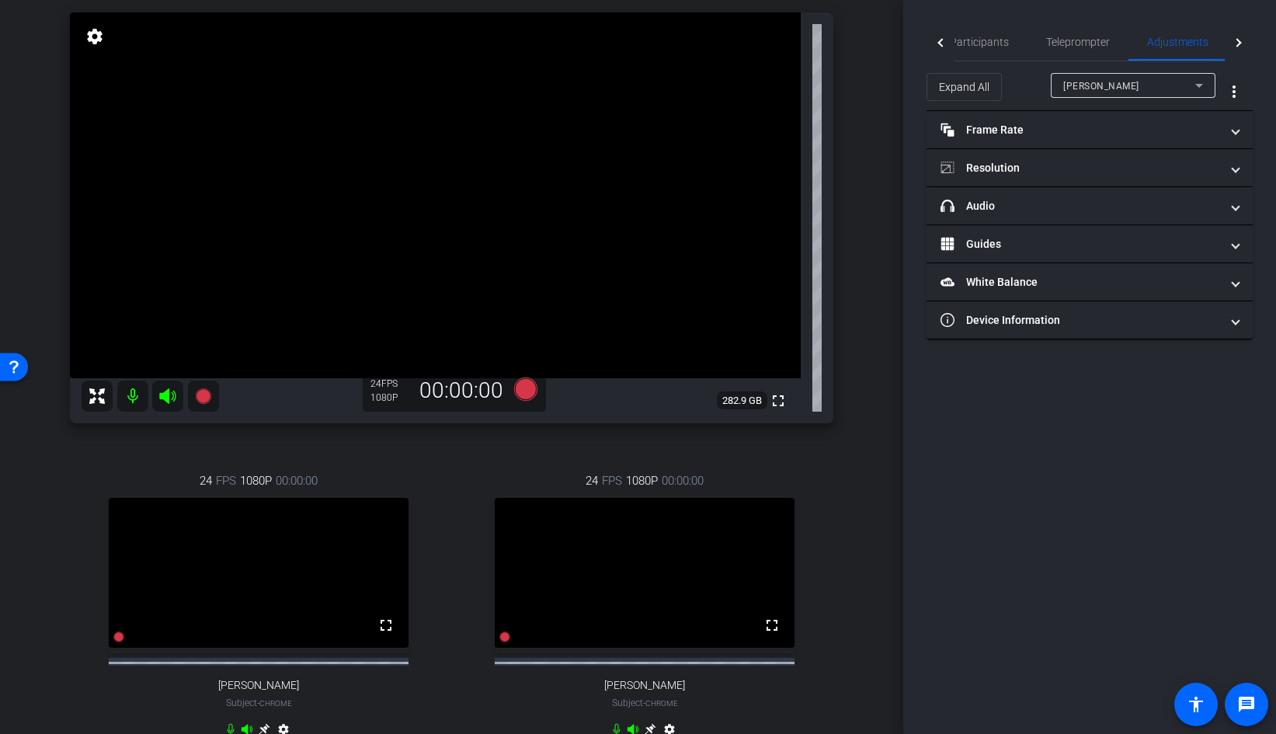
click at [1129, 85] on div "[PERSON_NAME]" at bounding box center [1129, 85] width 132 height 19
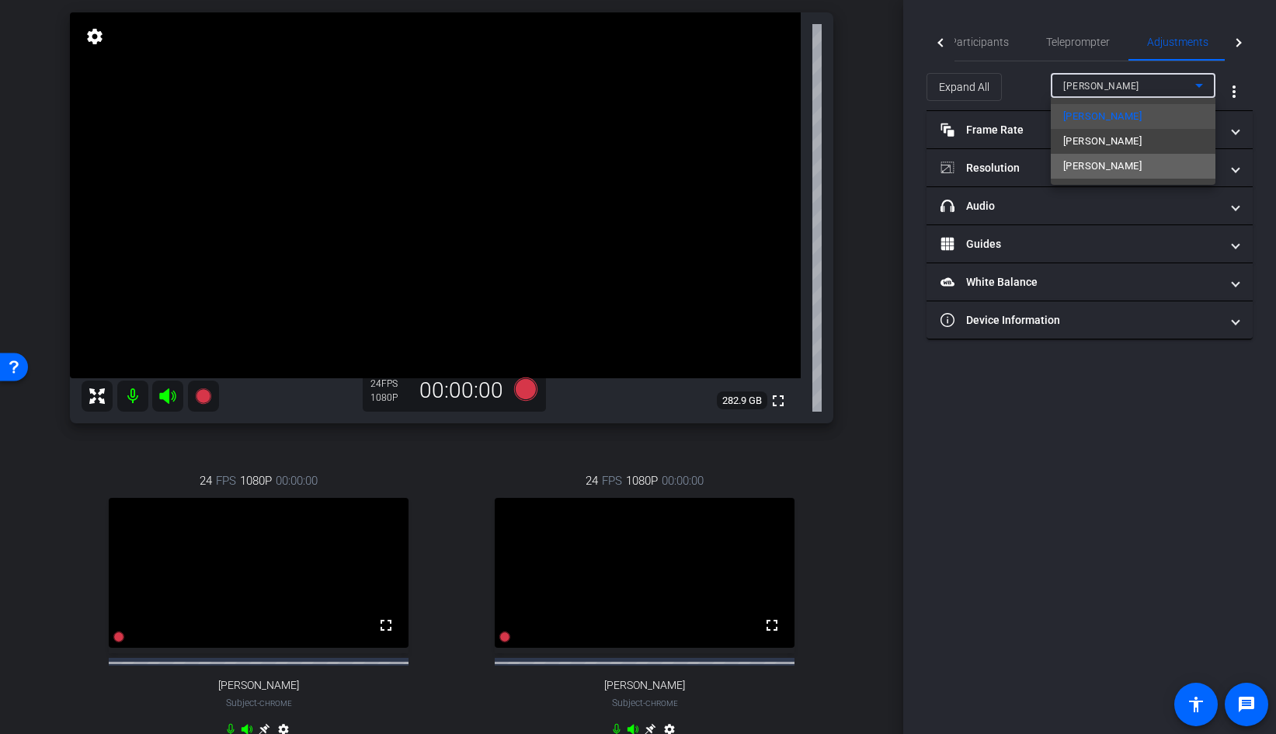
click at [1103, 169] on span "[PERSON_NAME]" at bounding box center [1102, 166] width 78 height 19
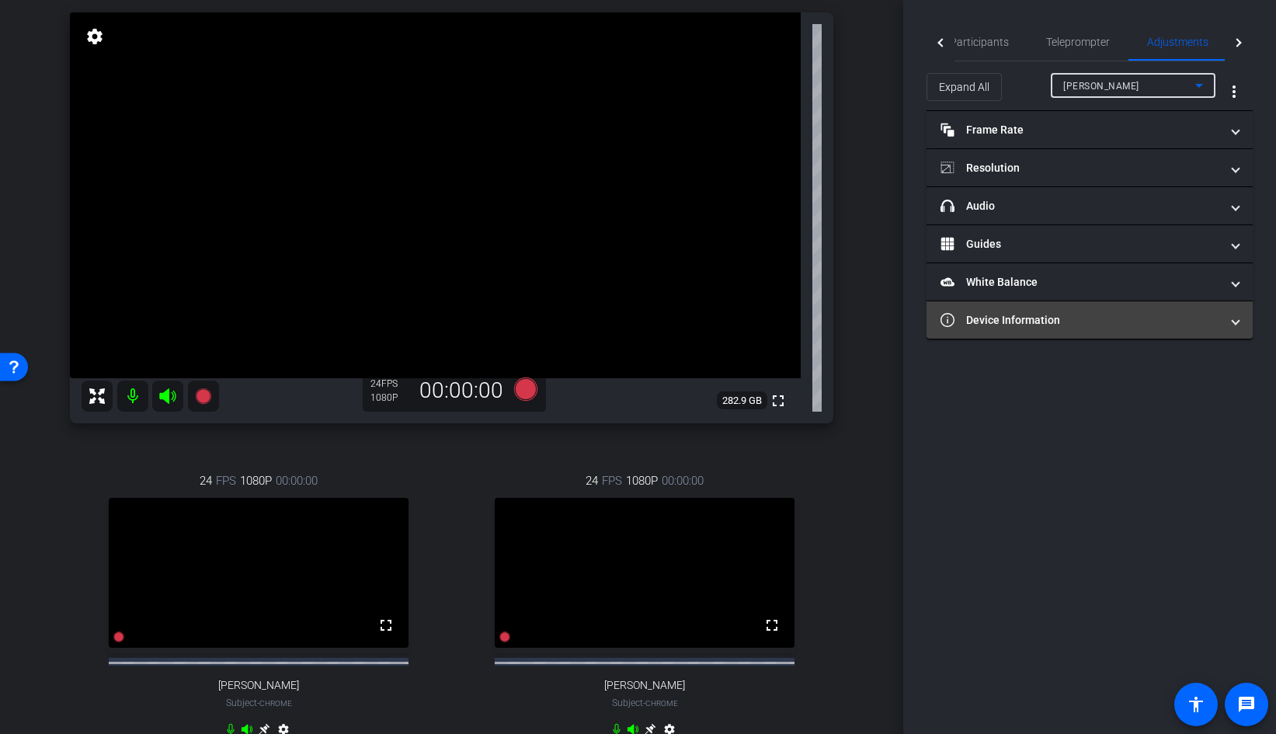
click at [1024, 319] on mat-panel-title "Device Information" at bounding box center [1081, 320] width 280 height 16
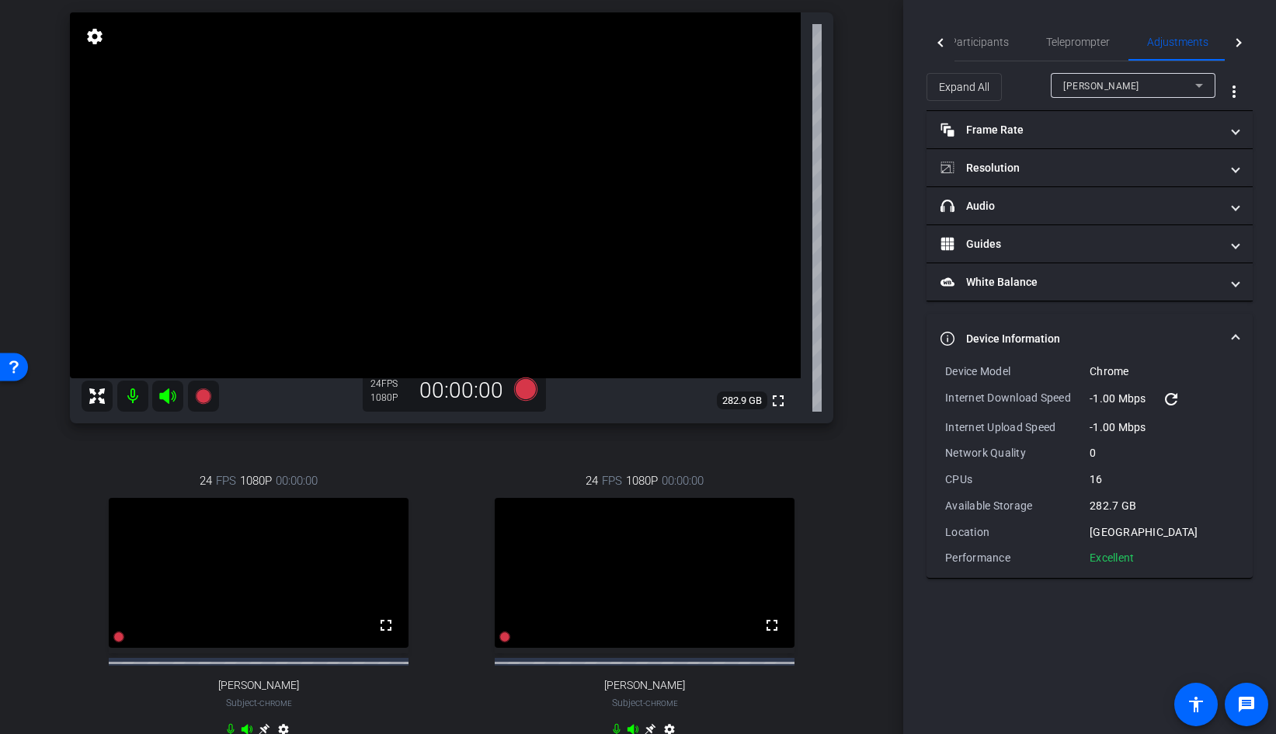
click at [1177, 395] on mat-icon "refresh" at bounding box center [1171, 399] width 19 height 19
click at [1170, 399] on mat-icon "refresh" at bounding box center [1171, 399] width 19 height 19
click at [1239, 335] on mat-expansion-panel-header "Device Information" at bounding box center [1090, 339] width 326 height 50
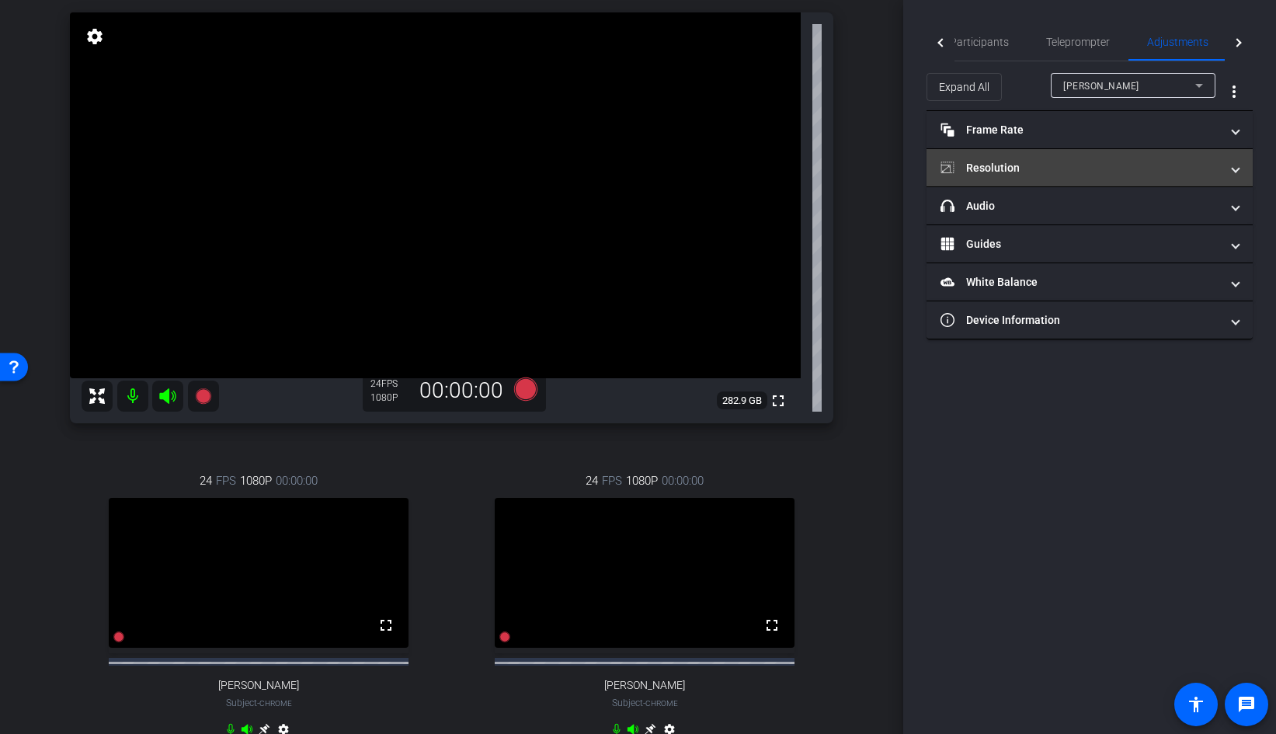
click at [1094, 165] on mat-panel-title "Resolution" at bounding box center [1081, 168] width 280 height 16
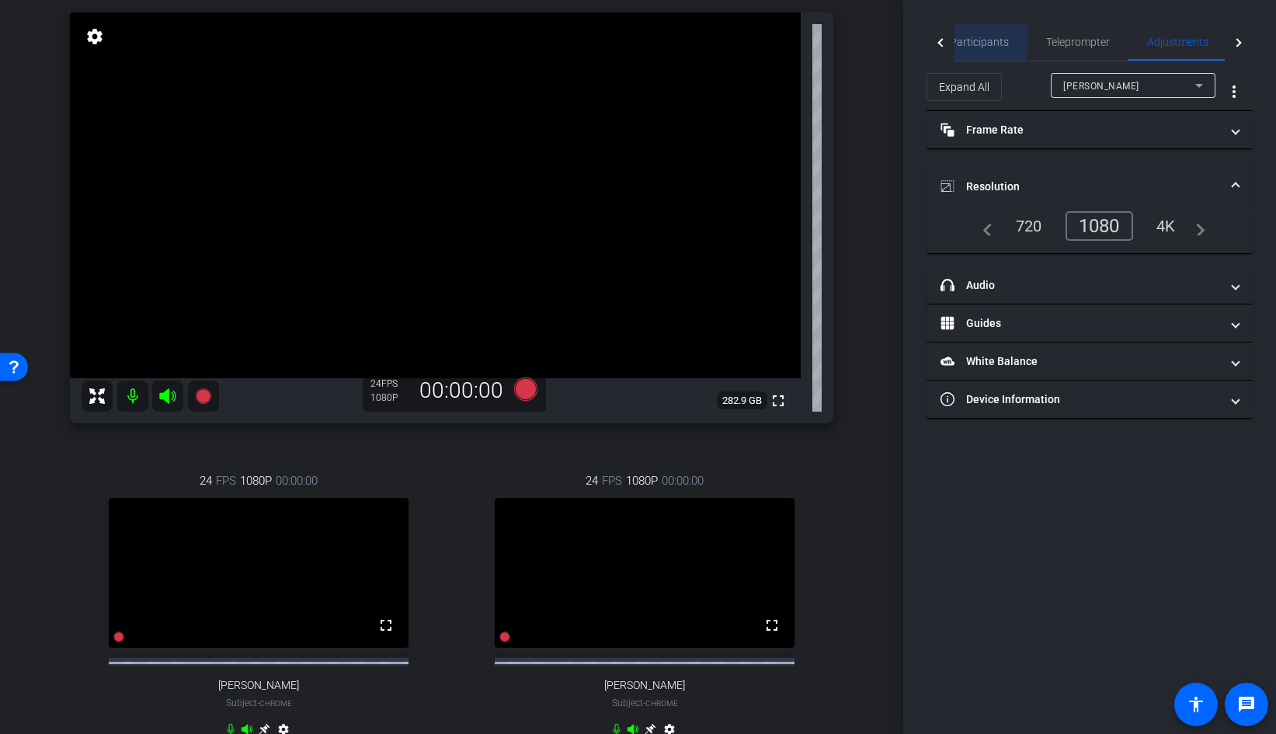
click at [968, 38] on span "Participants" at bounding box center [979, 42] width 59 height 11
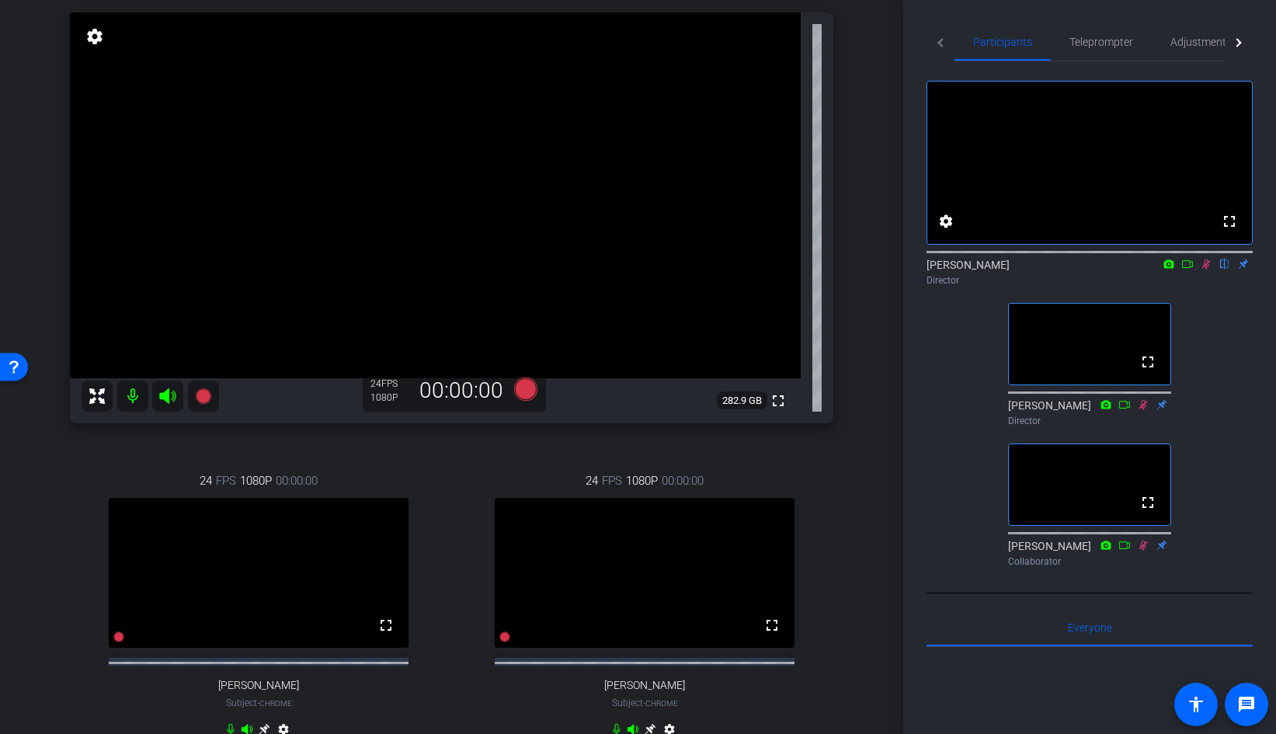
click at [1205, 270] on icon at bounding box center [1206, 264] width 12 height 11
click at [1208, 270] on icon at bounding box center [1206, 264] width 12 height 11
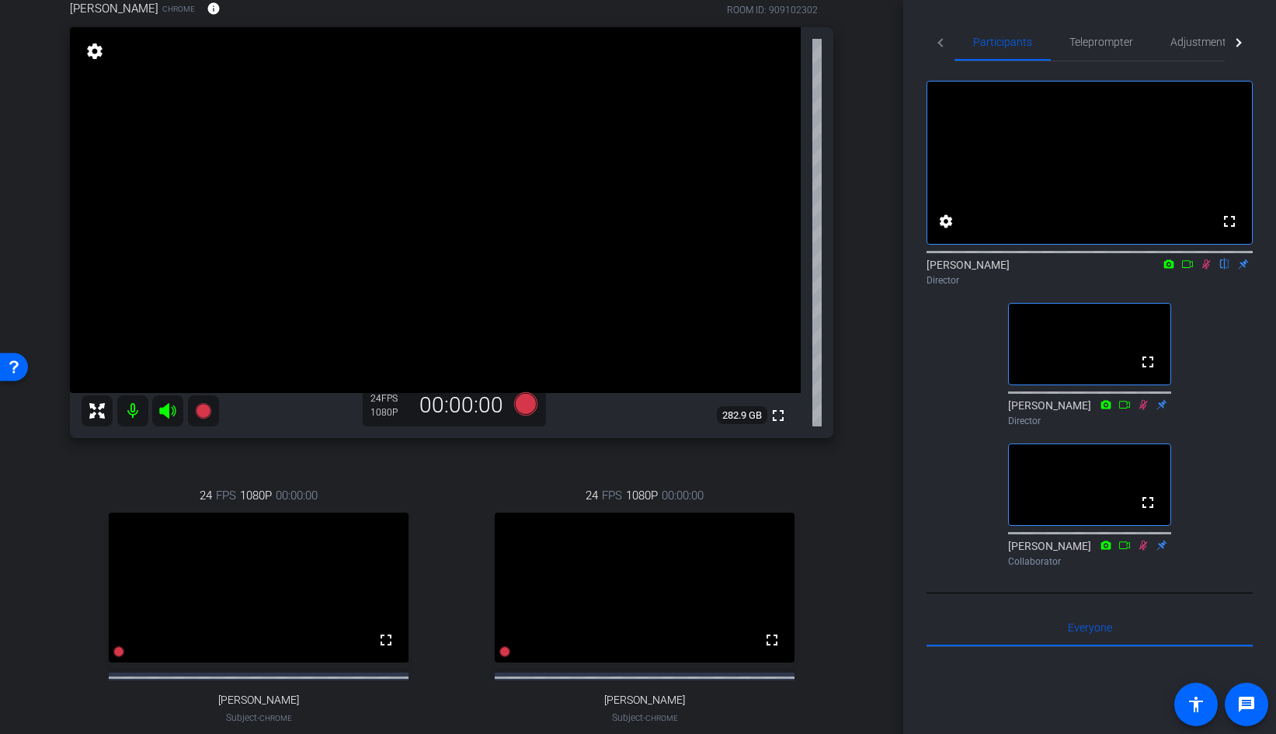
scroll to position [139, 0]
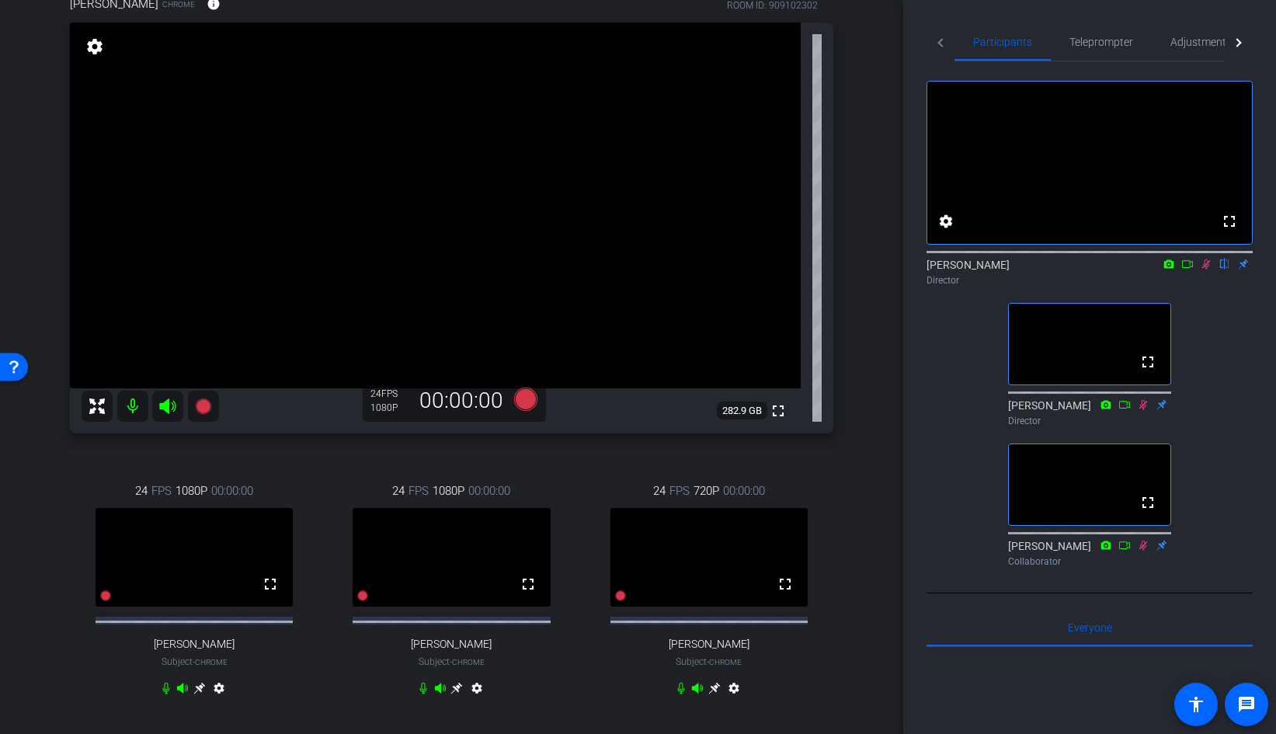
click at [1208, 270] on icon at bounding box center [1206, 264] width 12 height 11
click at [1167, 268] on icon at bounding box center [1169, 263] width 10 height 9
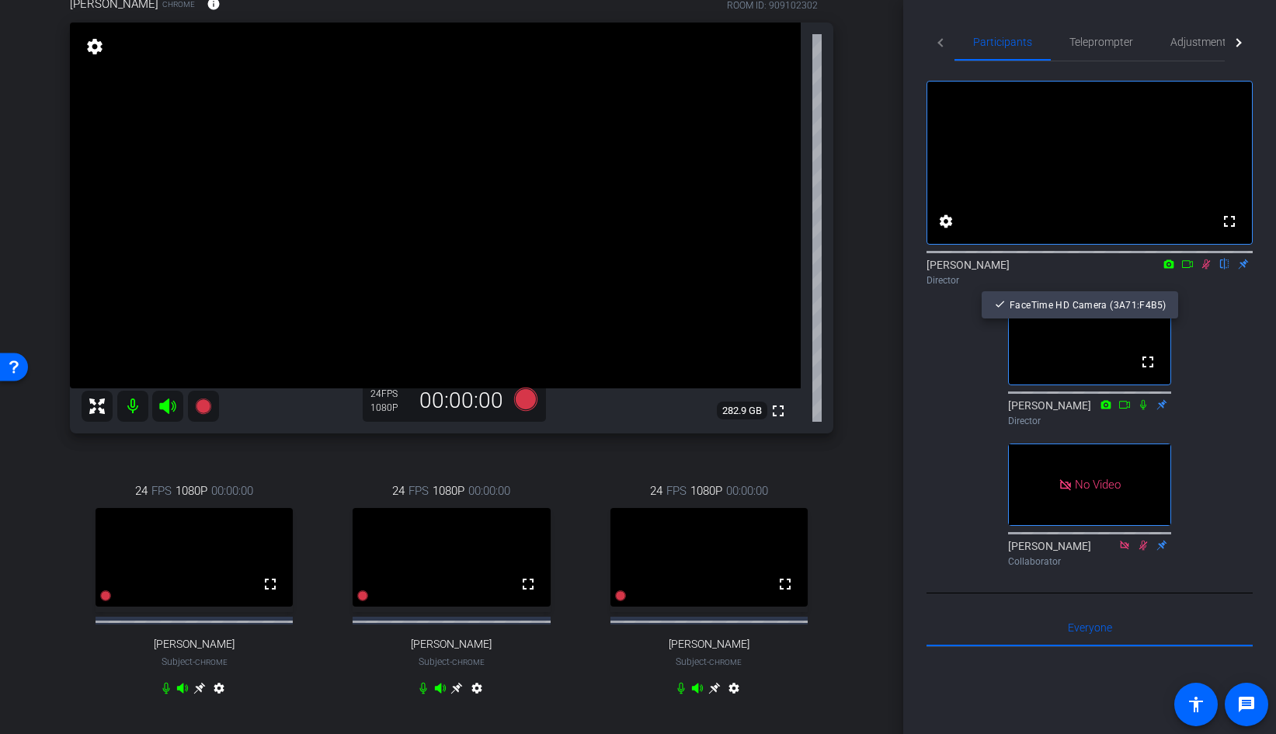
click at [1188, 282] on div at bounding box center [638, 367] width 1276 height 734
click at [1188, 270] on icon at bounding box center [1187, 264] width 12 height 11
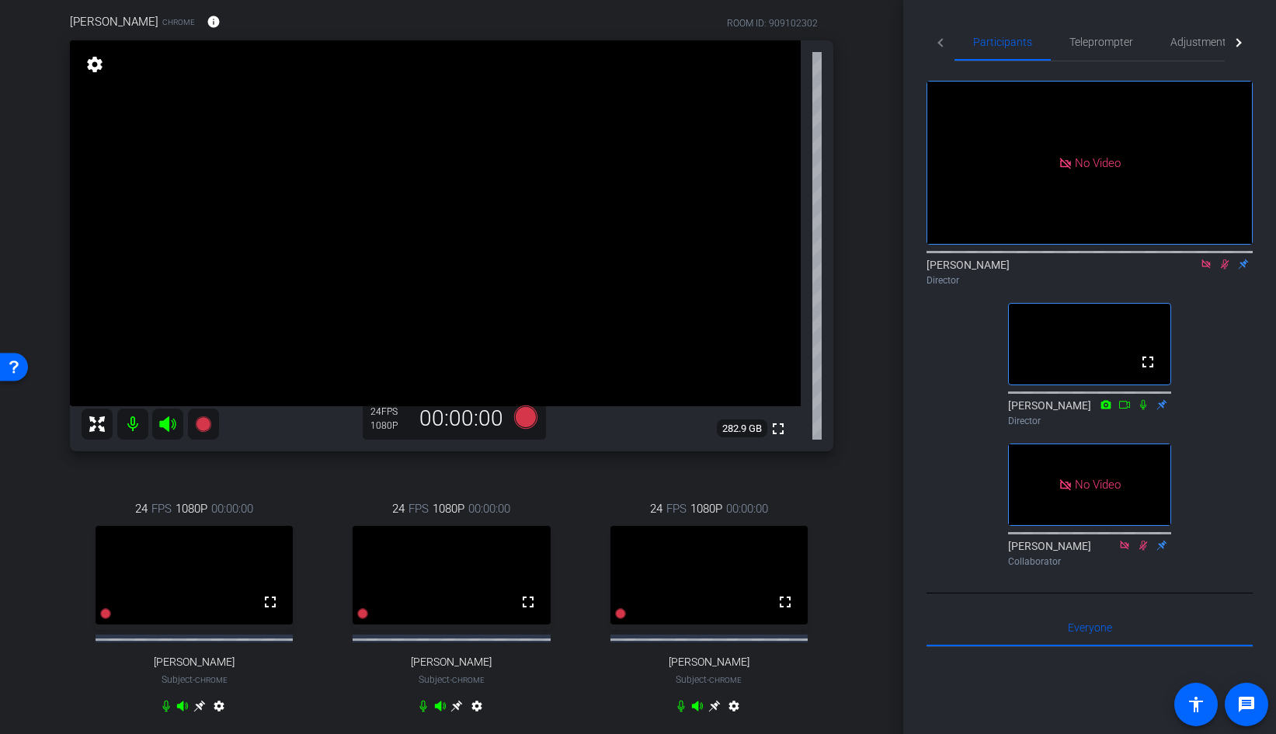
scroll to position [120, 0]
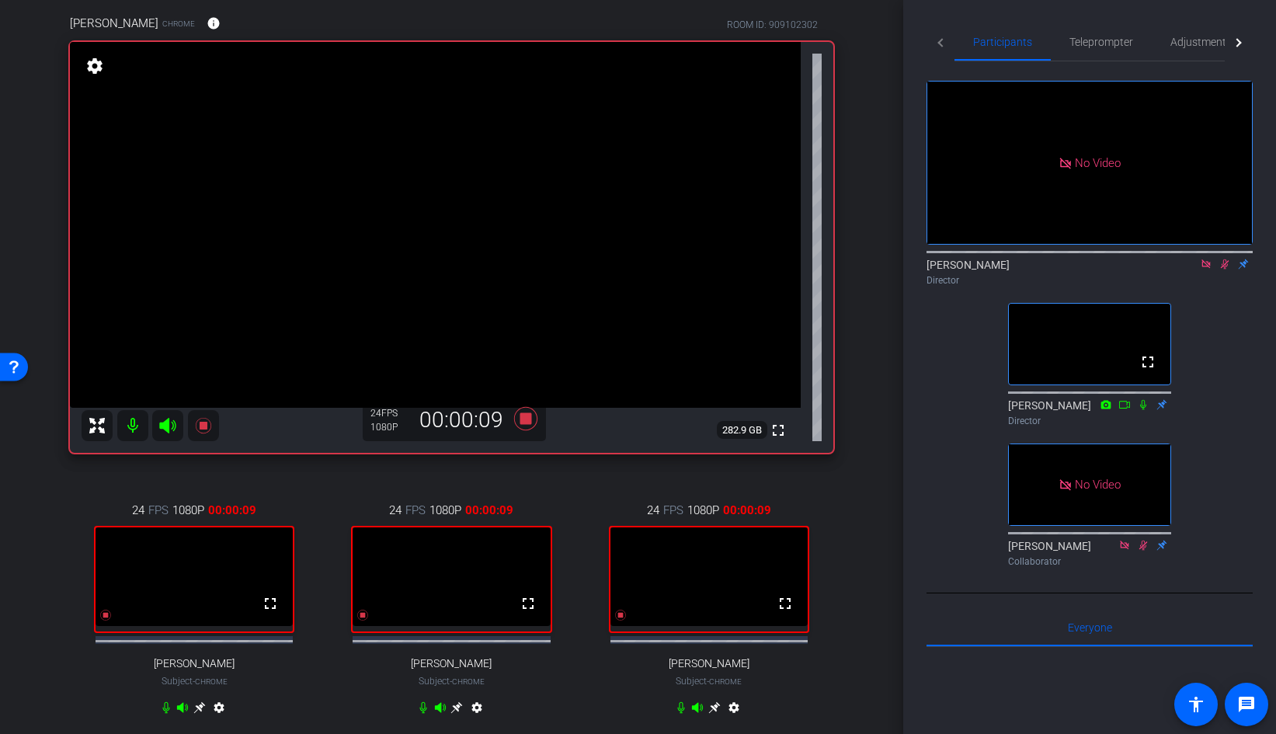
click at [1142, 410] on icon at bounding box center [1143, 404] width 12 height 11
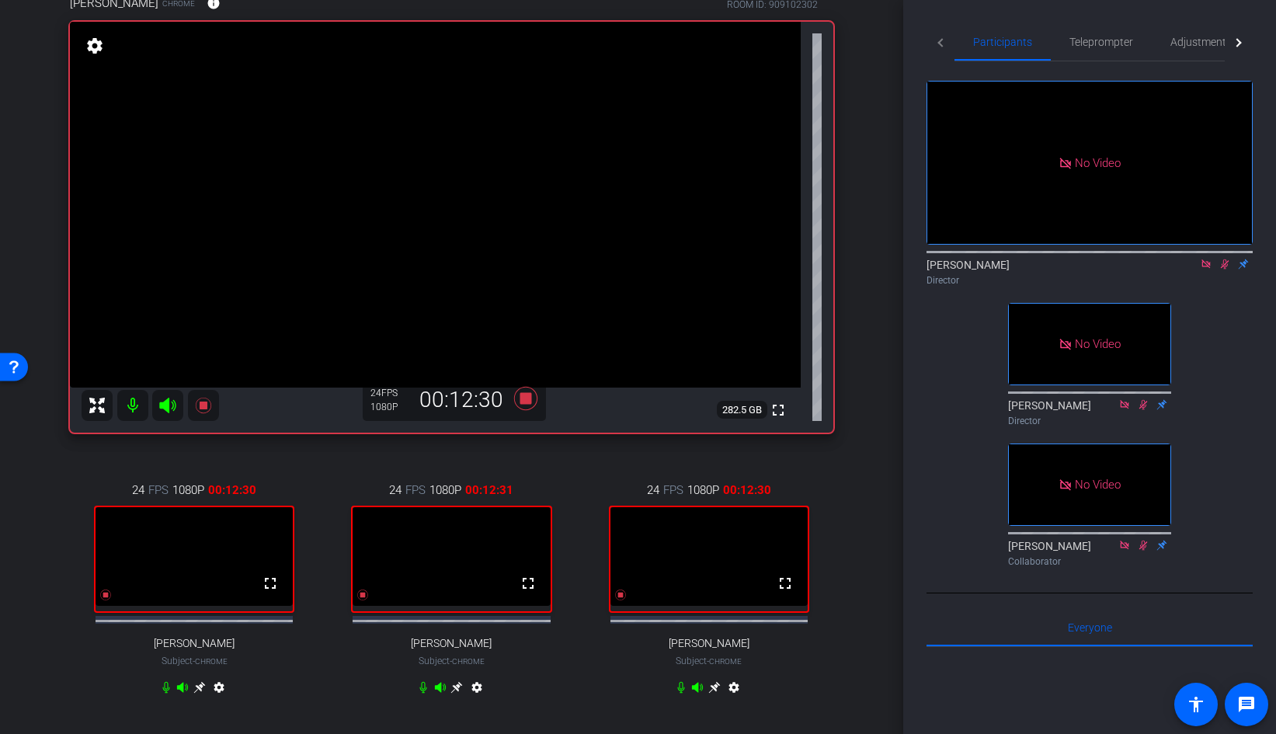
scroll to position [139, 0]
click at [1226, 270] on icon at bounding box center [1225, 264] width 12 height 11
click at [1209, 270] on icon at bounding box center [1206, 264] width 12 height 11
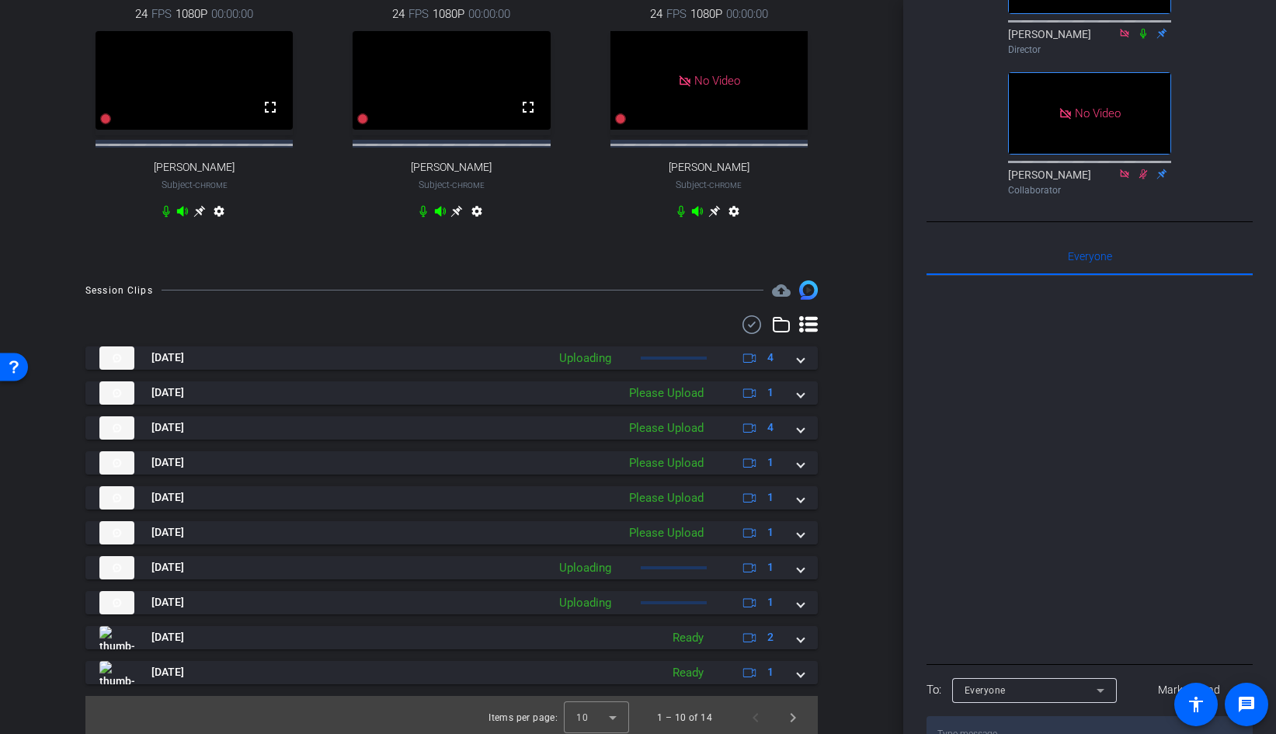
scroll to position [634, 0]
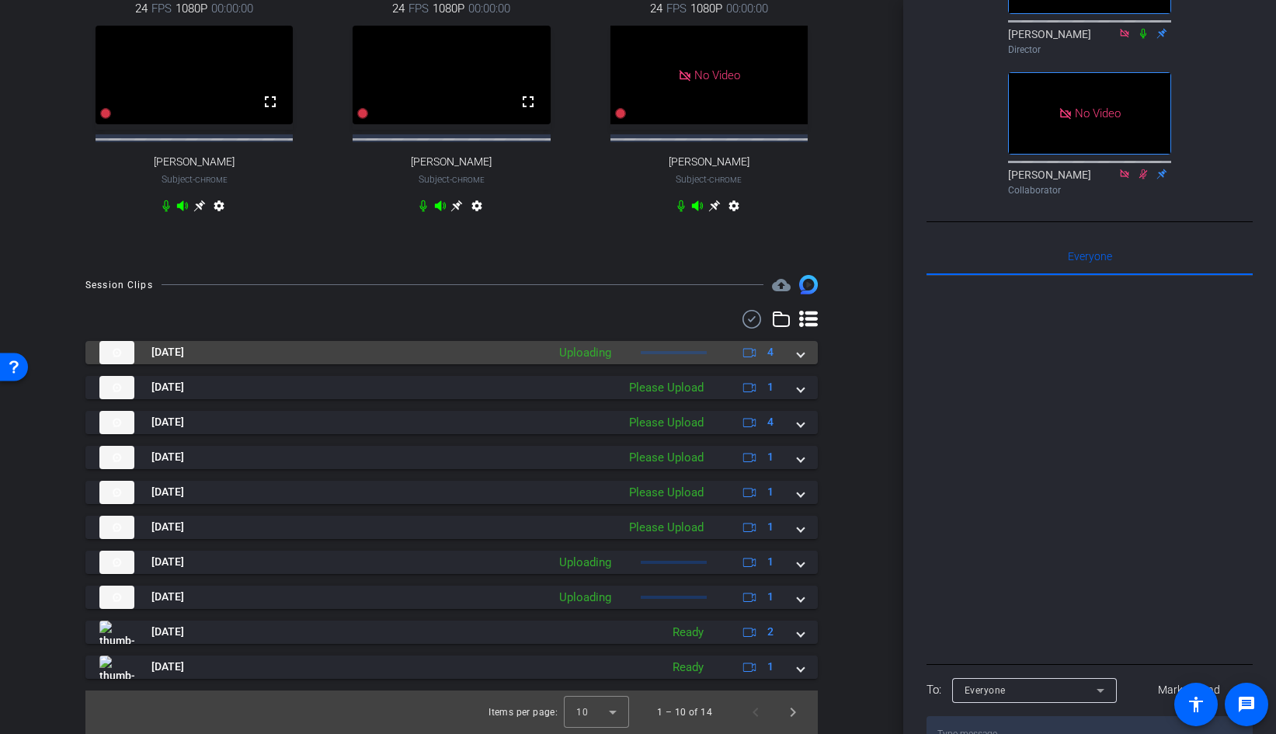
click at [804, 353] on span at bounding box center [801, 352] width 6 height 16
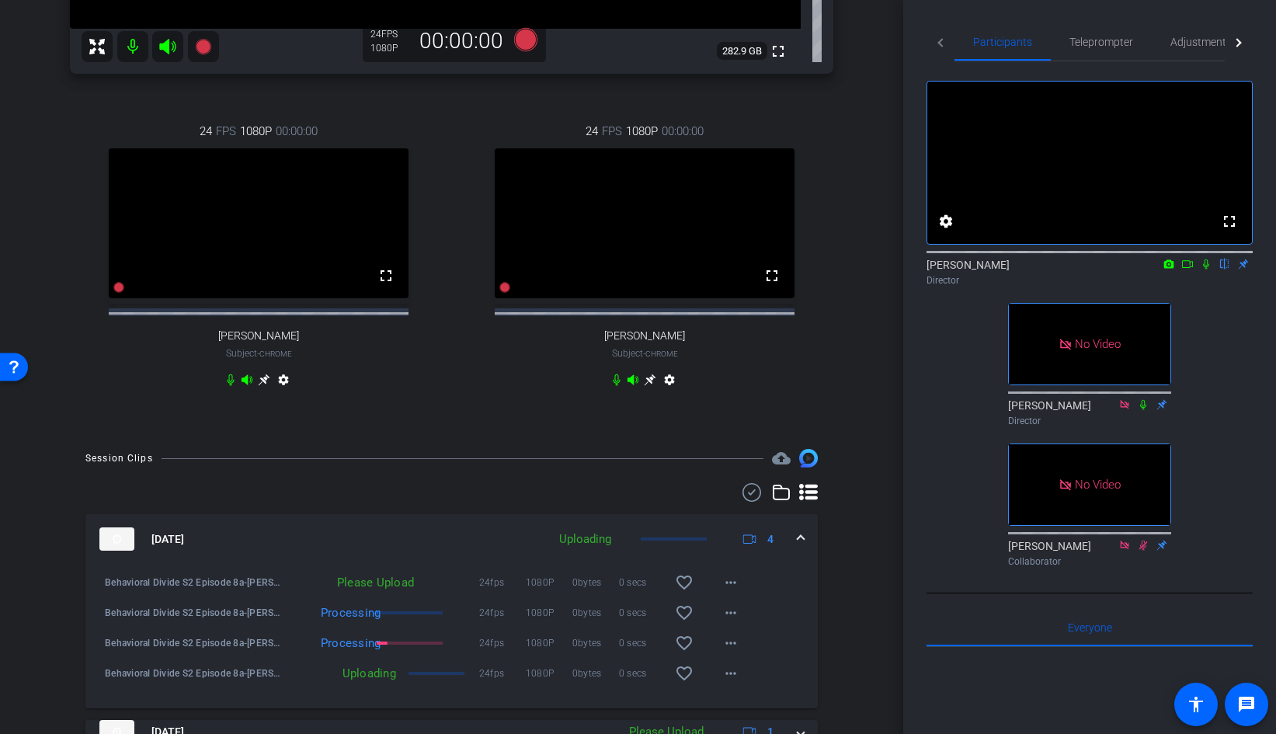
scroll to position [523, 0]
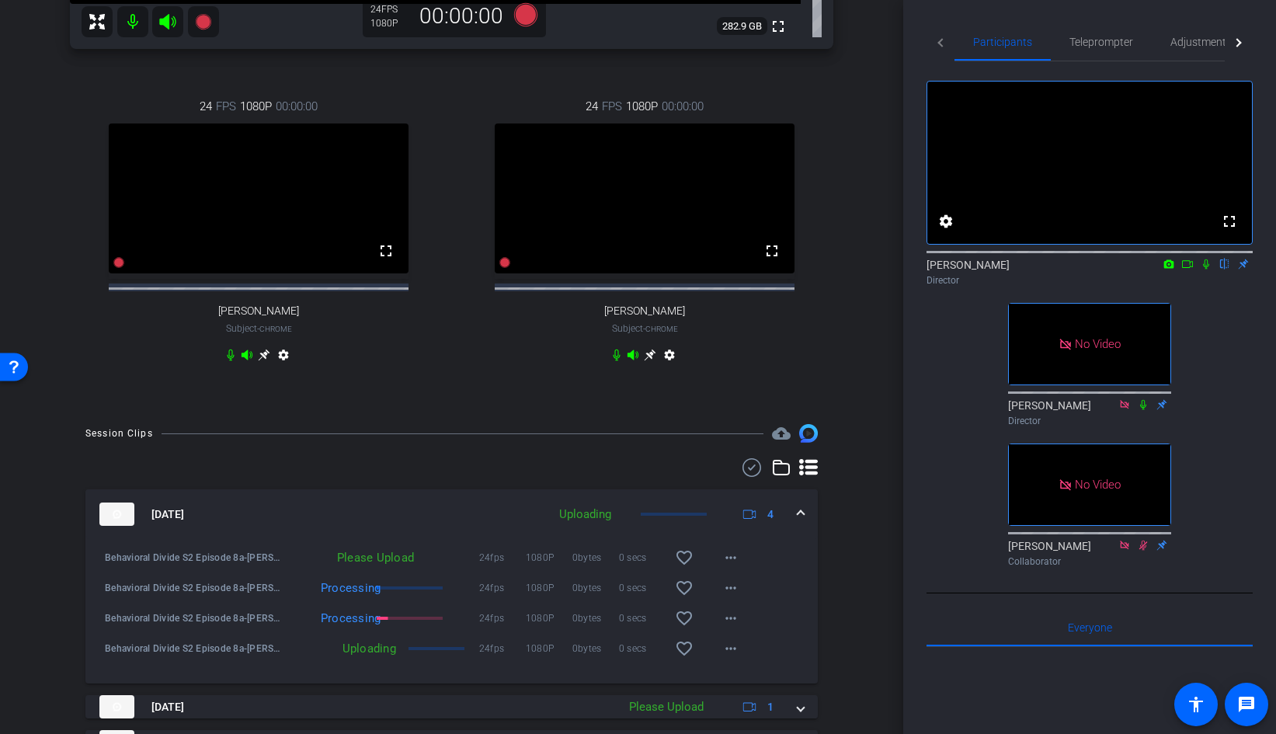
click at [1185, 270] on icon at bounding box center [1187, 264] width 12 height 11
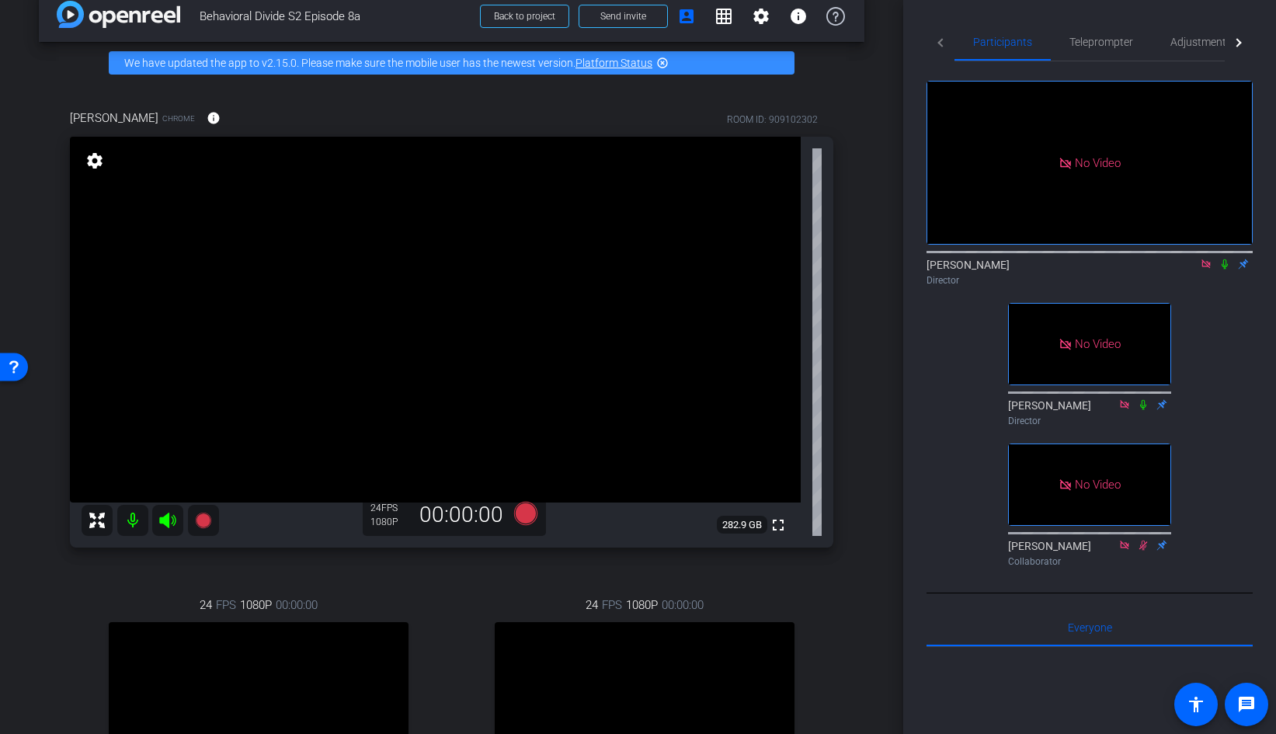
scroll to position [0, 0]
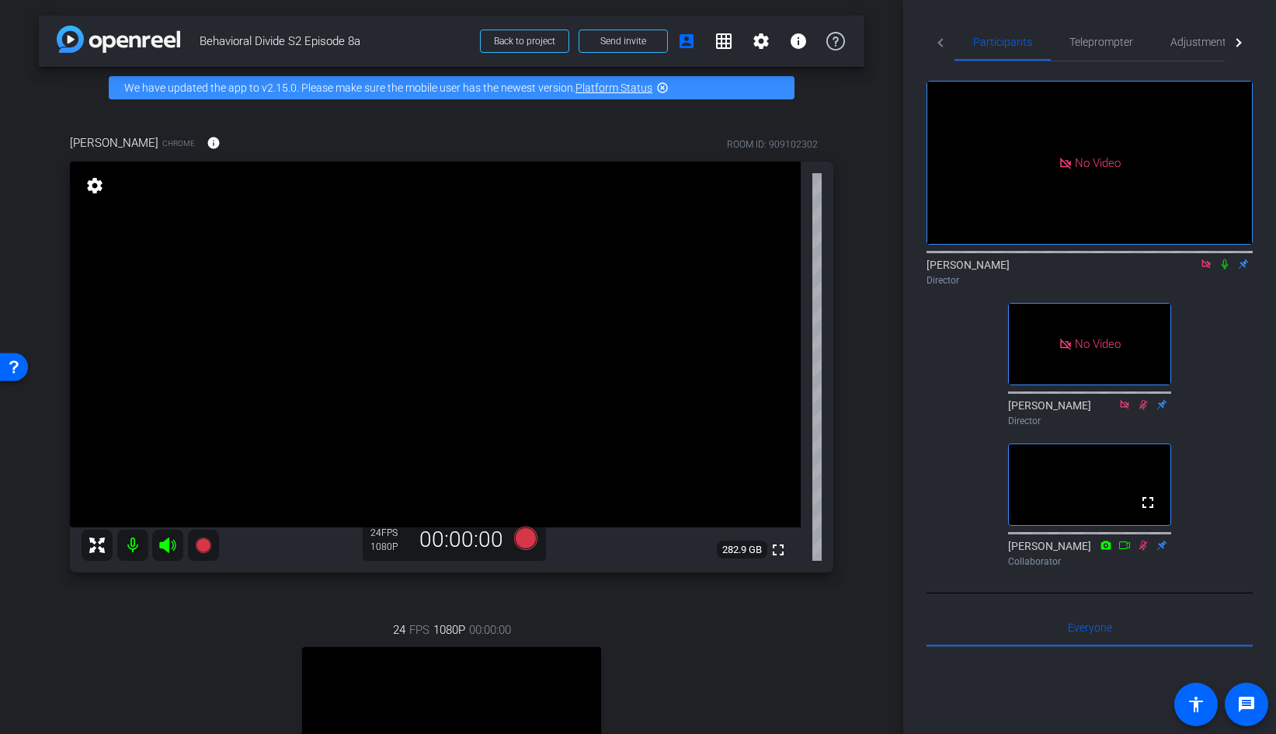
click at [1220, 270] on icon at bounding box center [1225, 264] width 12 height 11
click at [1229, 270] on icon at bounding box center [1225, 264] width 12 height 11
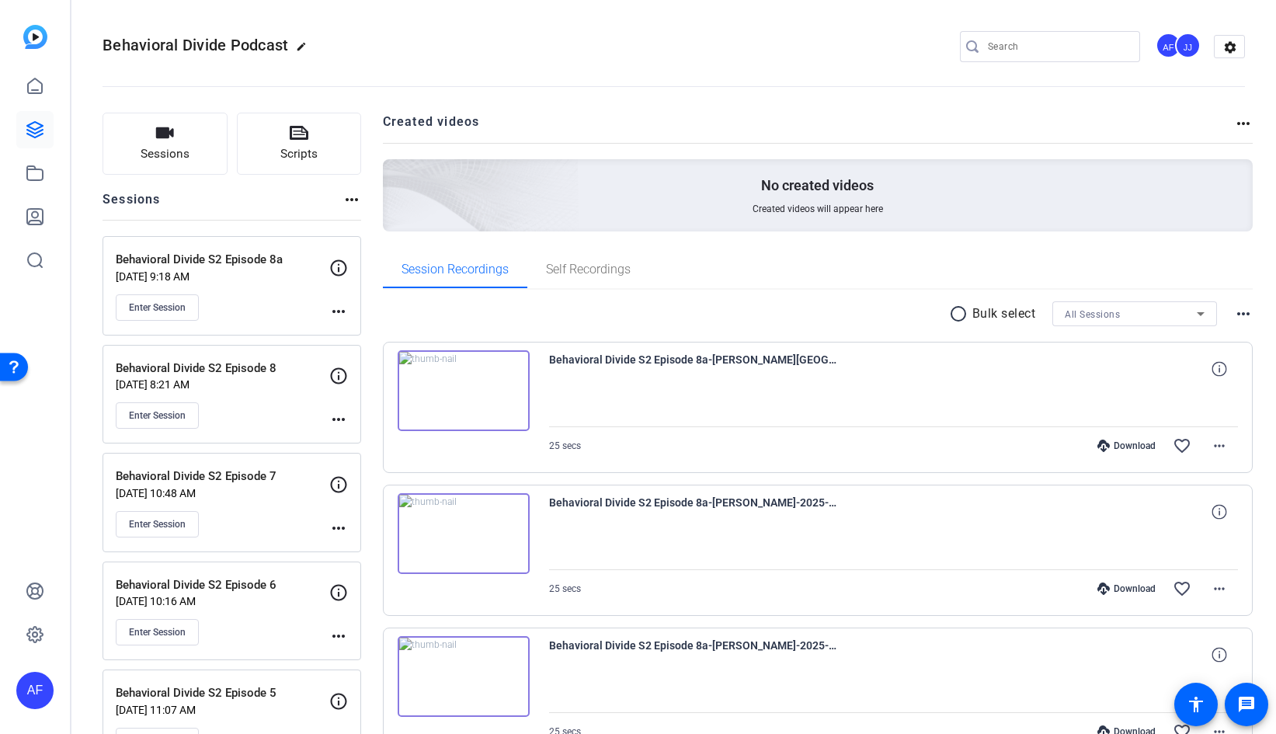
click at [652, 577] on div "25 secs Download favorite_border more_horiz" at bounding box center [894, 588] width 690 height 37
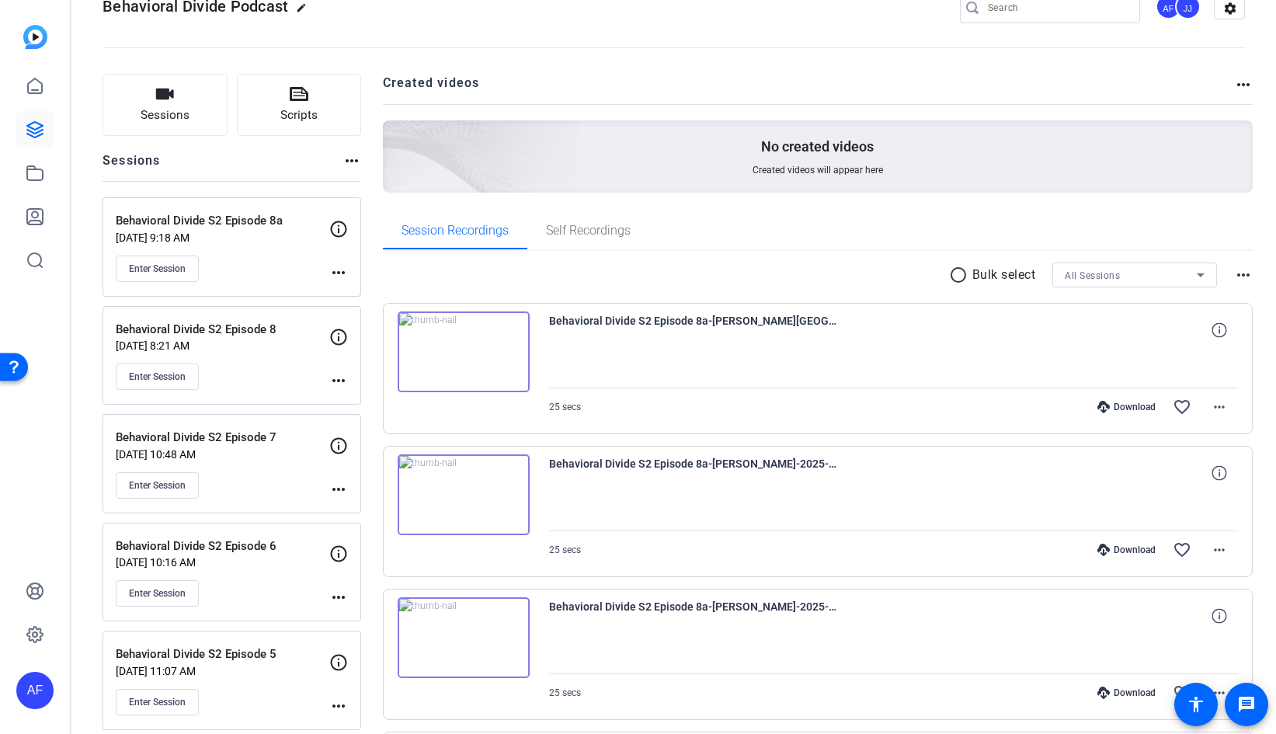
scroll to position [39, 0]
